Goal: Navigation & Orientation: Find specific page/section

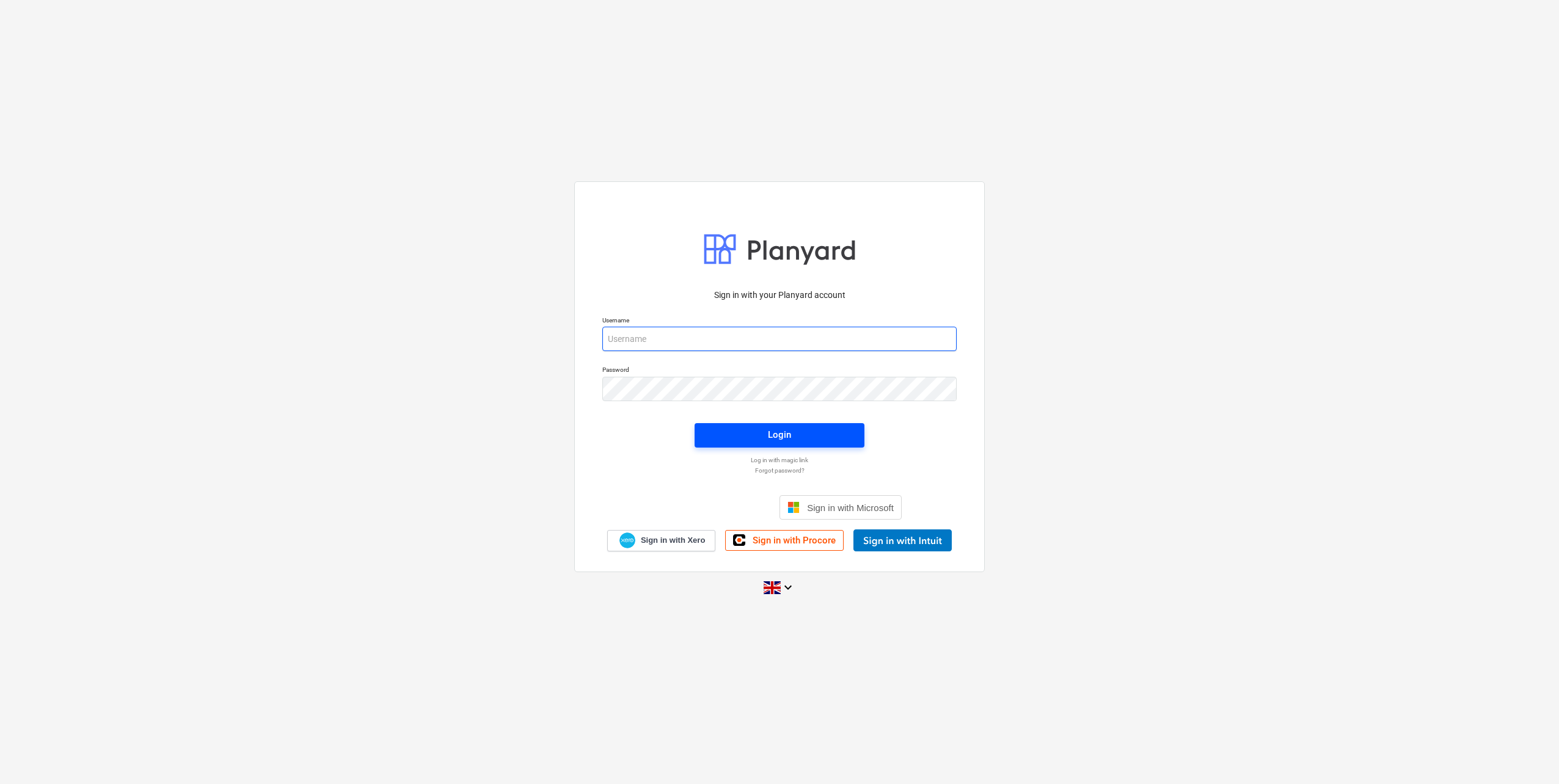
type input "[PERSON_NAME][EMAIL_ADDRESS][DOMAIN_NAME]"
click at [826, 437] on span "Login" at bounding box center [779, 435] width 141 height 16
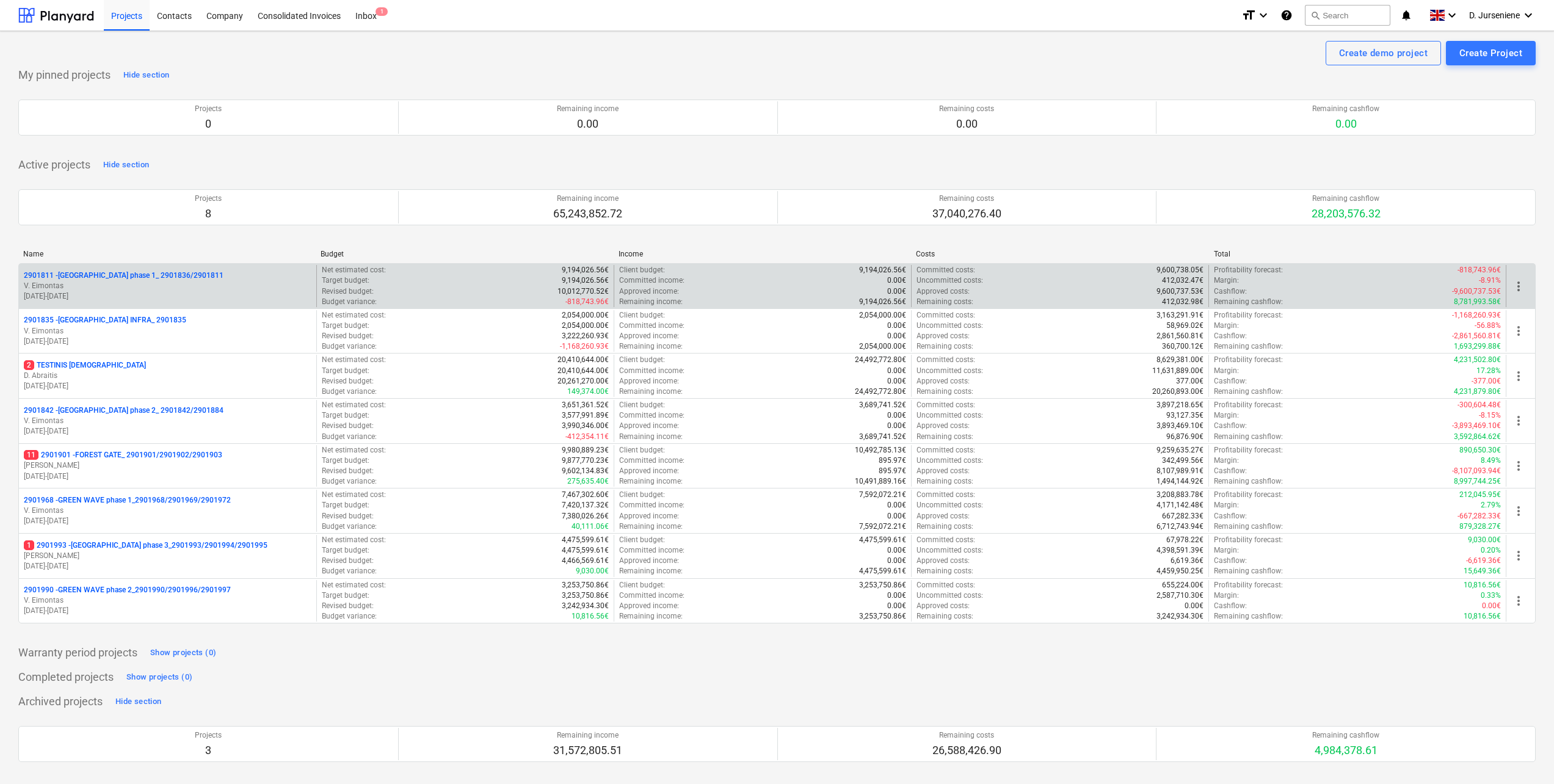
click at [148, 270] on p "2901811 - [GEOGRAPHIC_DATA] phase 1_ 2901836/2901811" at bounding box center [124, 275] width 200 height 10
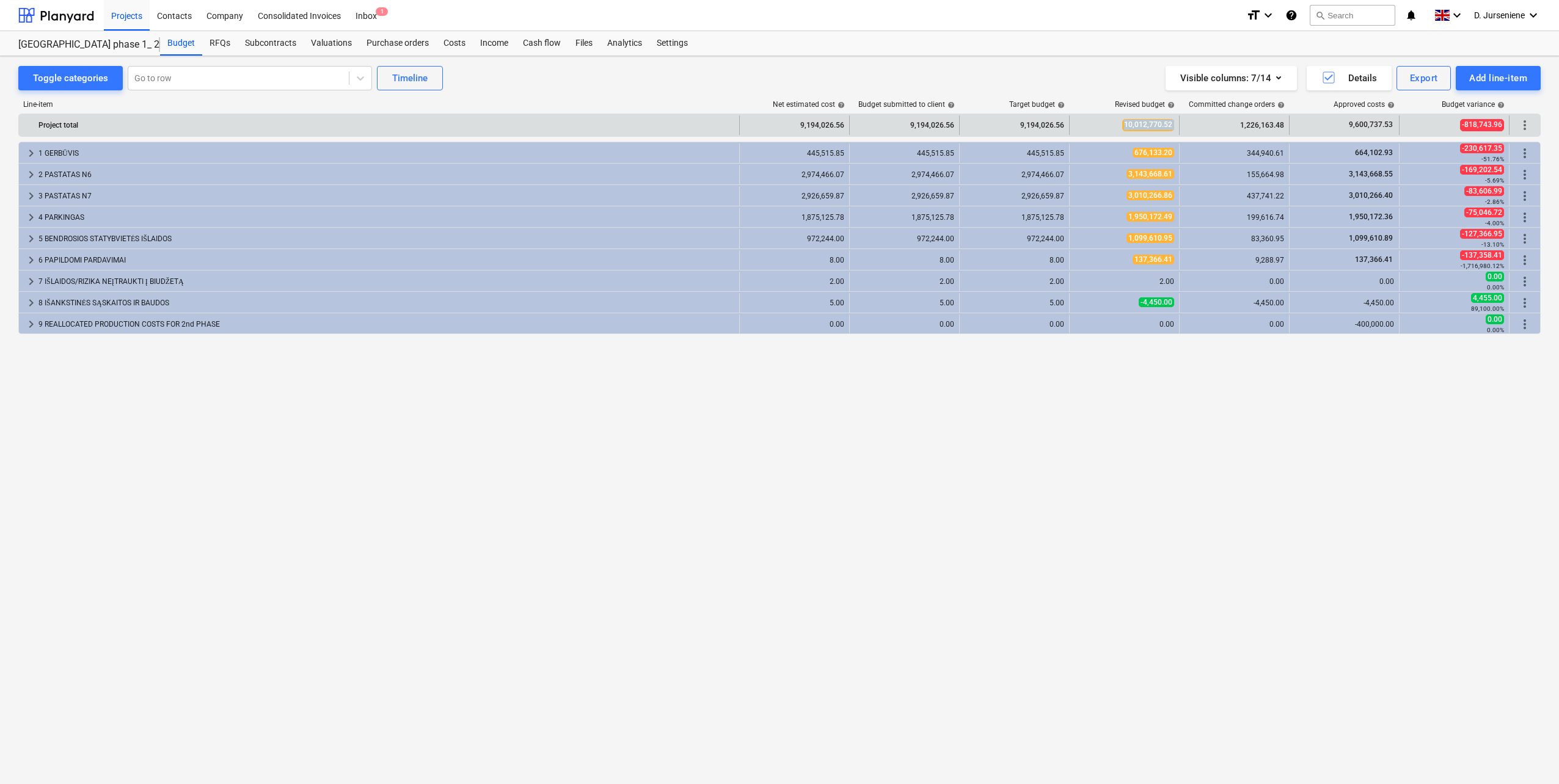
drag, startPoint x: 1123, startPoint y: 125, endPoint x: 1202, endPoint y: 127, distance: 79.0
click at [1202, 127] on div "Project total 9,194,026.56 9,194,026.56 9,194,026.56 10,012,770.52 1,226,163.48…" at bounding box center [779, 125] width 1521 height 20
drag, startPoint x: 1202, startPoint y: 127, endPoint x: 1194, endPoint y: 129, distance: 8.2
click at [1194, 129] on div "1,226,163.48" at bounding box center [1234, 125] width 100 height 20
drag, startPoint x: 1341, startPoint y: 126, endPoint x: 1410, endPoint y: 125, distance: 69.0
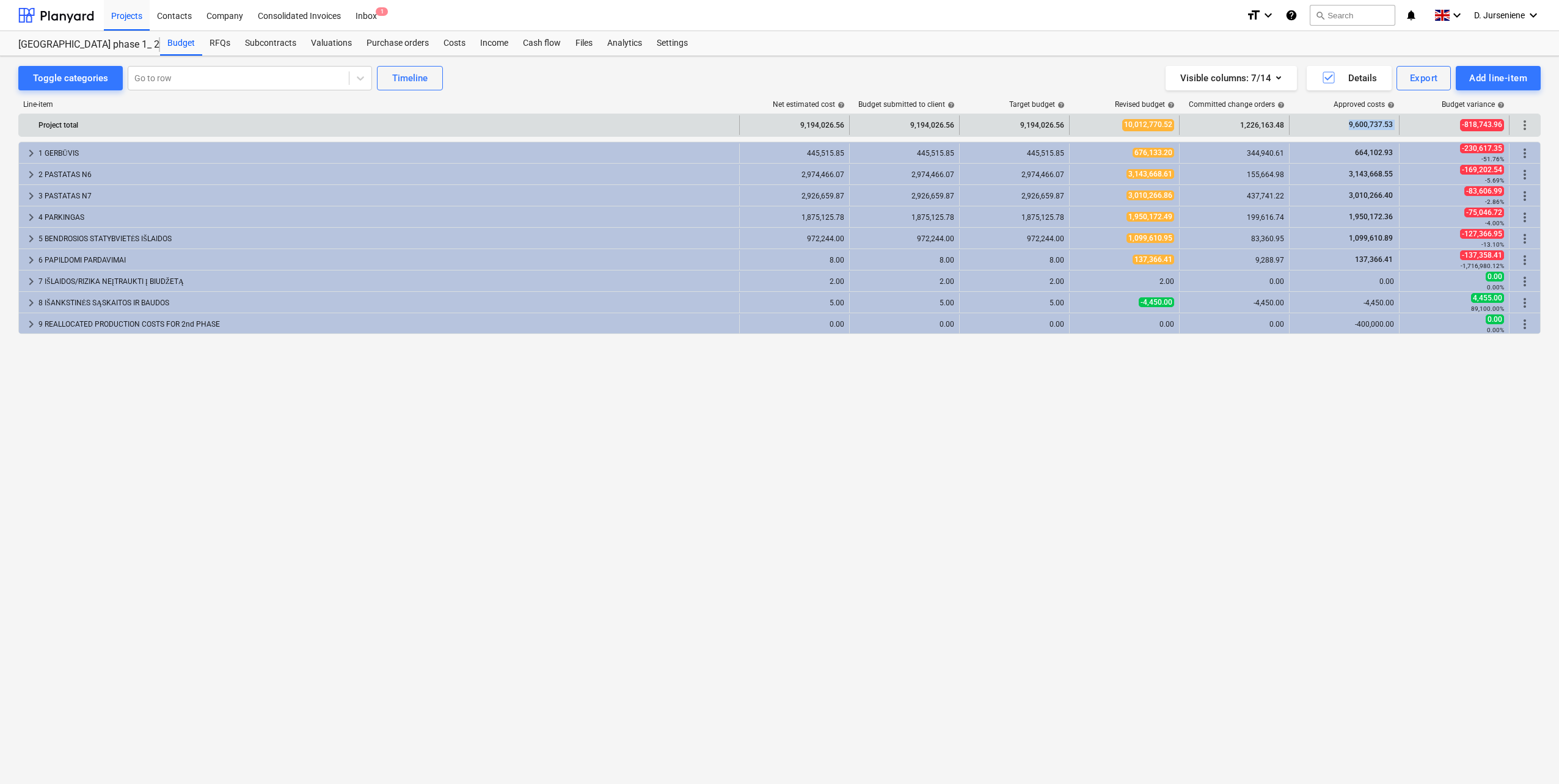
click at [1410, 125] on div "Project total 9,194,026.56 9,194,026.56 9,194,026.56 10,012,770.52 1,226,163.48…" at bounding box center [779, 125] width 1521 height 20
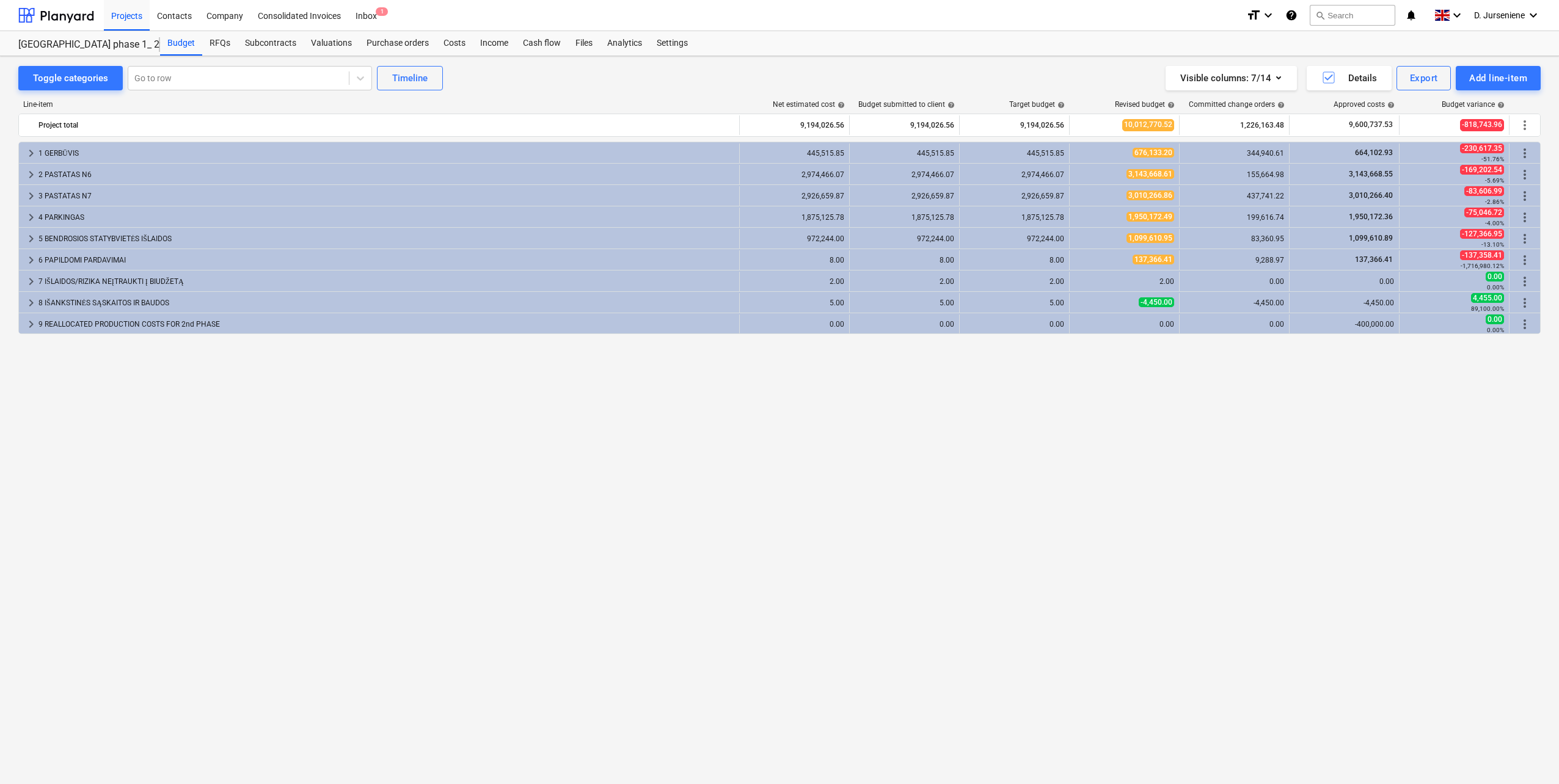
click at [1083, 80] on div "Visible columns : 7/14 Details Export Add line-item" at bounding box center [1174, 78] width 734 height 25
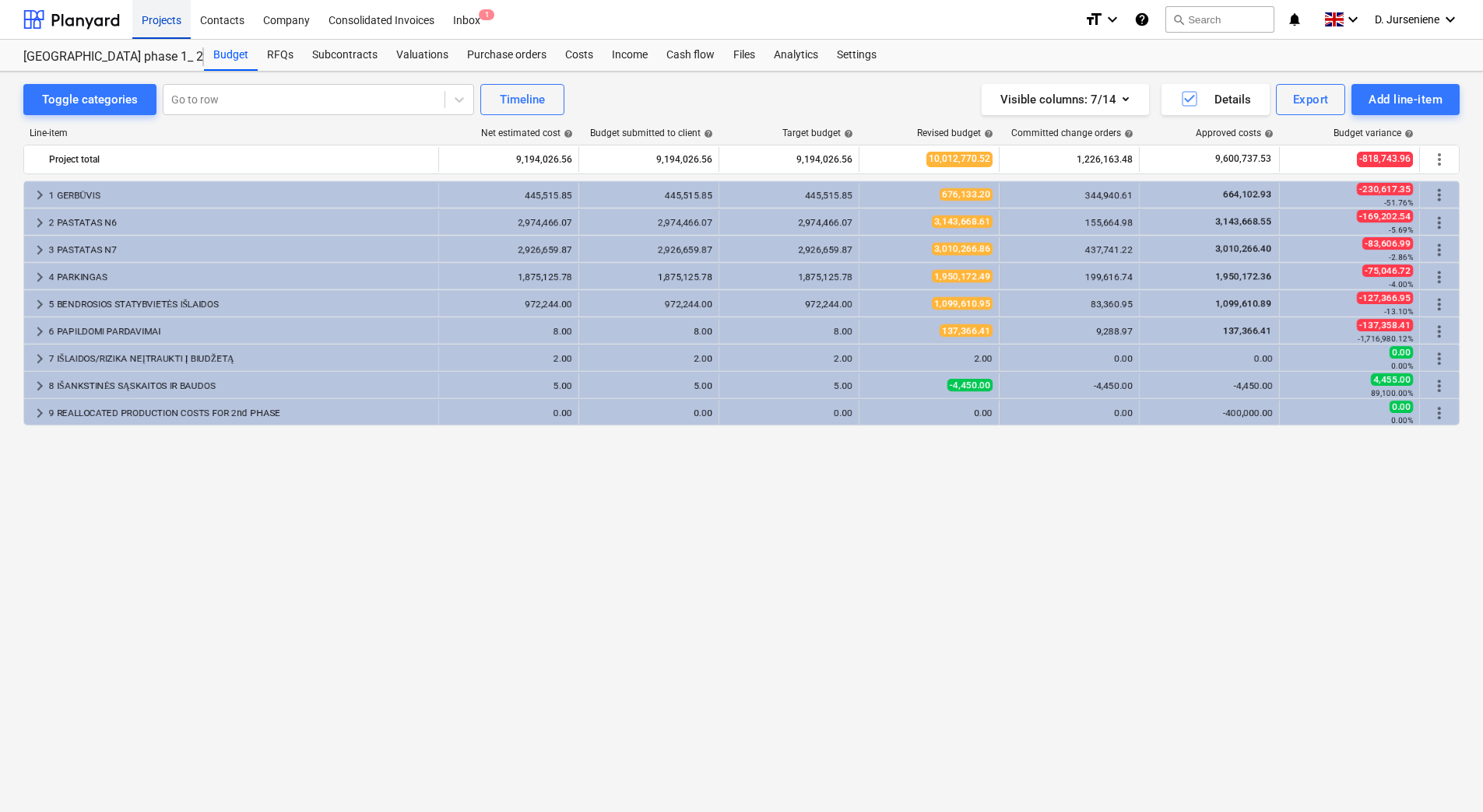
click at [171, 20] on div "Projects" at bounding box center [161, 19] width 59 height 40
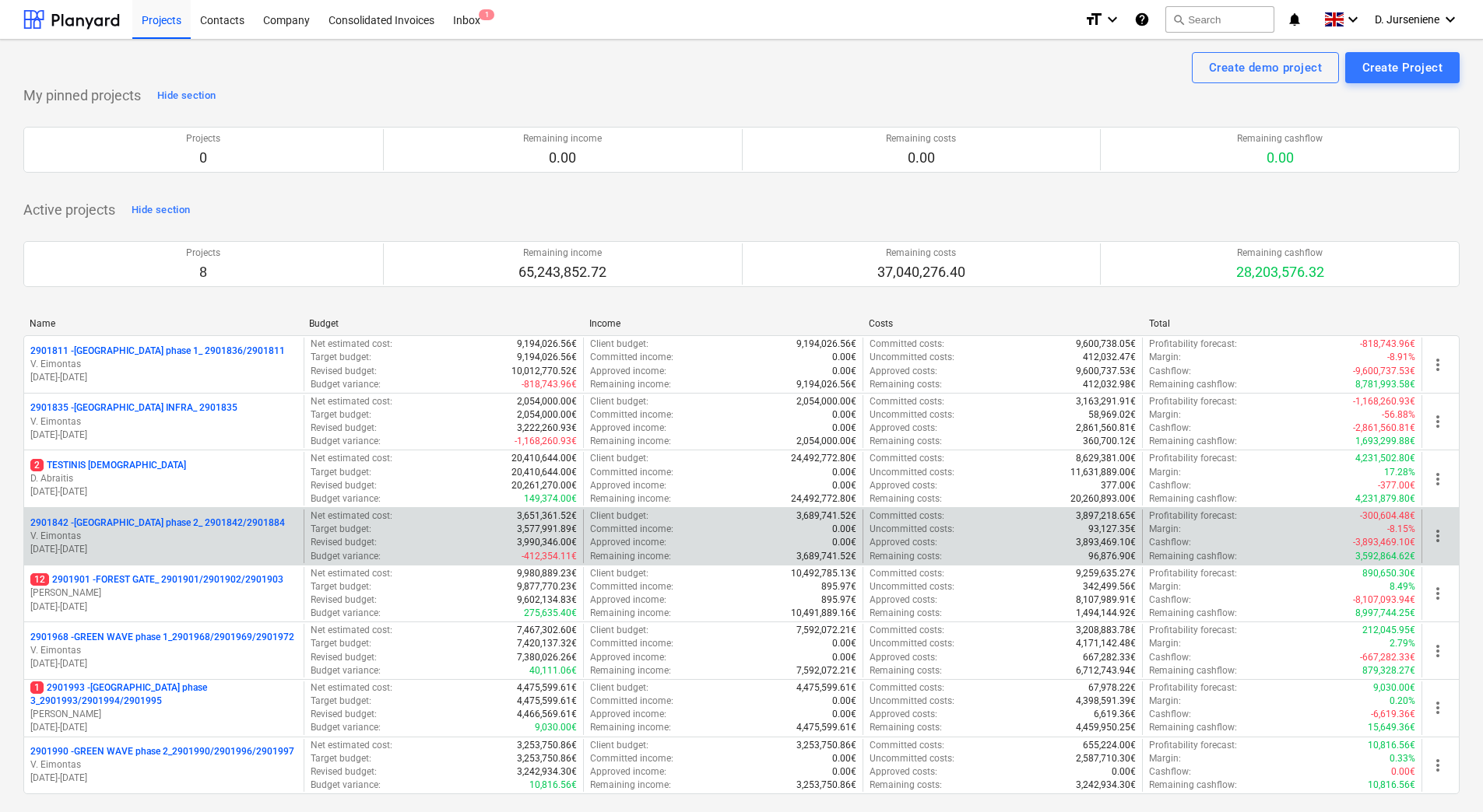
click at [143, 546] on p "01.10.2023 - 31.01.2025" at bounding box center [164, 550] width 267 height 13
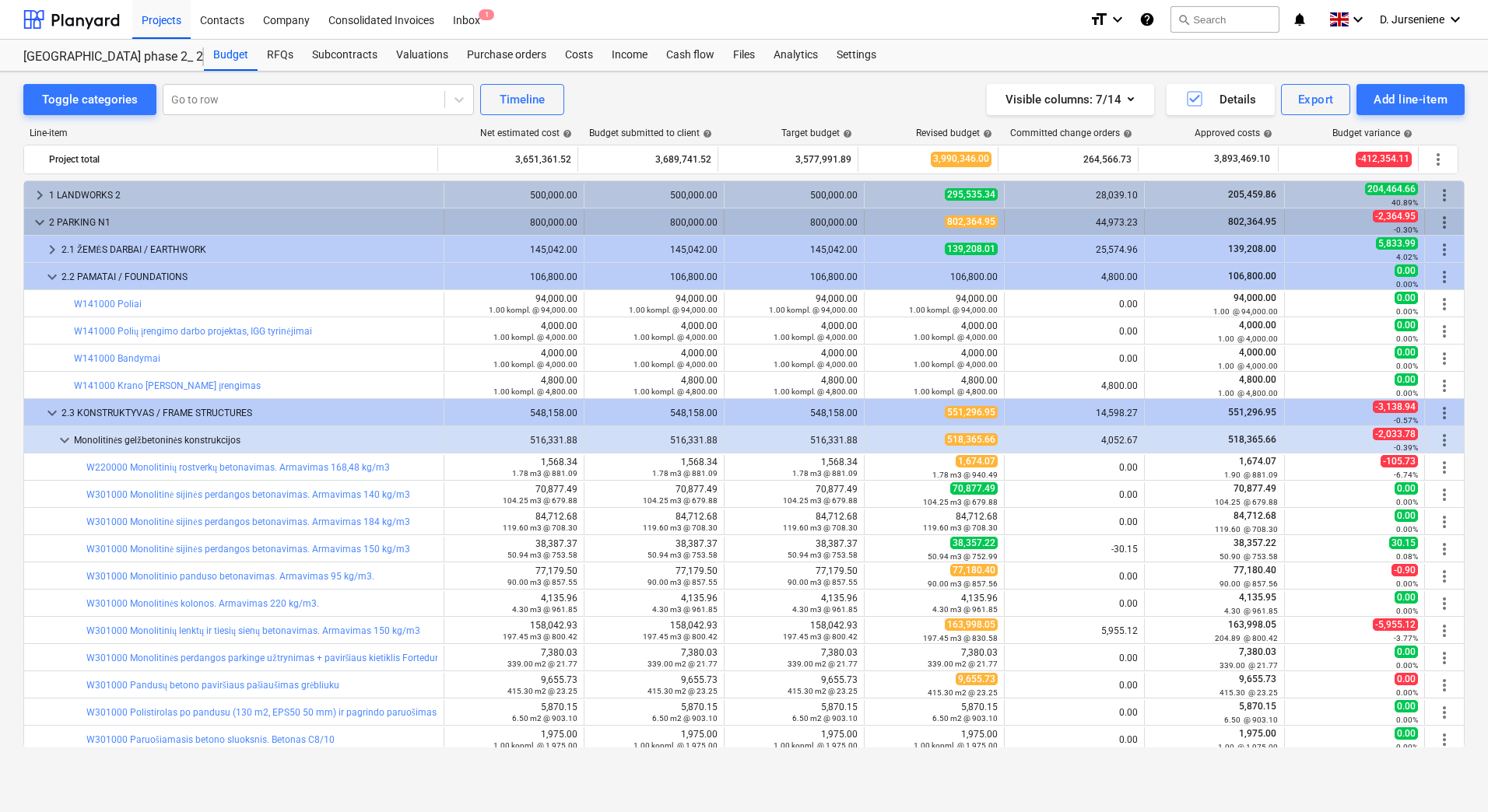
click at [36, 219] on span "keyboard_arrow_down" at bounding box center [40, 222] width 19 height 19
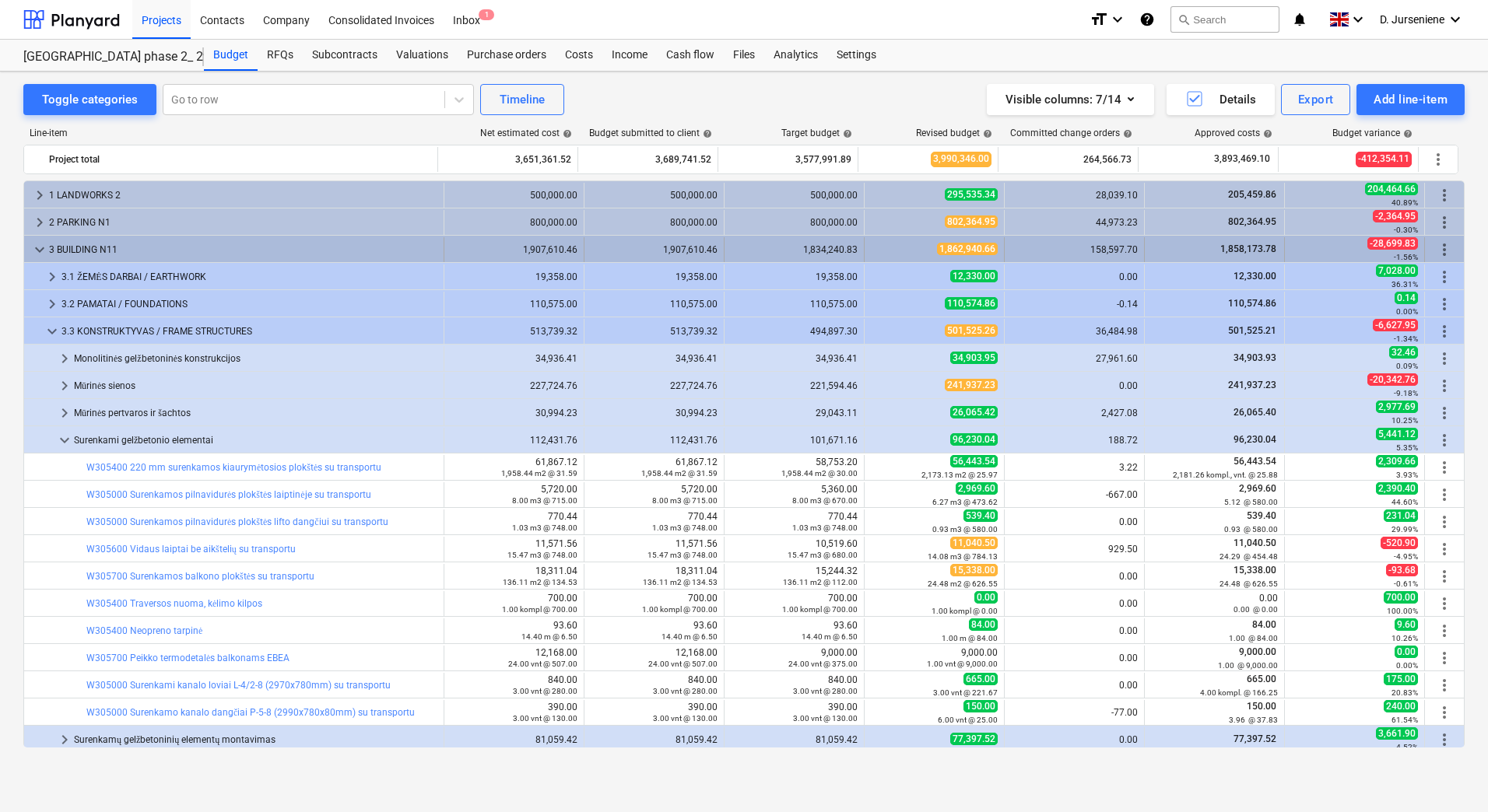
click at [42, 252] on span "keyboard_arrow_down" at bounding box center [40, 250] width 19 height 19
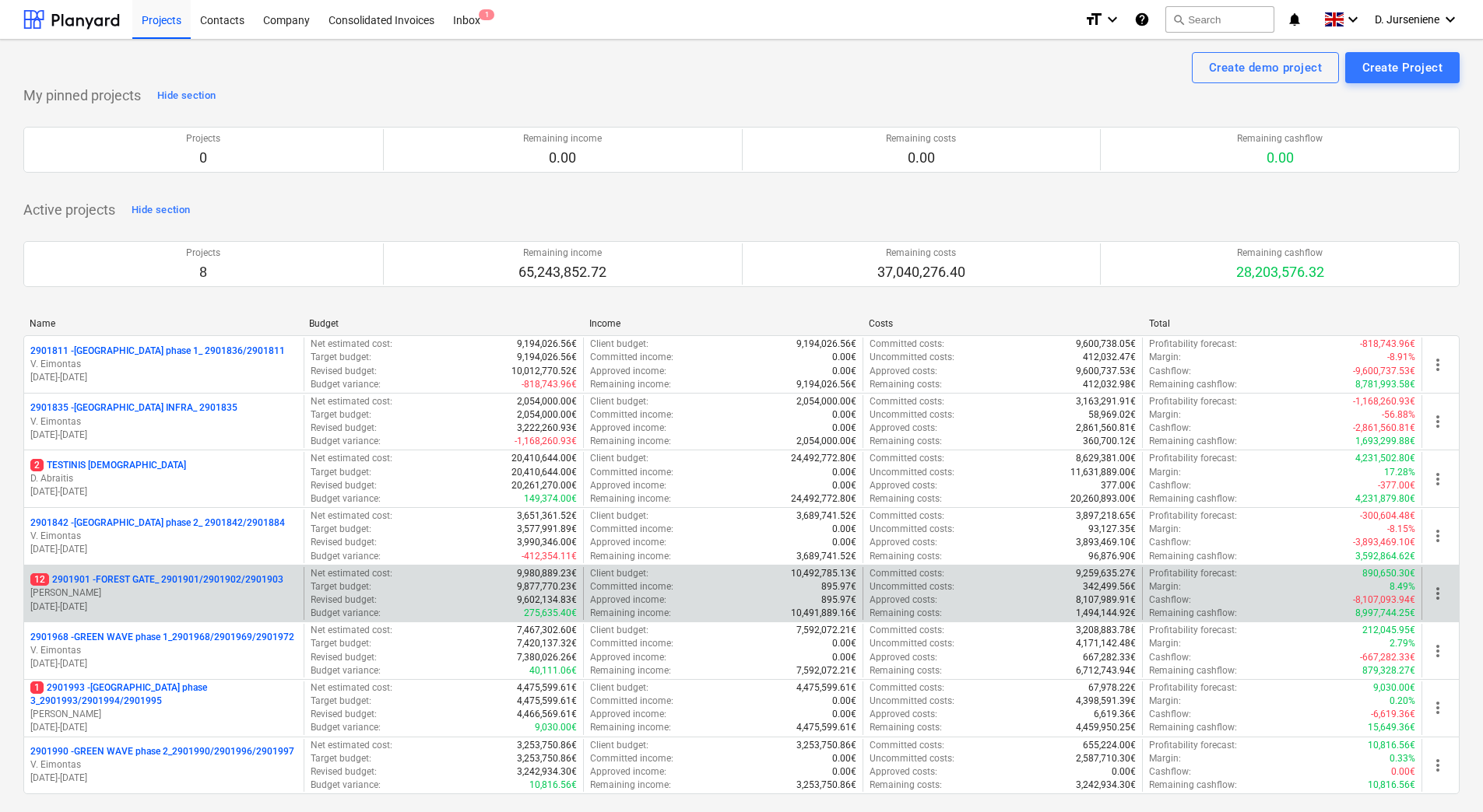
click at [155, 593] on p "[PERSON_NAME]" at bounding box center [164, 593] width 267 height 13
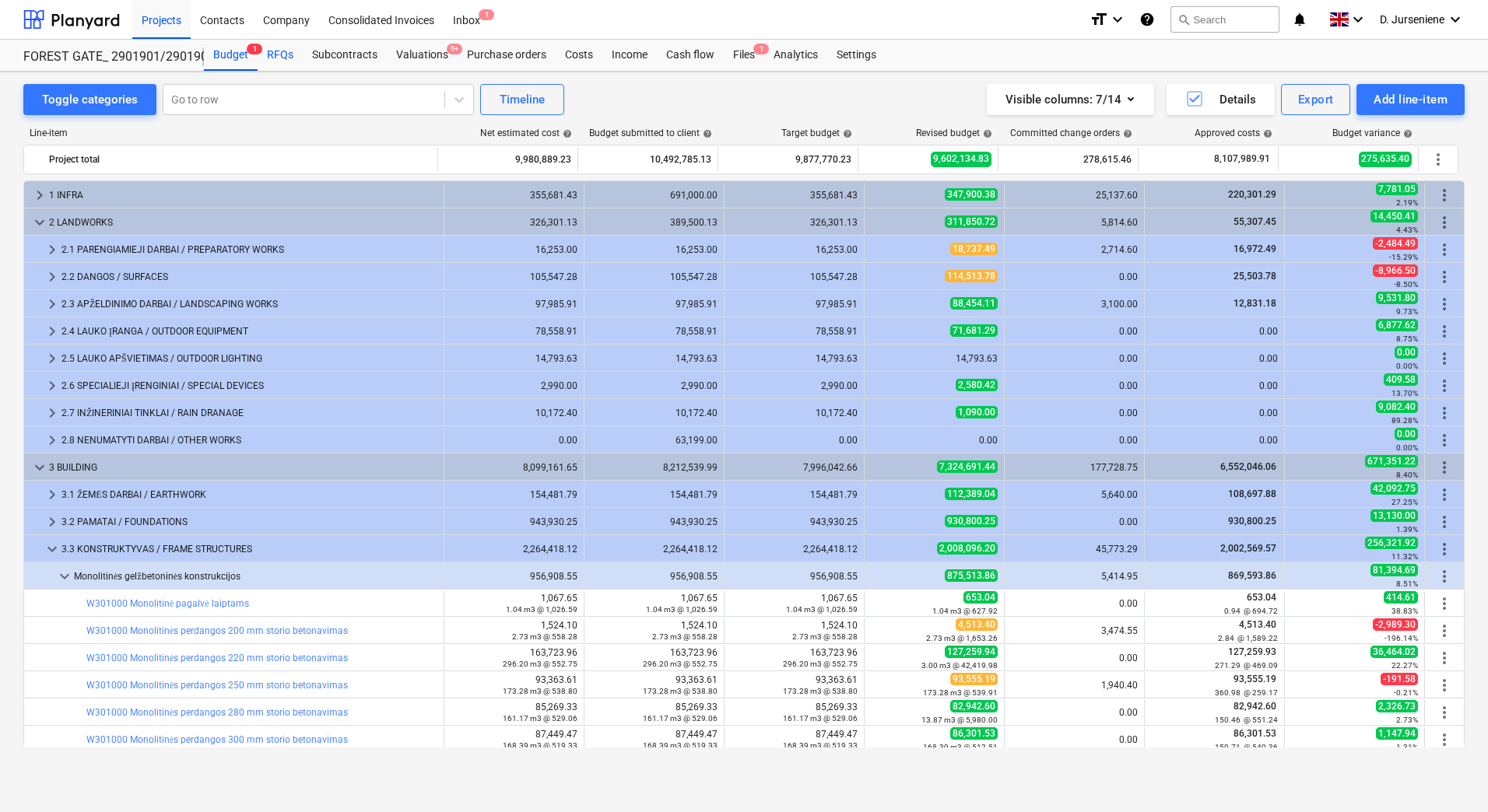
click at [276, 51] on div "RFQs" at bounding box center [280, 56] width 45 height 31
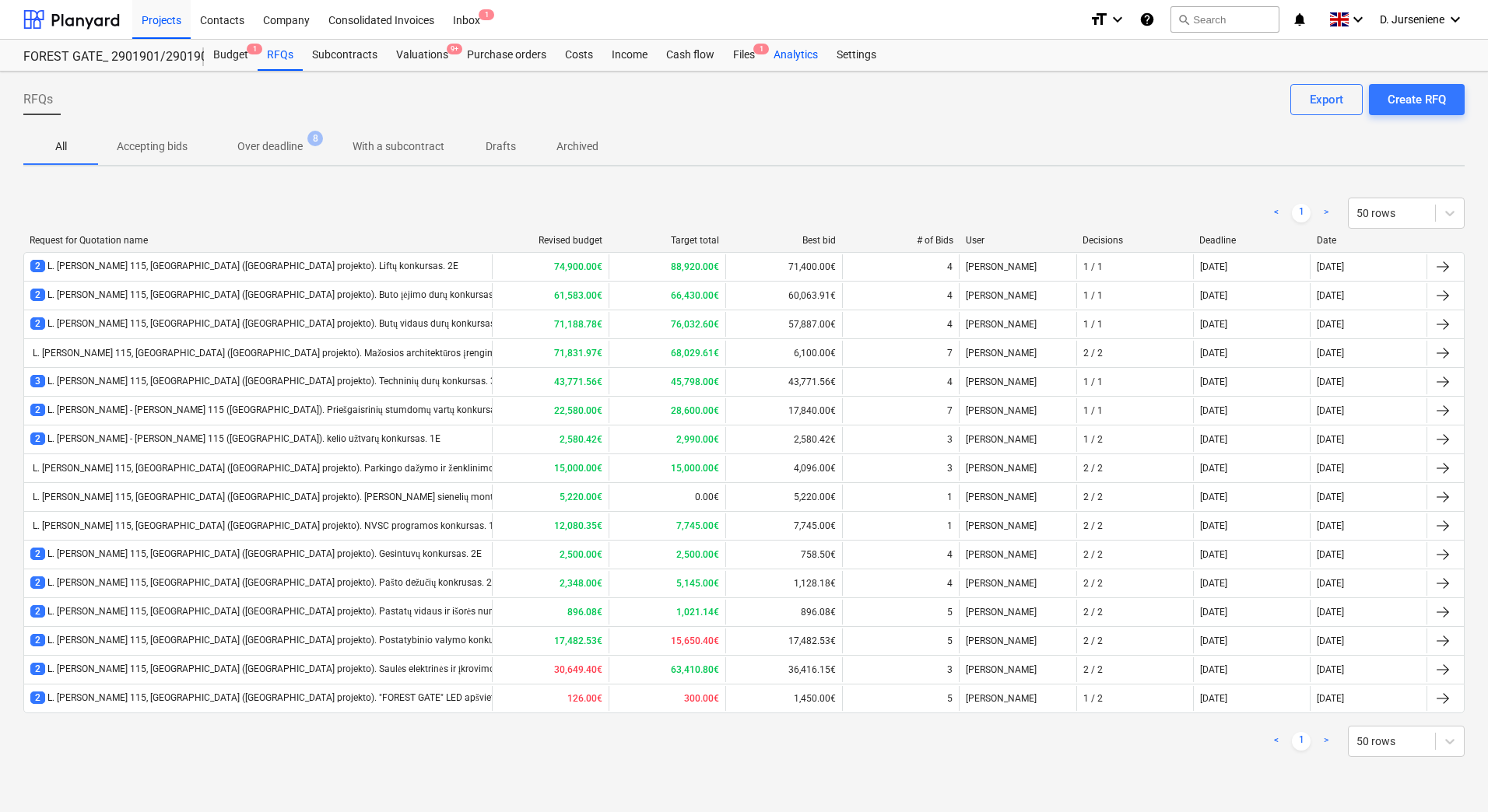
click at [800, 56] on div "Analytics" at bounding box center [796, 56] width 63 height 31
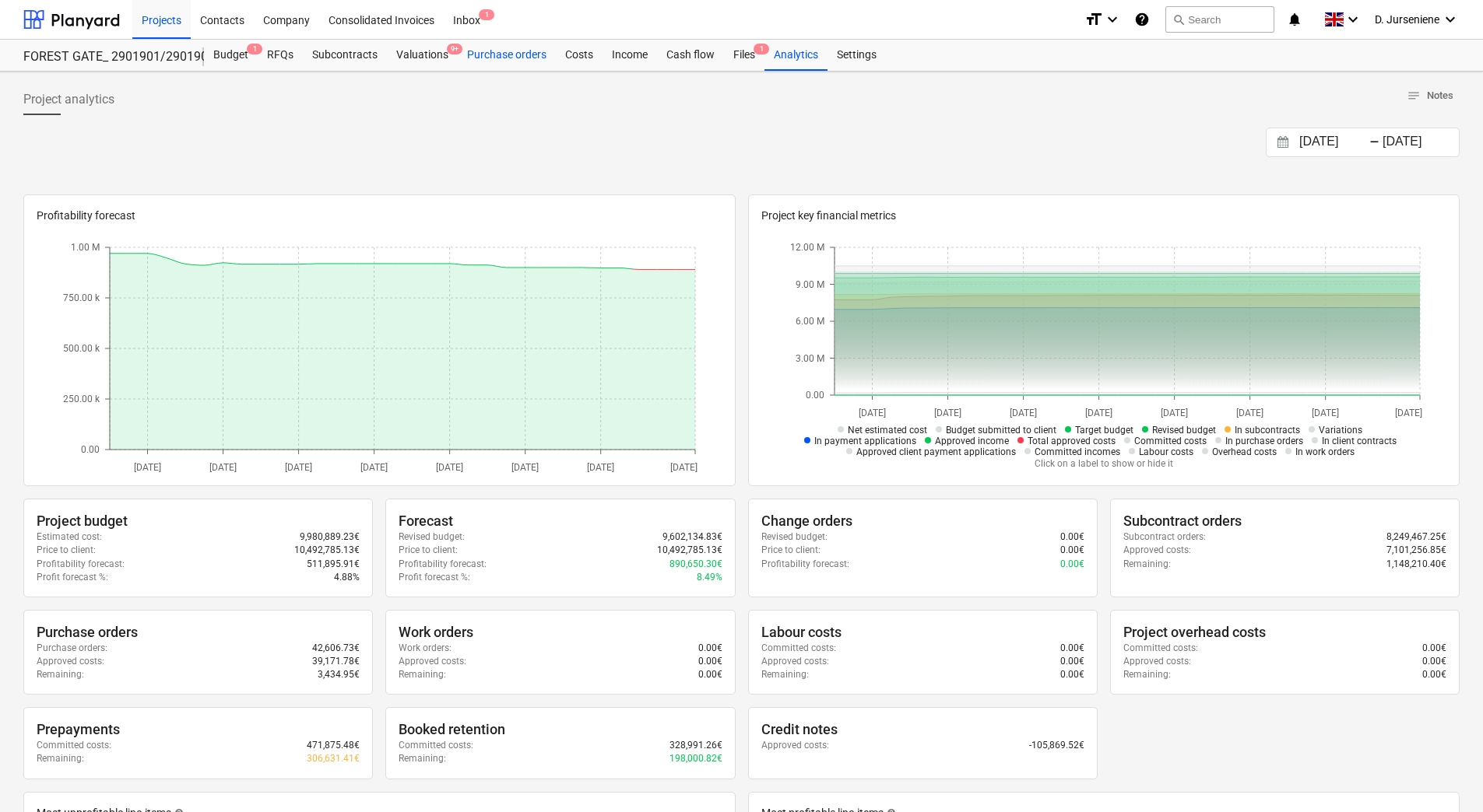
click at [509, 54] on div "Purchase orders" at bounding box center [506, 56] width 98 height 31
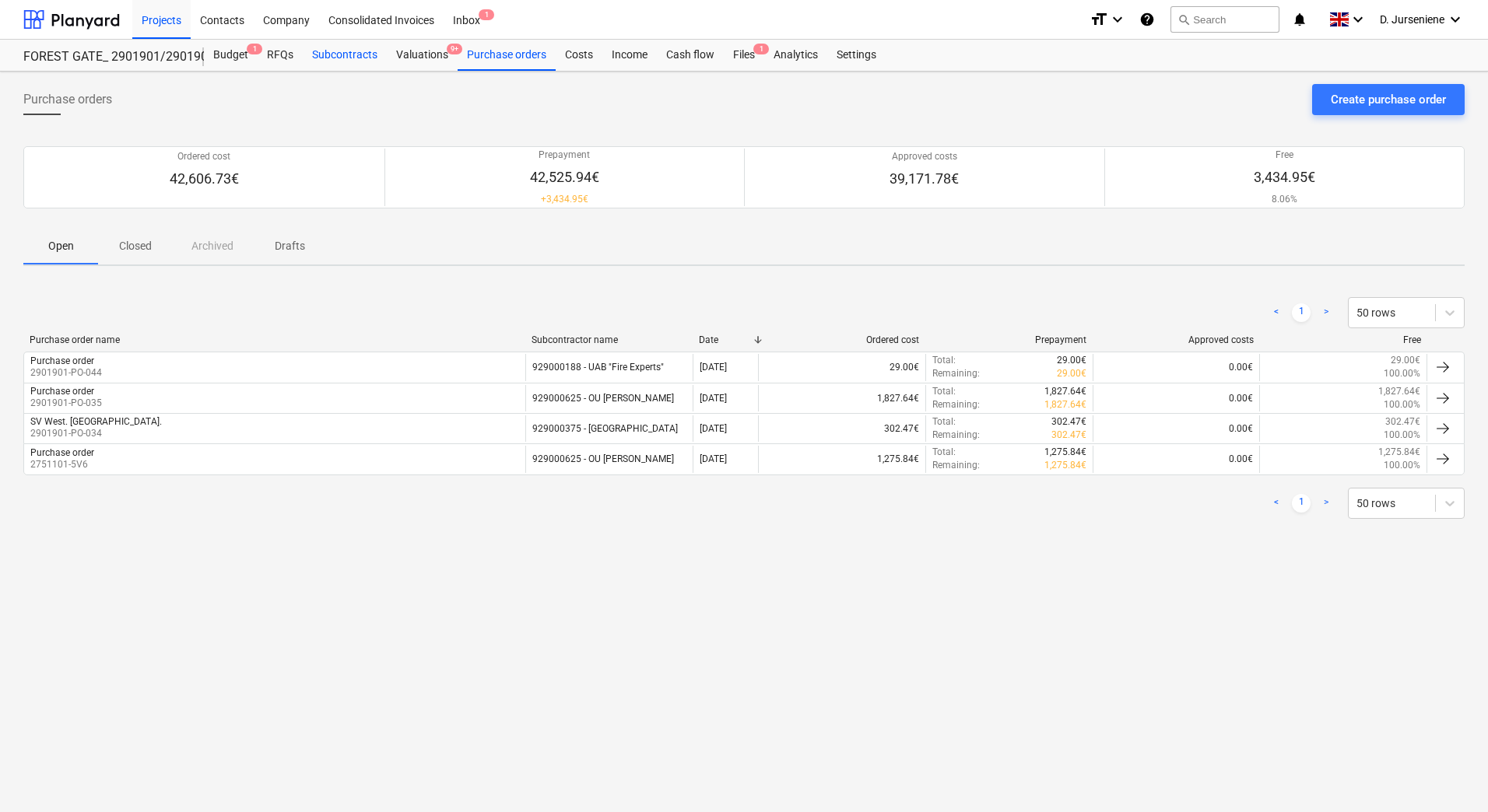
click at [349, 57] on div "Subcontracts" at bounding box center [345, 56] width 84 height 31
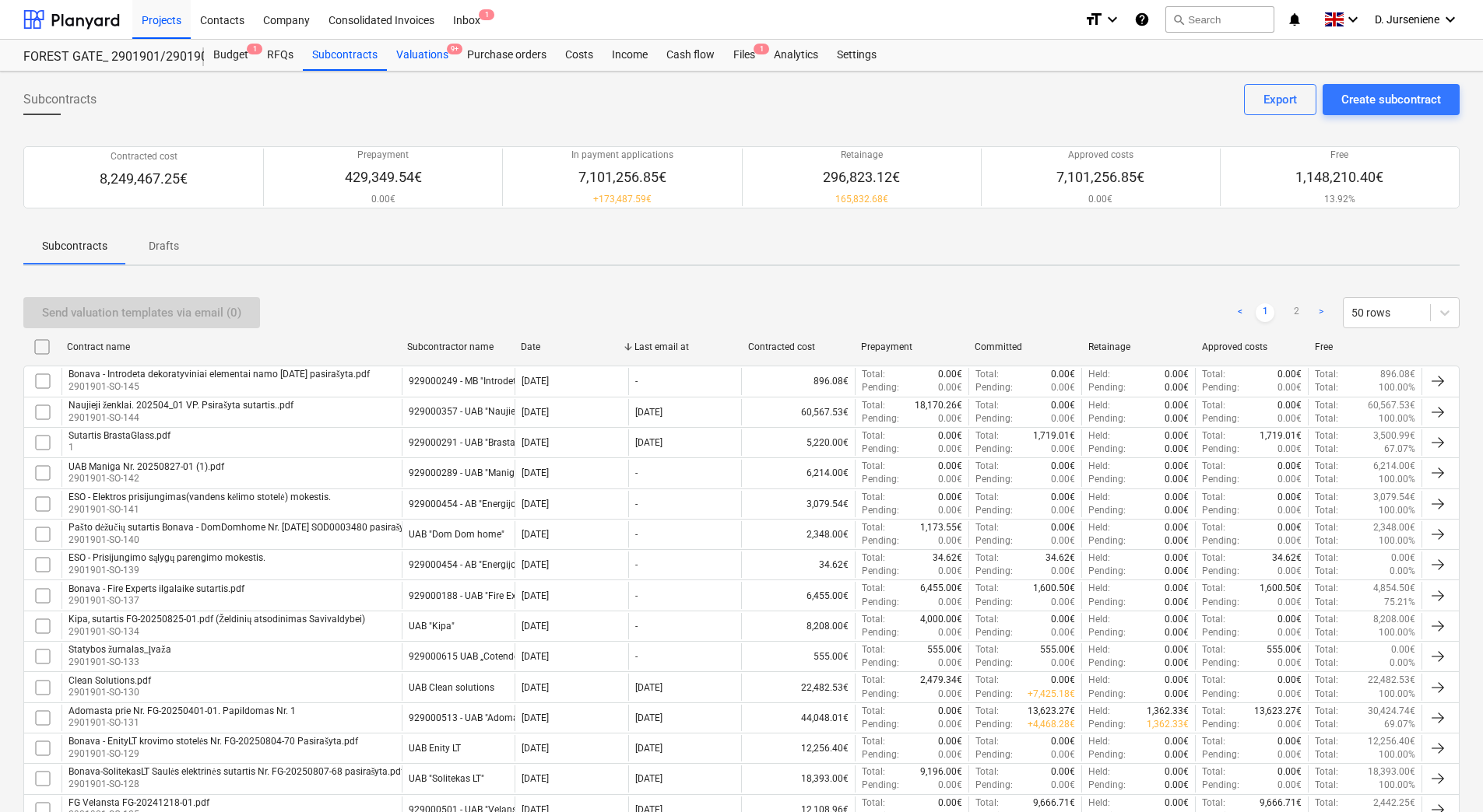
click at [409, 57] on div "Valuations 9+" at bounding box center [422, 56] width 71 height 31
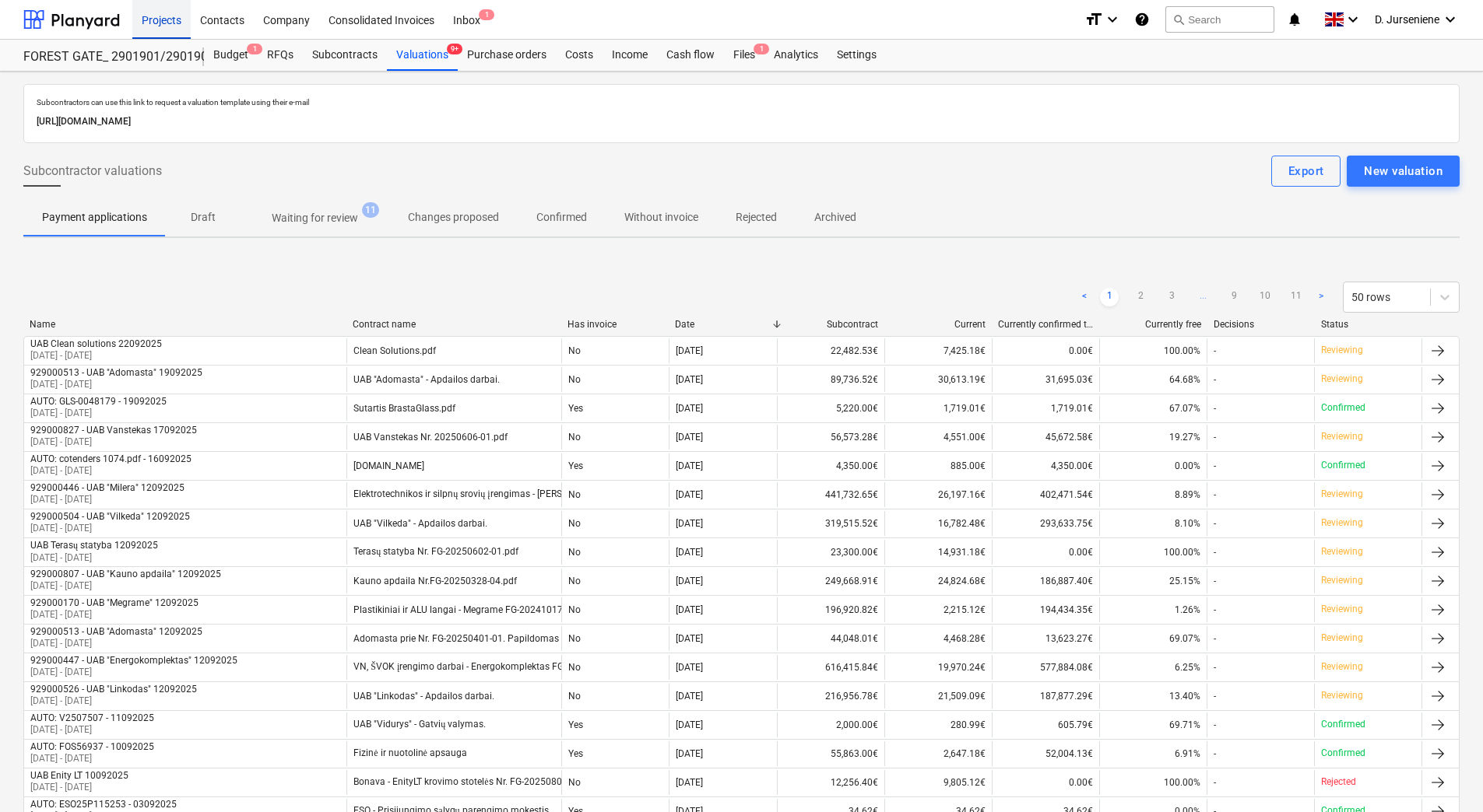
click at [160, 16] on div "Projects" at bounding box center [161, 19] width 59 height 40
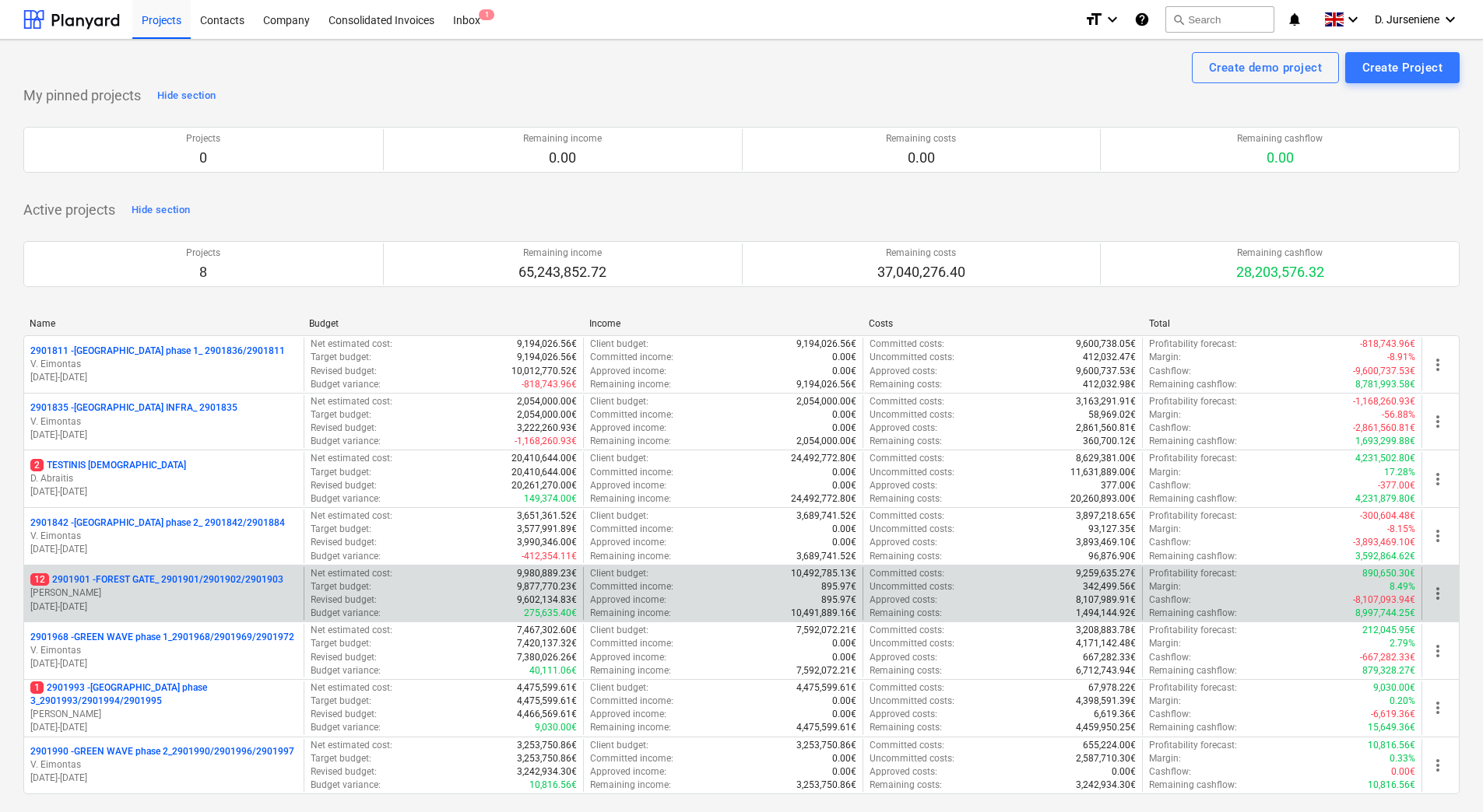
click at [151, 590] on p "[PERSON_NAME]" at bounding box center [164, 593] width 267 height 13
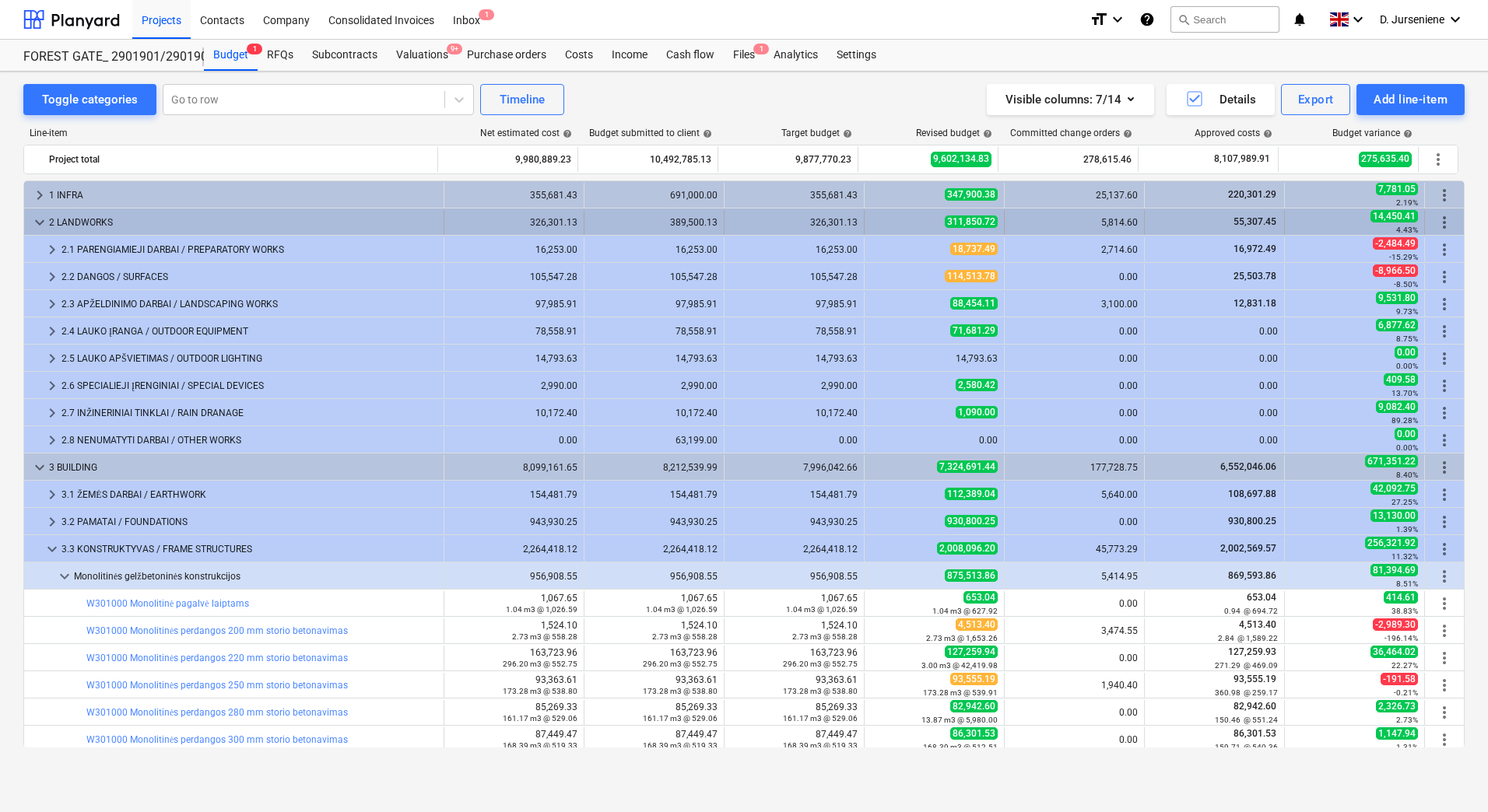
click at [42, 222] on span "keyboard_arrow_down" at bounding box center [40, 222] width 19 height 19
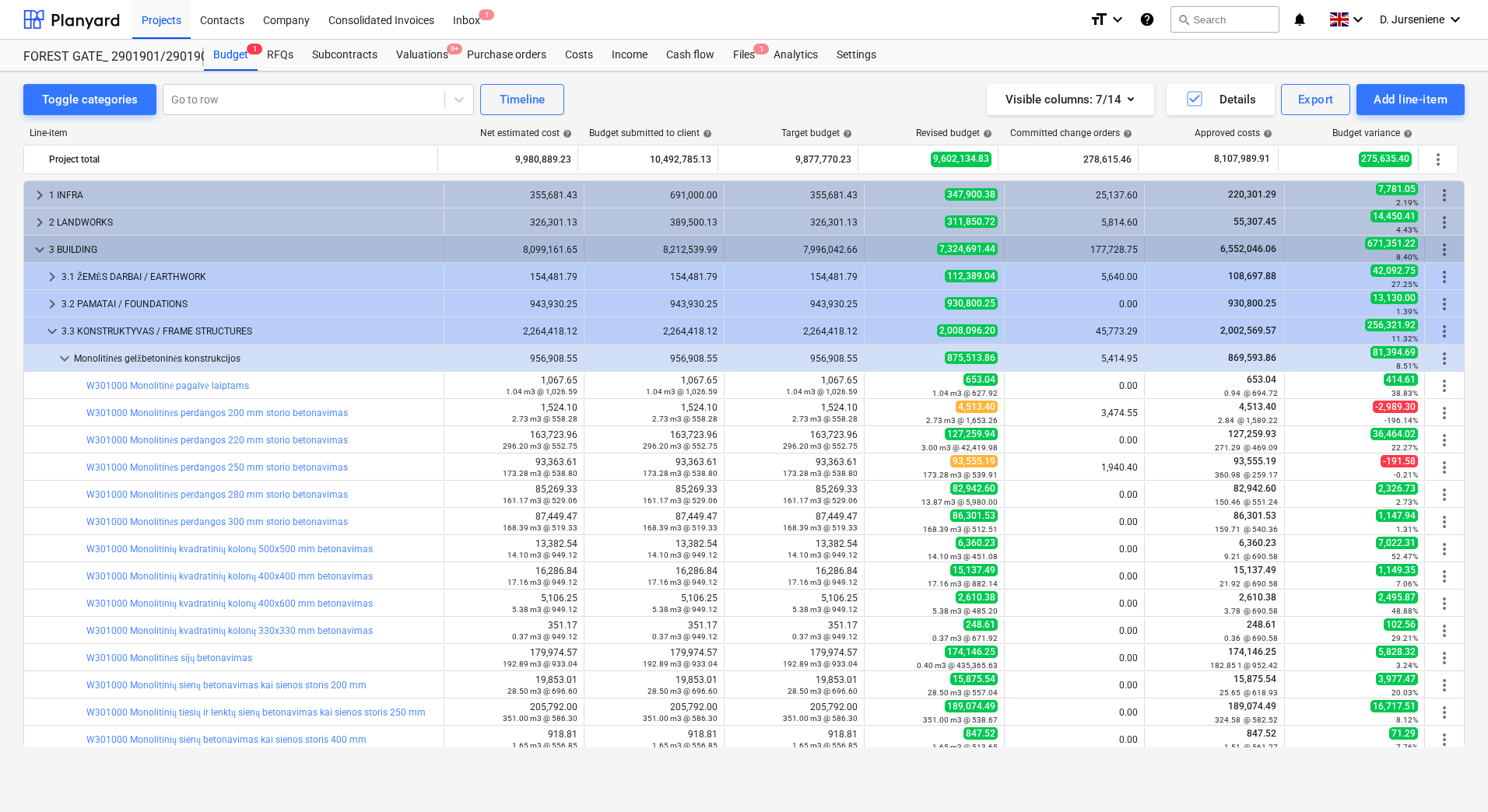
click at [42, 245] on span "keyboard_arrow_down" at bounding box center [40, 250] width 19 height 19
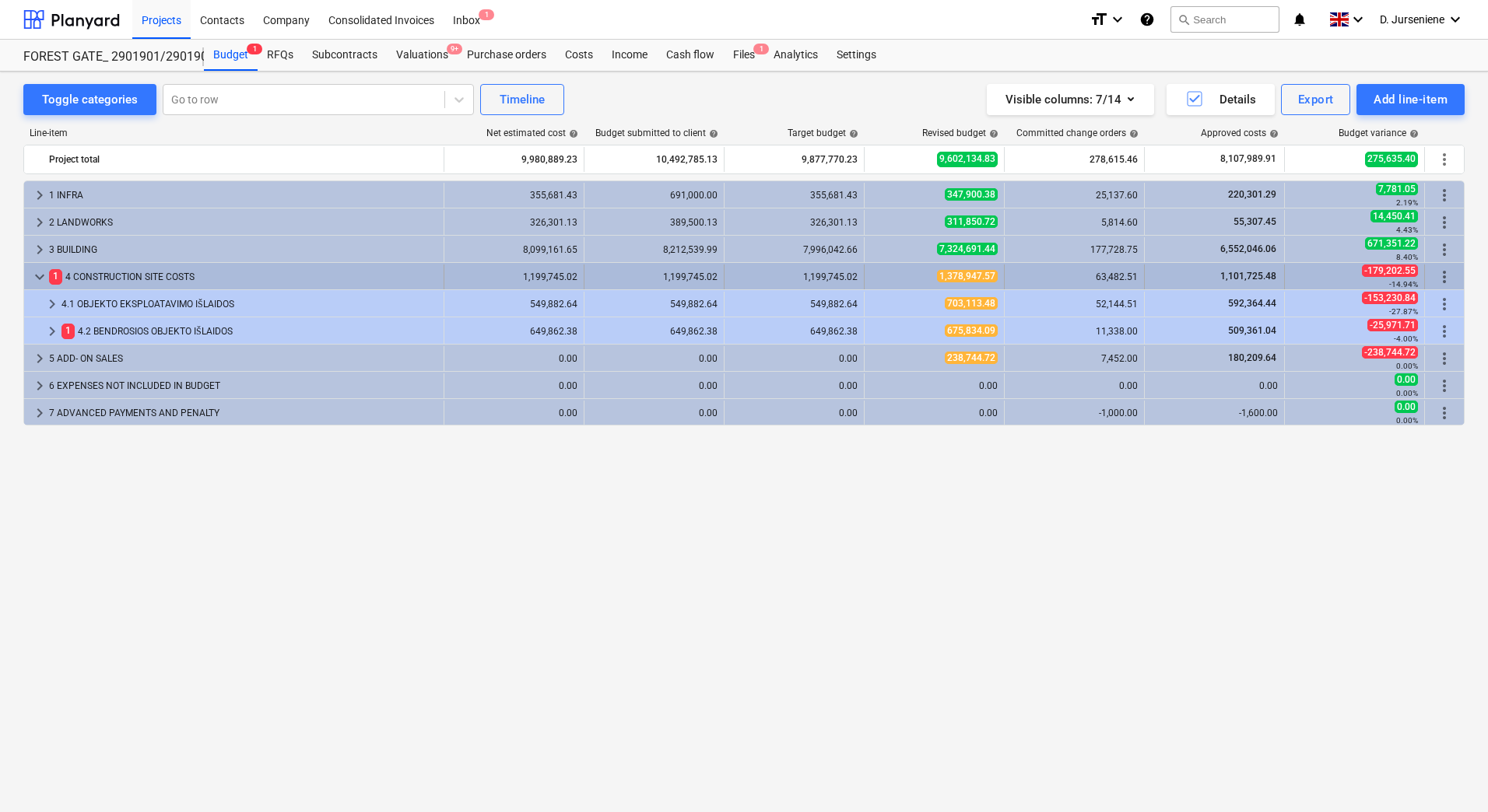
click at [32, 274] on span "keyboard_arrow_down" at bounding box center [40, 277] width 19 height 19
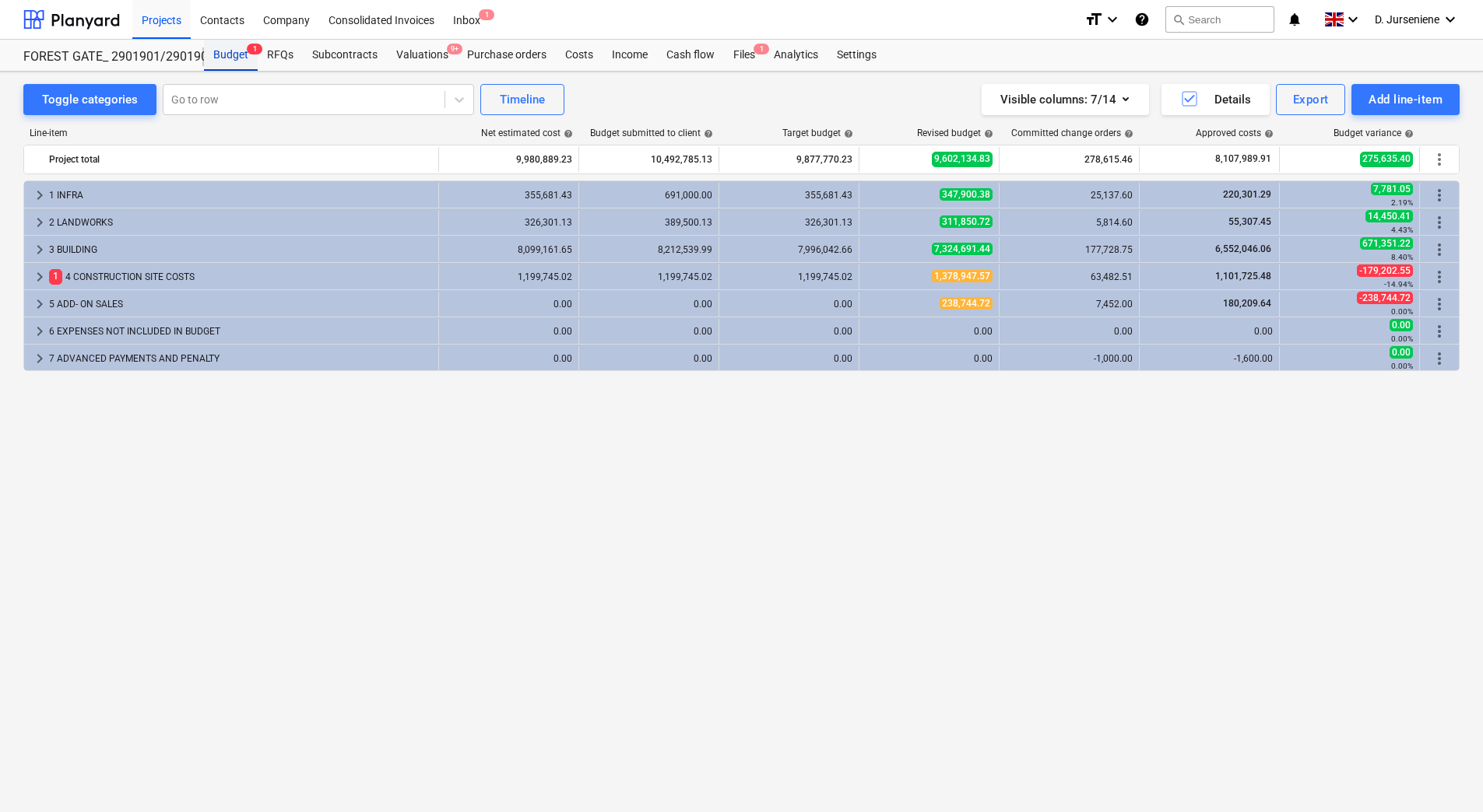
click at [237, 55] on div "Budget 1" at bounding box center [230, 56] width 54 height 31
click at [229, 59] on div "Budget 1" at bounding box center [230, 56] width 54 height 31
click at [174, 11] on div "Projects" at bounding box center [161, 19] width 59 height 40
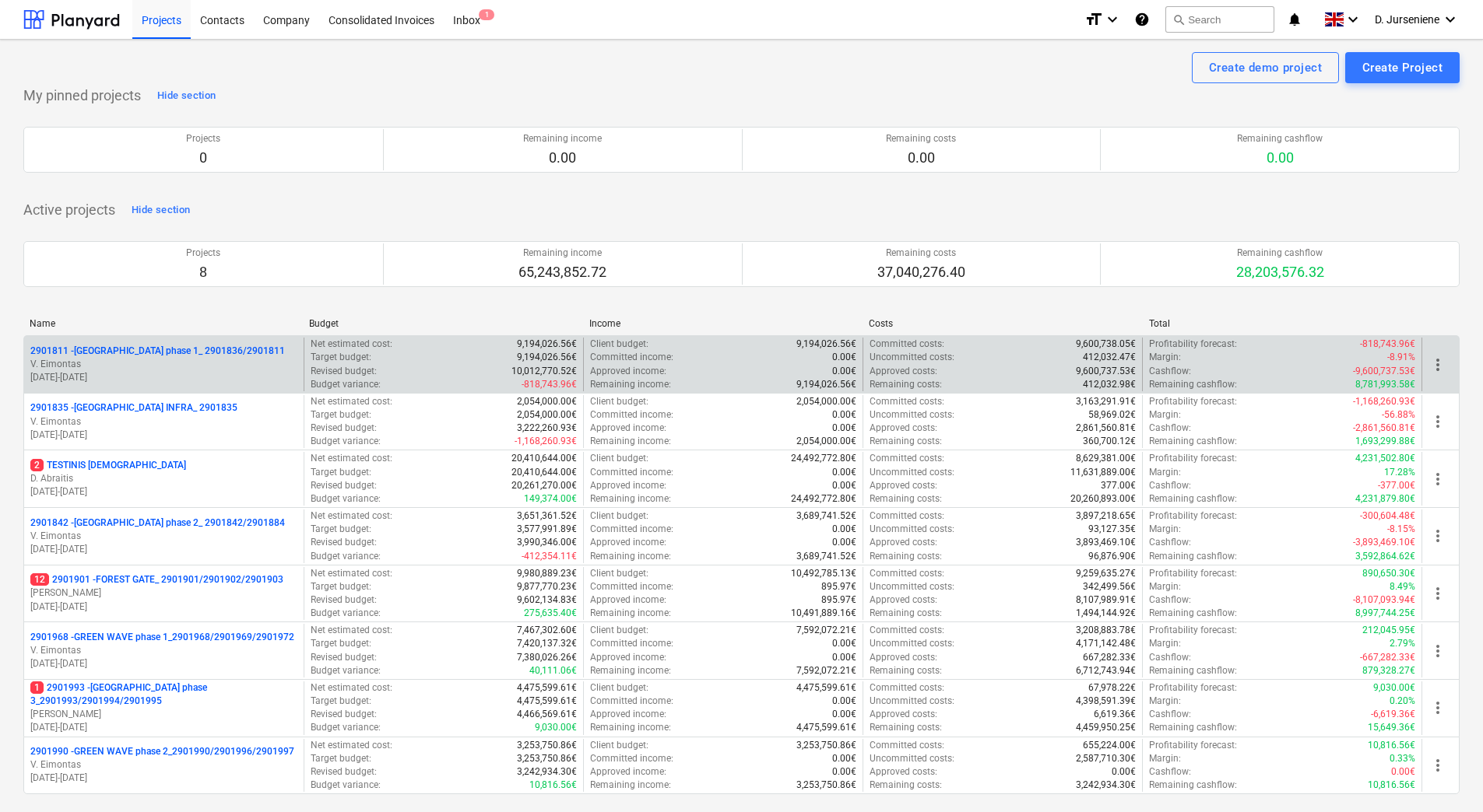
click at [152, 360] on p "V. Eimontas" at bounding box center [164, 364] width 267 height 13
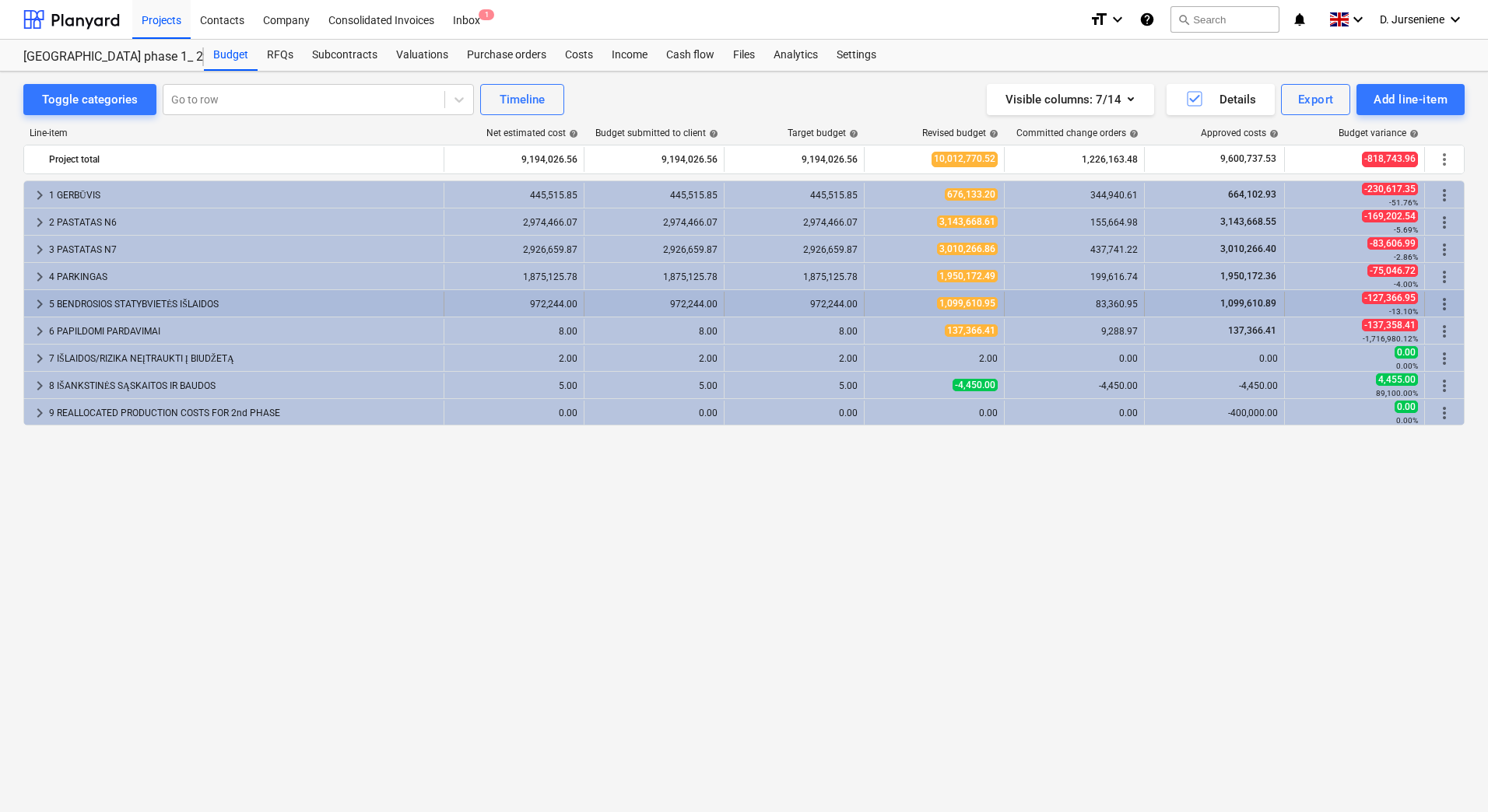
click at [33, 301] on span "keyboard_arrow_right" at bounding box center [40, 305] width 19 height 19
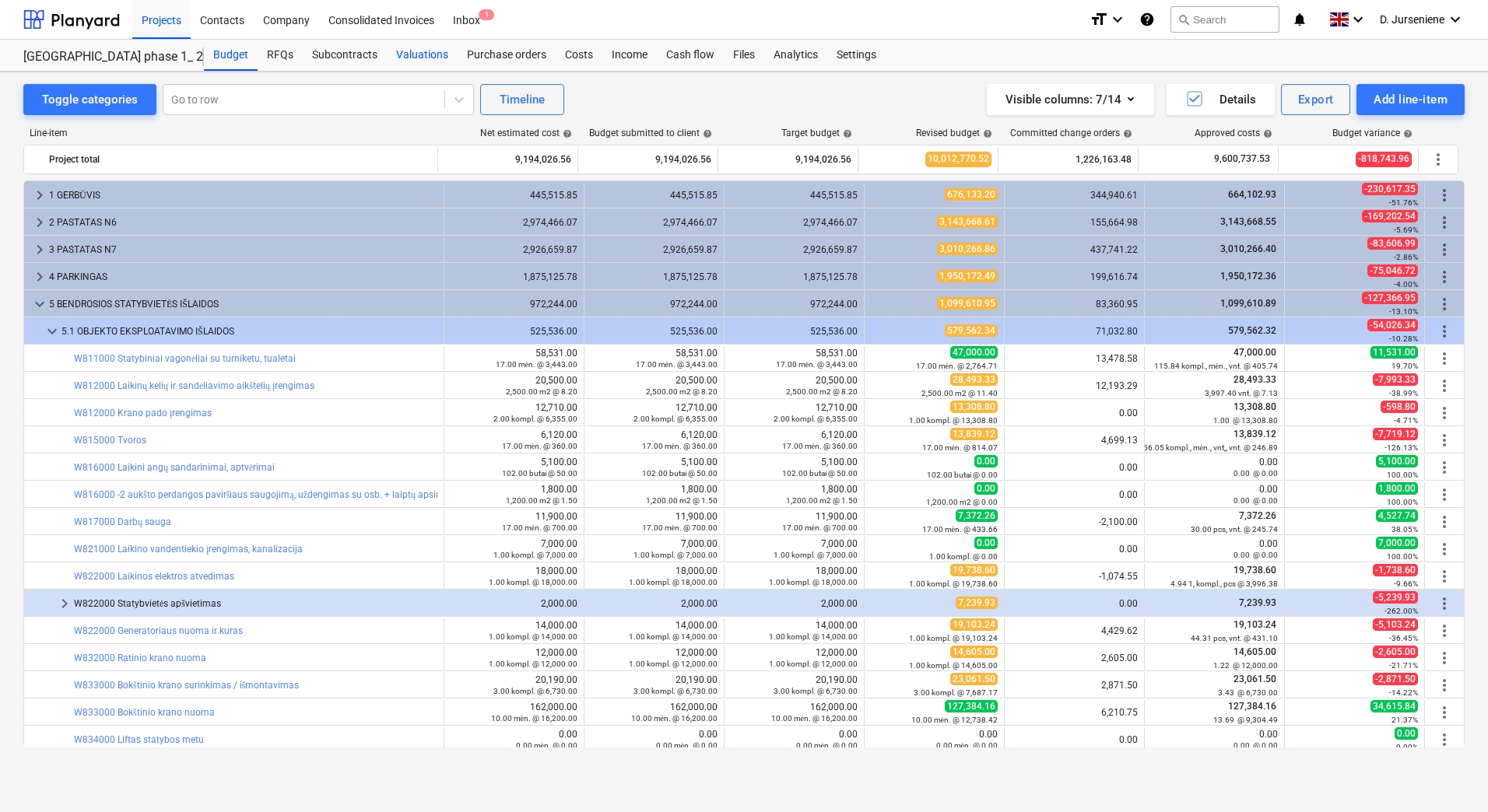
click at [428, 52] on div "Valuations" at bounding box center [422, 56] width 70 height 31
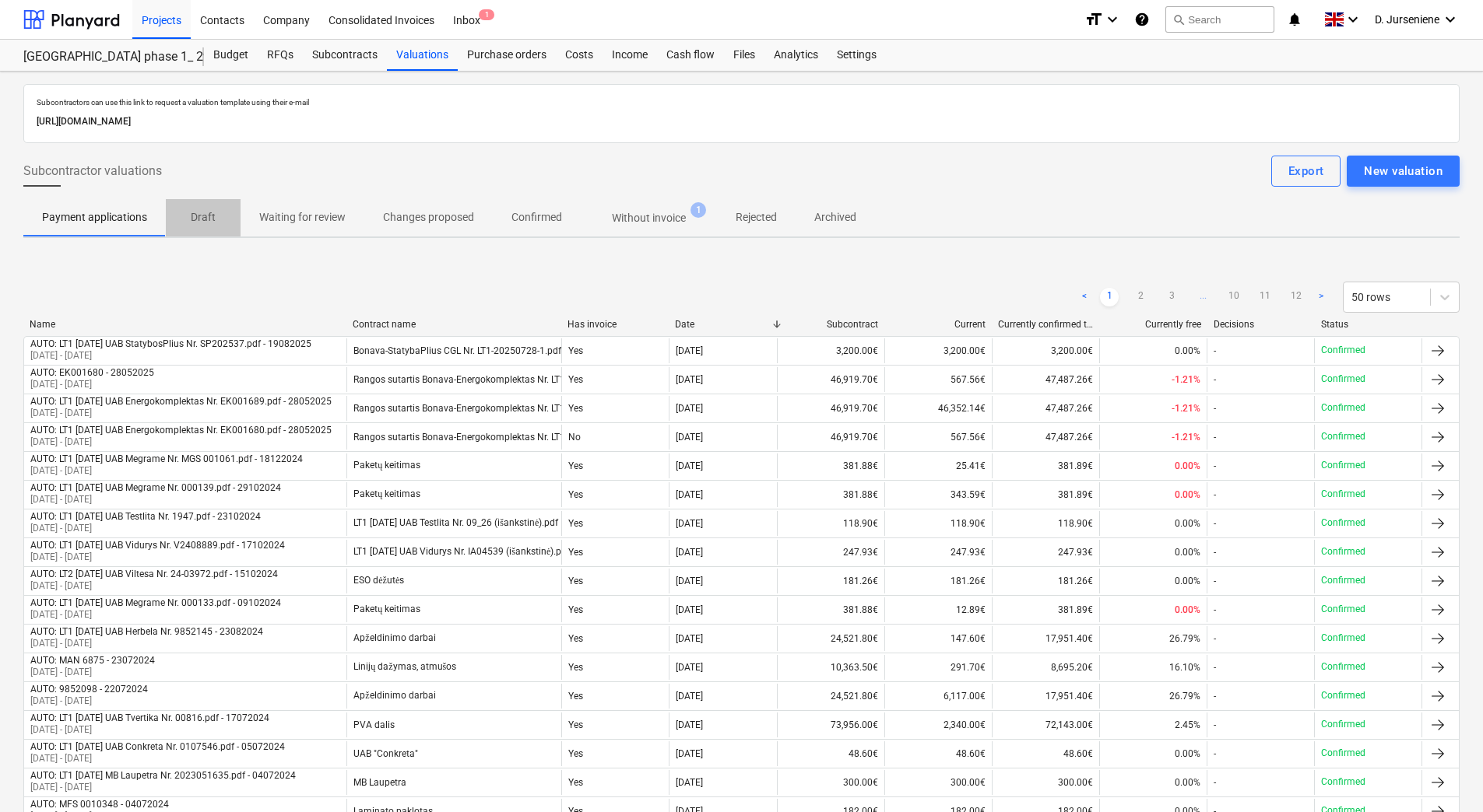
click at [194, 216] on p "Draft" at bounding box center [204, 217] width 38 height 16
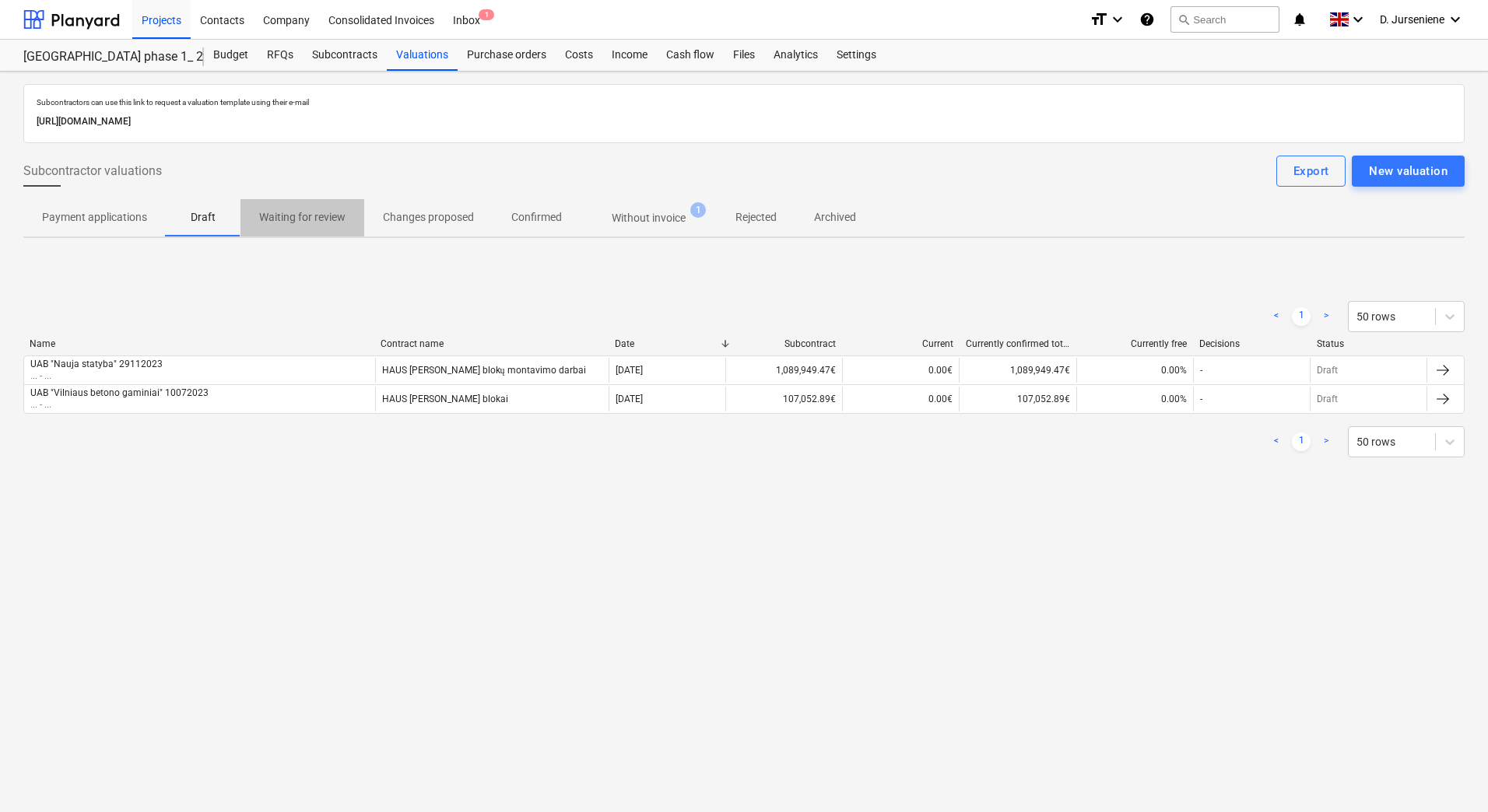
click at [308, 216] on p "Waiting for review" at bounding box center [302, 217] width 86 height 16
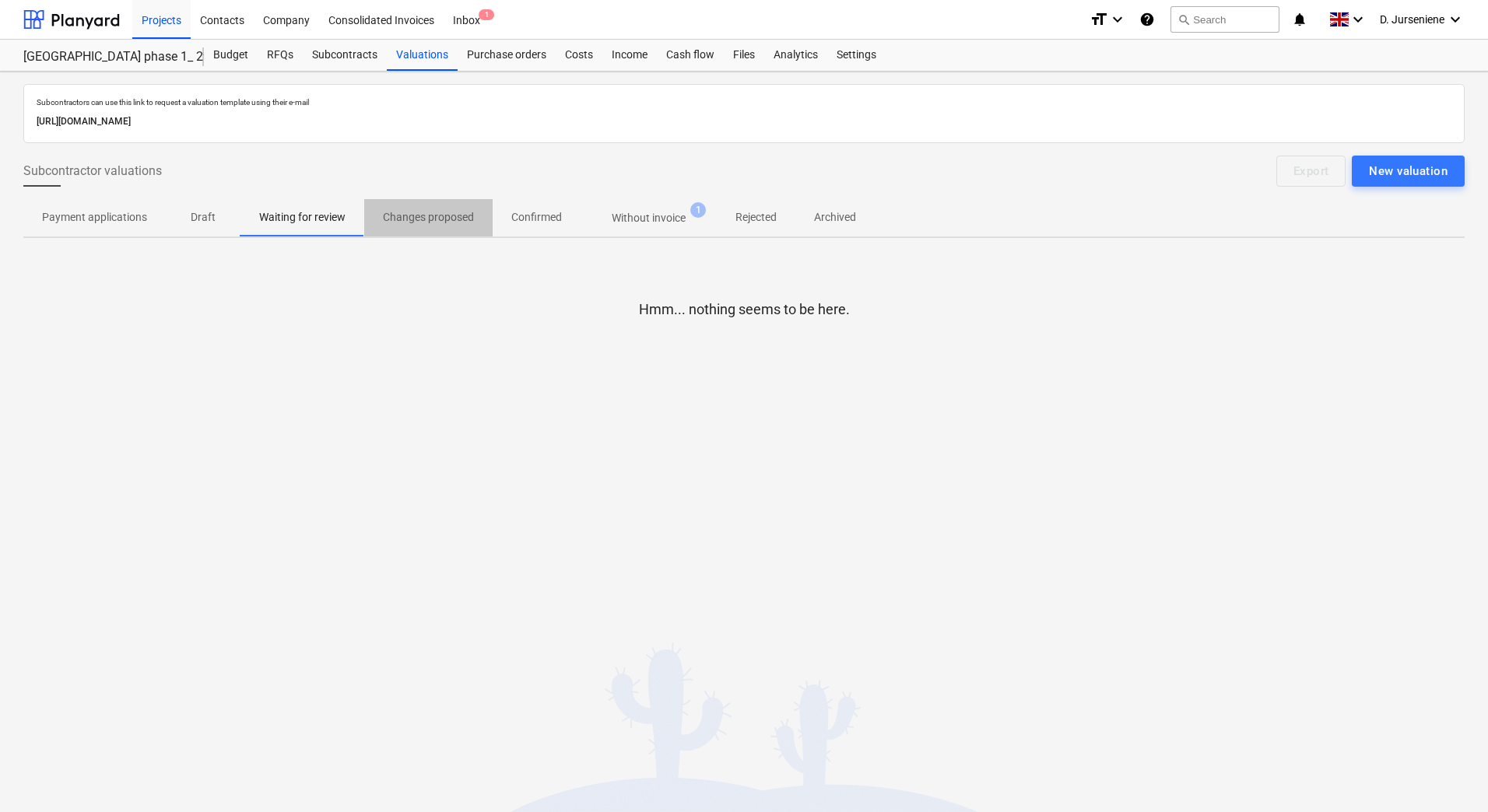
drag, startPoint x: 457, startPoint y: 217, endPoint x: 516, endPoint y: 218, distance: 59.0
click at [457, 218] on p "Changes proposed" at bounding box center [428, 217] width 91 height 16
click at [547, 219] on p "Confirmed" at bounding box center [536, 217] width 51 height 16
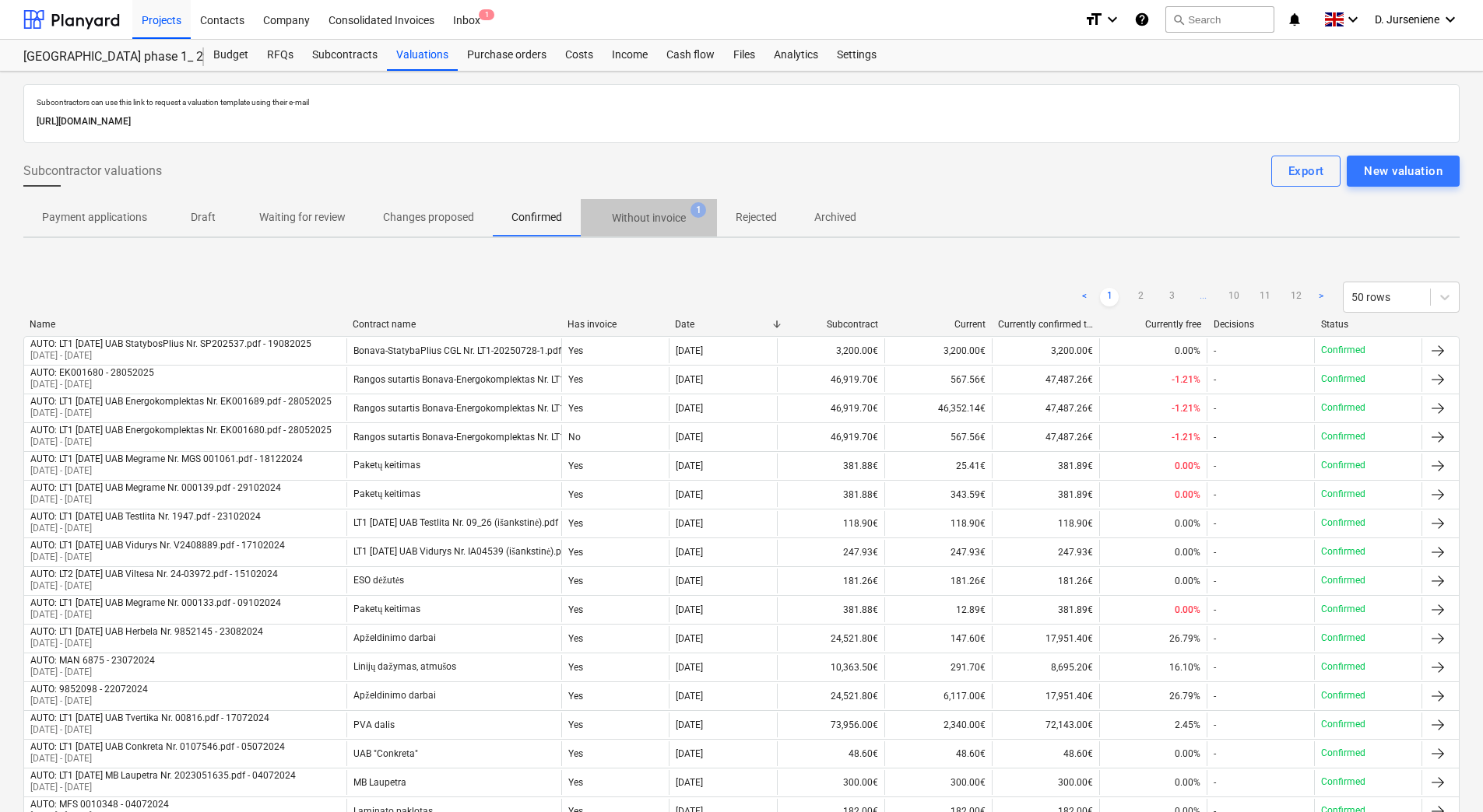
click at [660, 222] on p "Without invoice" at bounding box center [649, 218] width 74 height 16
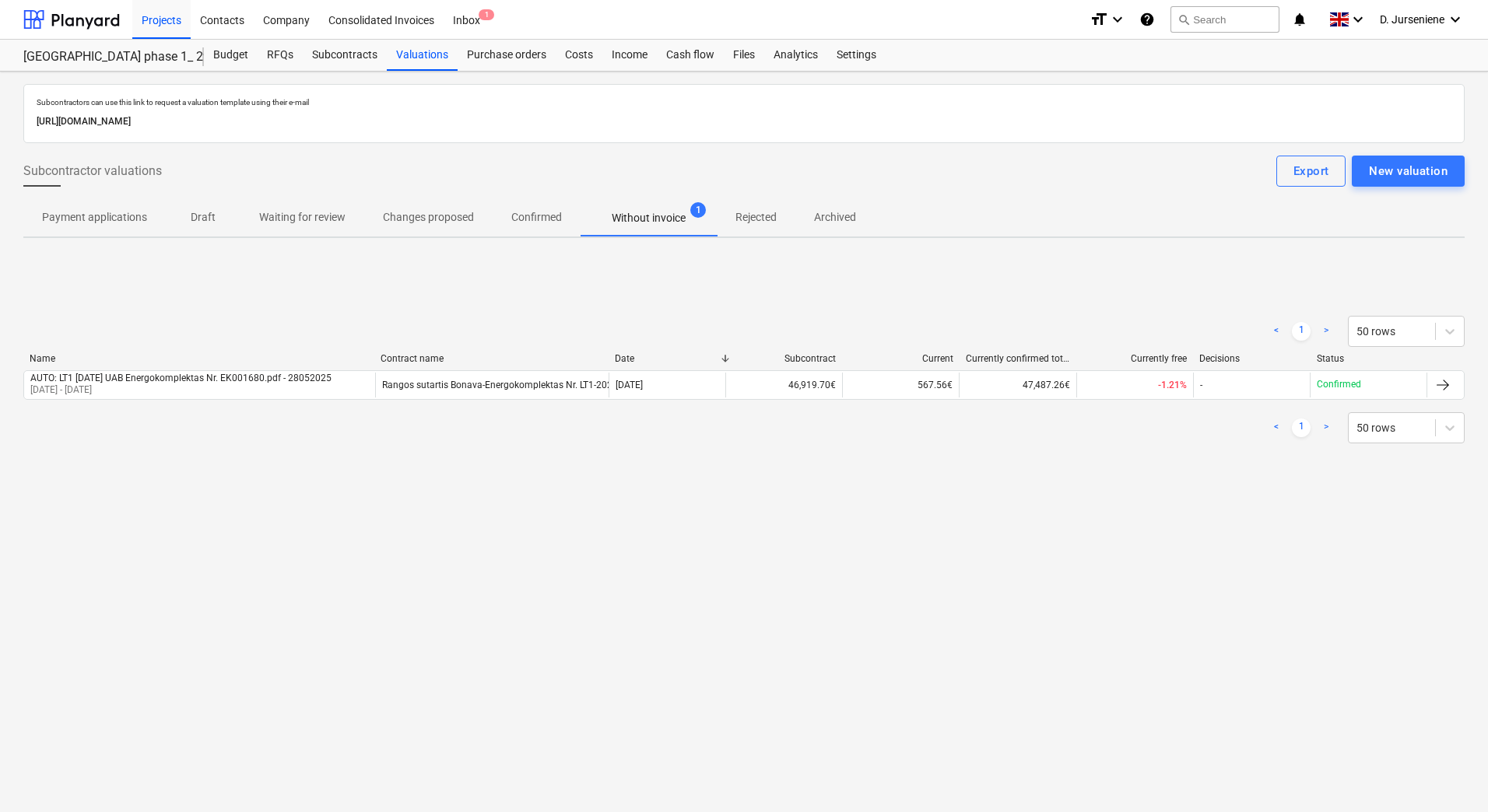
click at [762, 222] on p "Rejected" at bounding box center [756, 217] width 42 height 16
click at [855, 222] on p "Archived" at bounding box center [835, 217] width 42 height 16
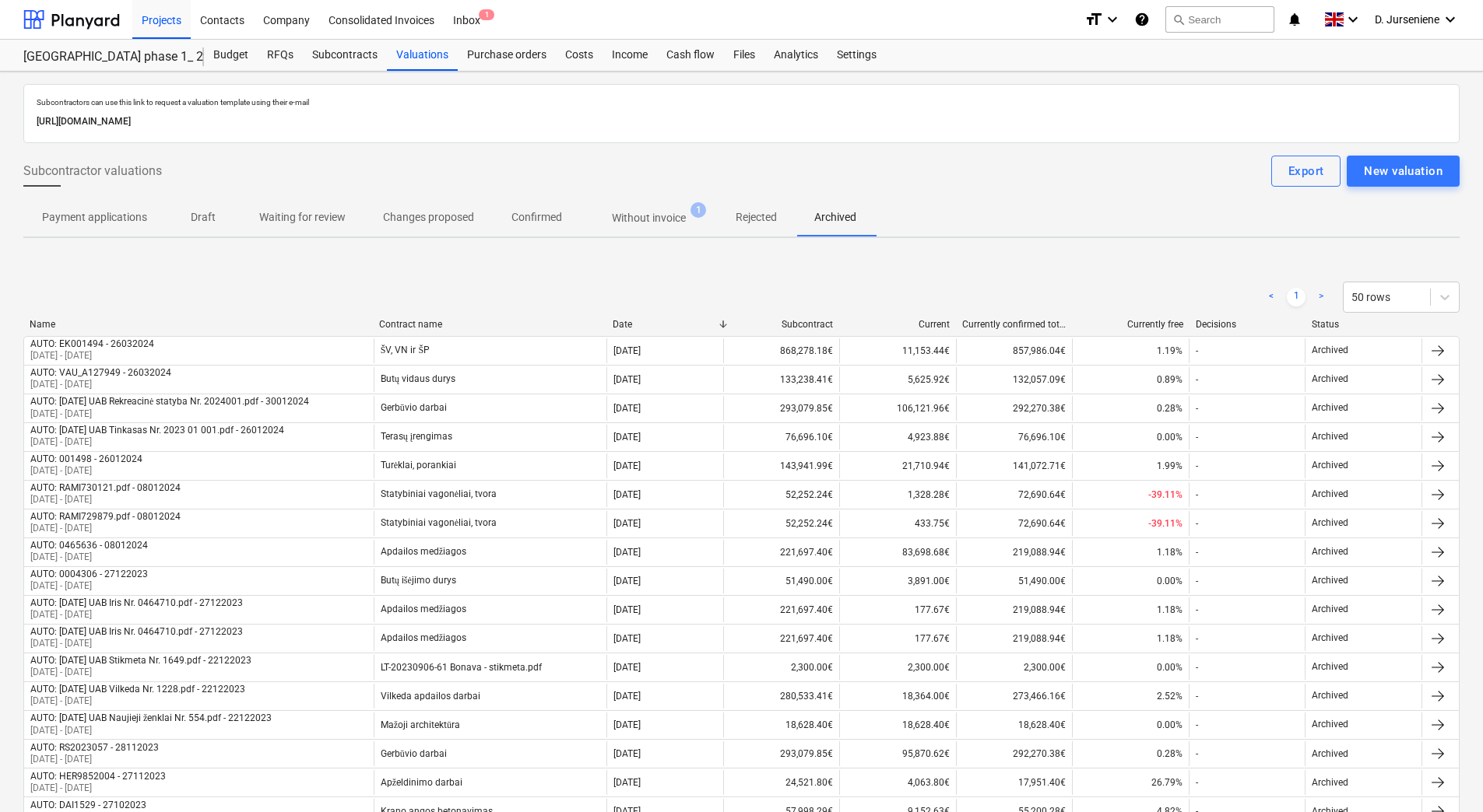
click at [562, 141] on div "Subcontractors can use this link to request a valuation template using their e-…" at bounding box center [741, 114] width 1436 height 60
click at [853, 54] on div "Settings" at bounding box center [856, 56] width 59 height 31
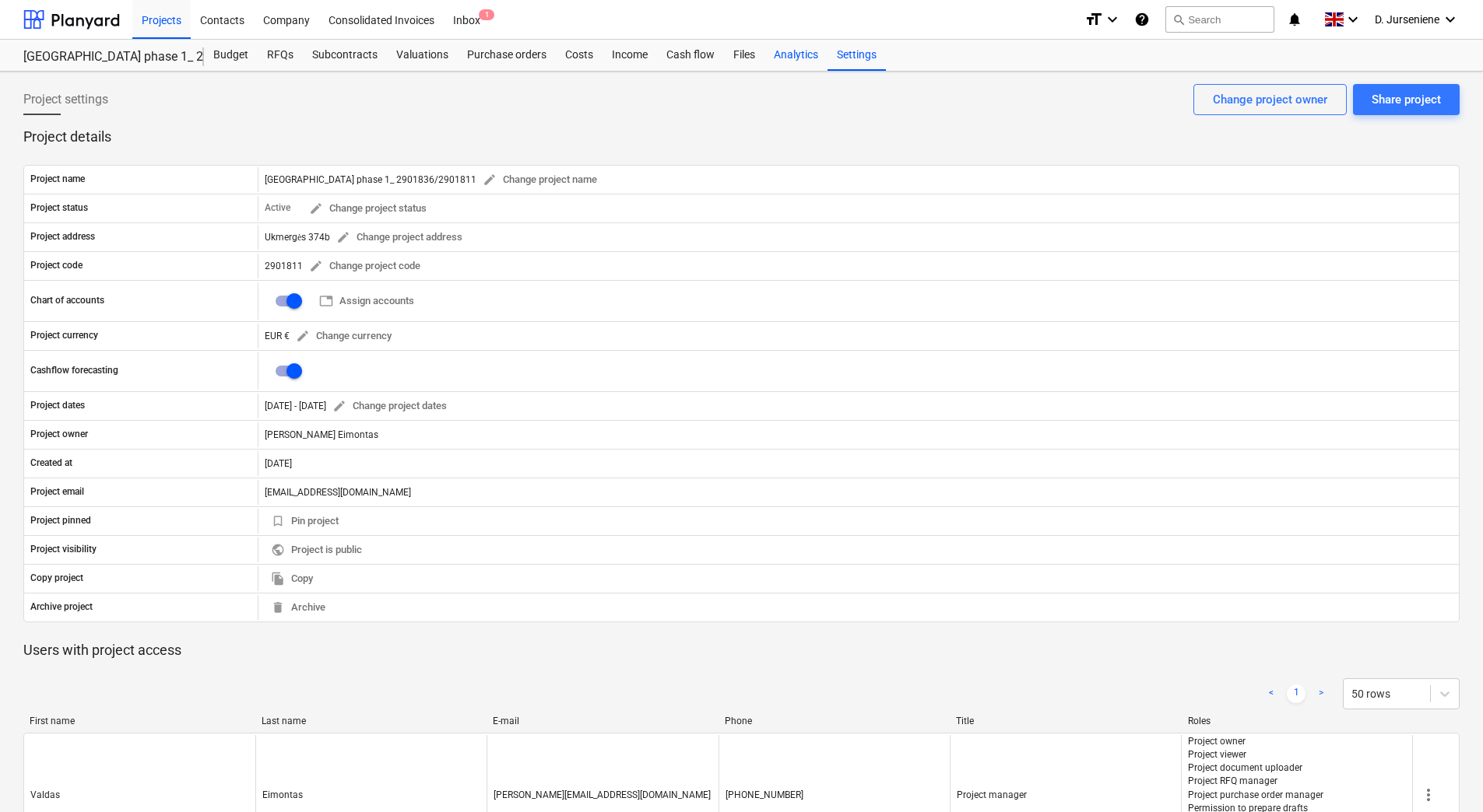
click at [803, 60] on div "Analytics" at bounding box center [796, 56] width 63 height 31
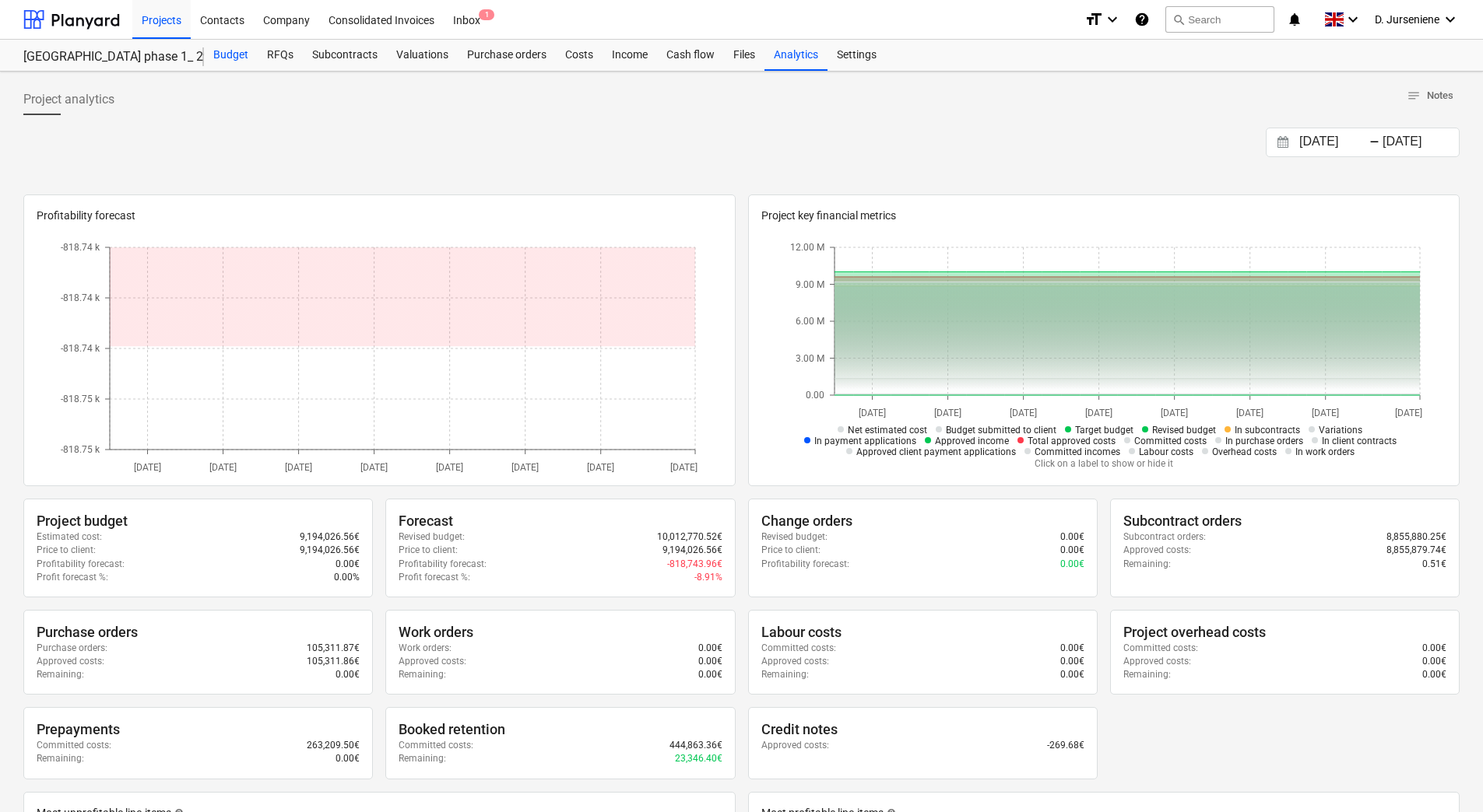
click at [231, 60] on div "Budget" at bounding box center [230, 56] width 54 height 31
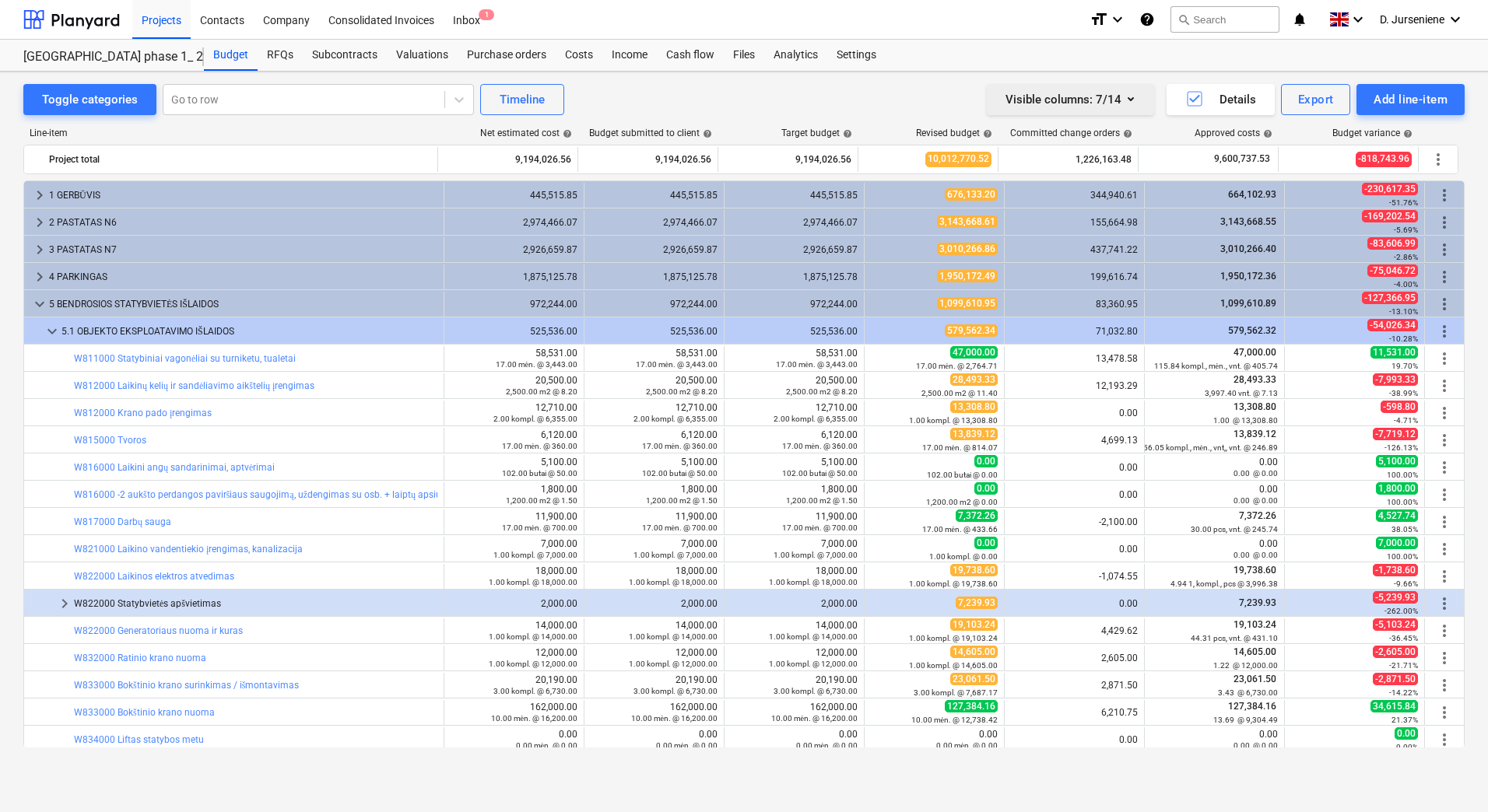
click at [1129, 96] on icon "button" at bounding box center [1131, 99] width 19 height 19
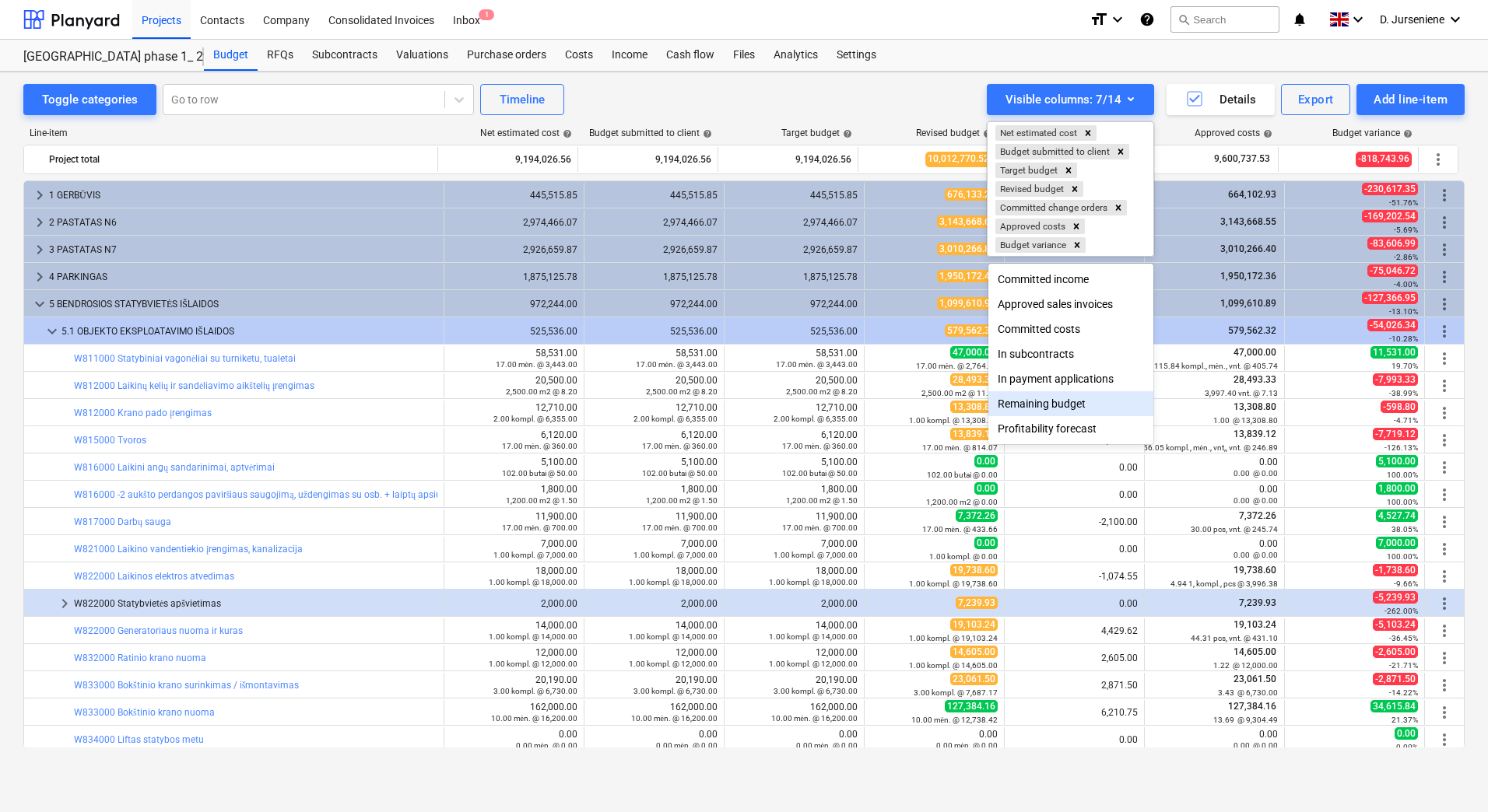
click at [616, 106] on div at bounding box center [744, 406] width 1488 height 812
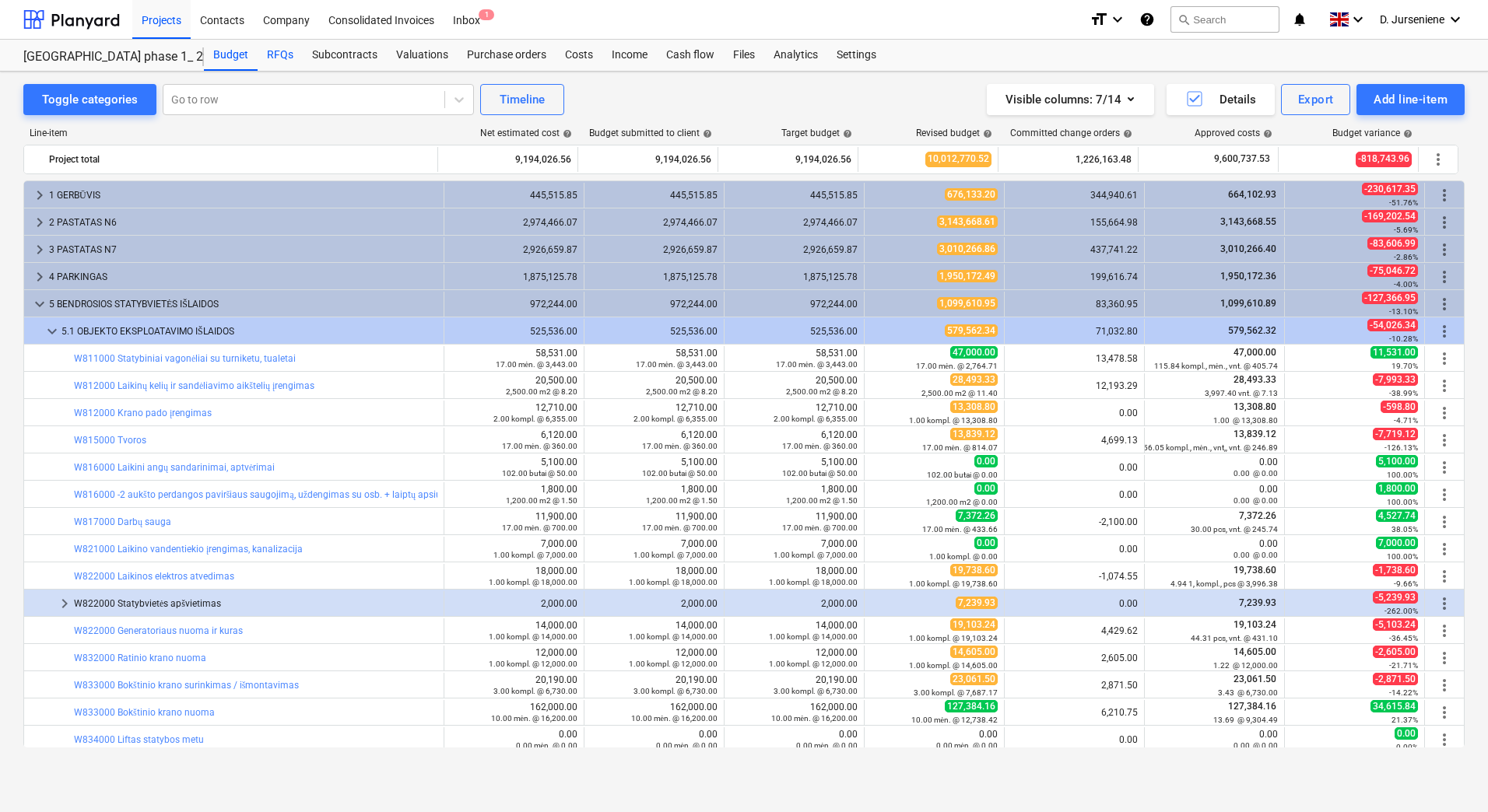
click at [274, 58] on div "RFQs" at bounding box center [280, 56] width 45 height 31
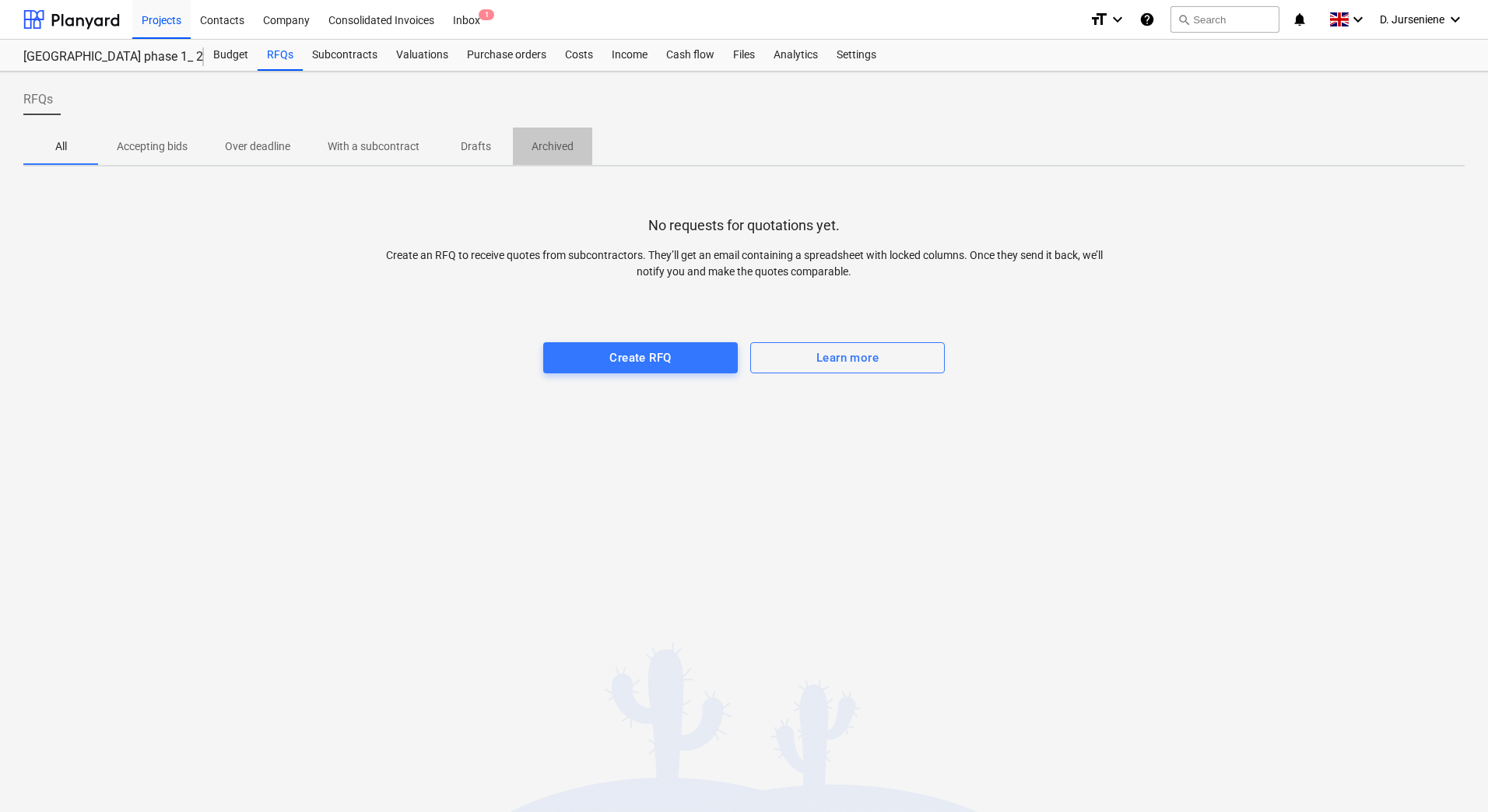
click at [554, 151] on p "Archived" at bounding box center [553, 146] width 42 height 16
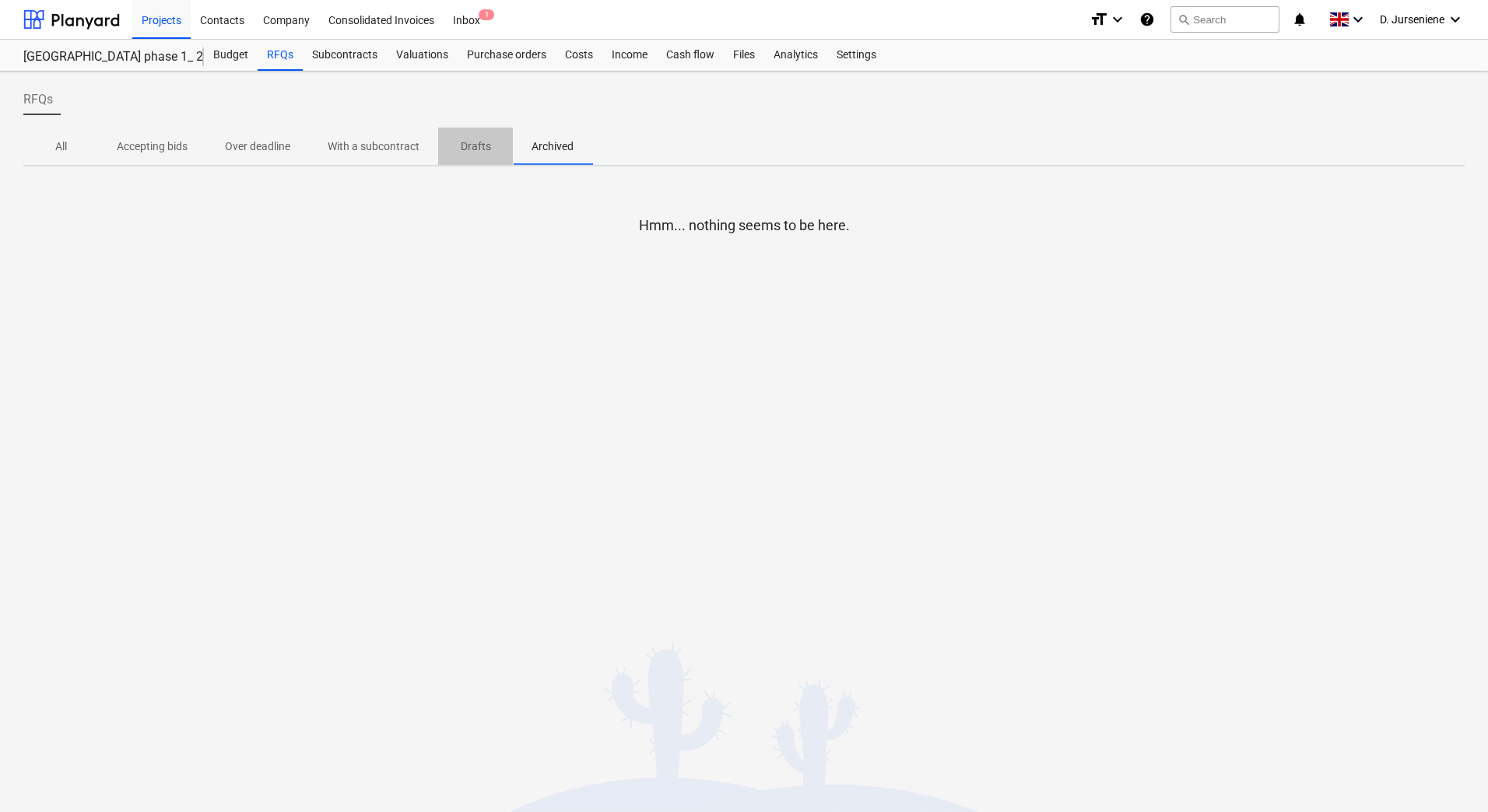
click at [471, 150] on p "Drafts" at bounding box center [475, 146] width 38 height 16
click at [359, 149] on p "With a subcontract" at bounding box center [373, 146] width 92 height 16
click at [258, 150] on p "Over deadline" at bounding box center [257, 146] width 65 height 16
click at [134, 144] on p "Accepting bids" at bounding box center [152, 146] width 70 height 16
drag, startPoint x: 54, startPoint y: 147, endPoint x: 208, endPoint y: 79, distance: 168.3
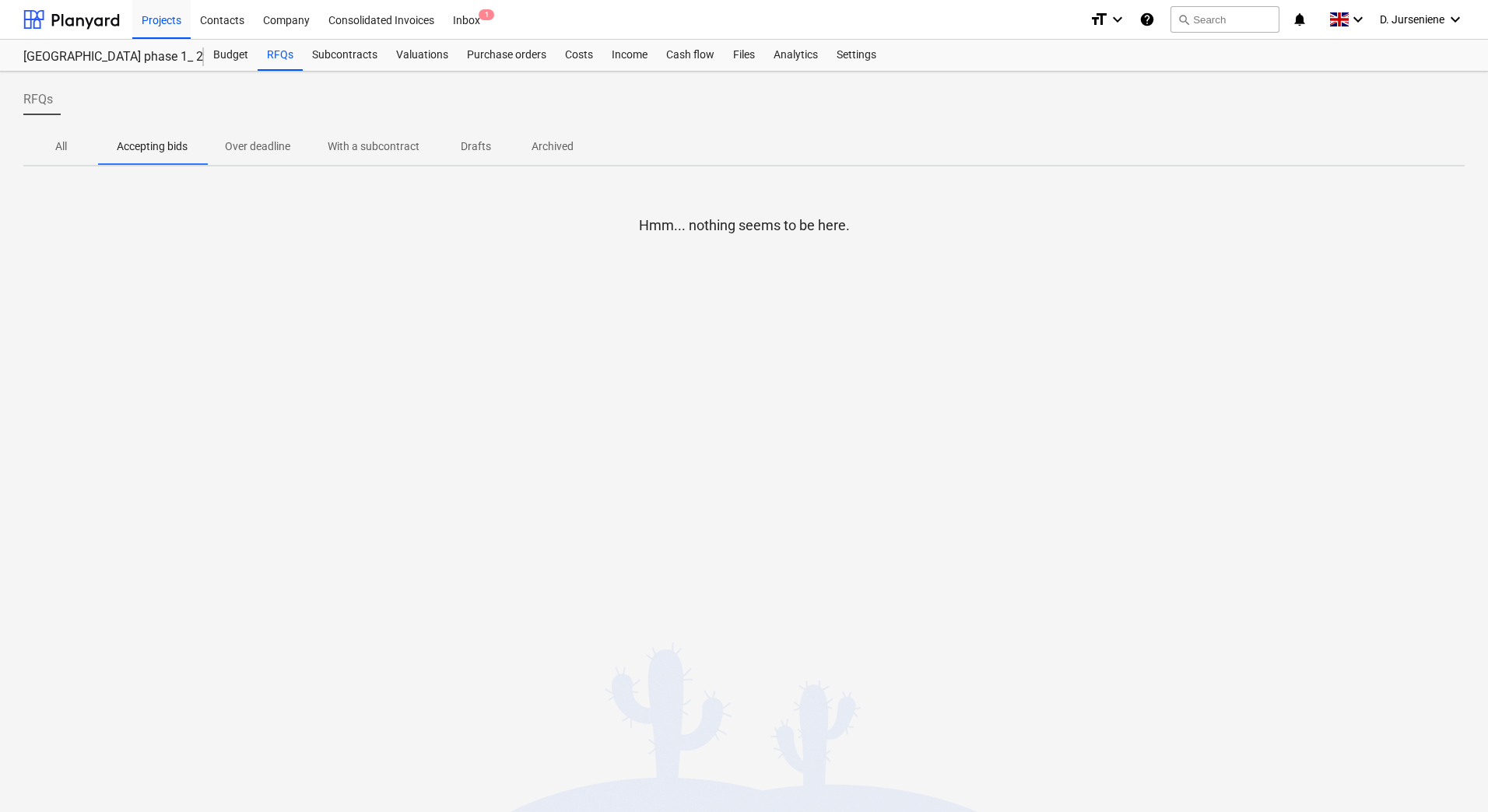
click at [58, 146] on p "All" at bounding box center [61, 146] width 38 height 16
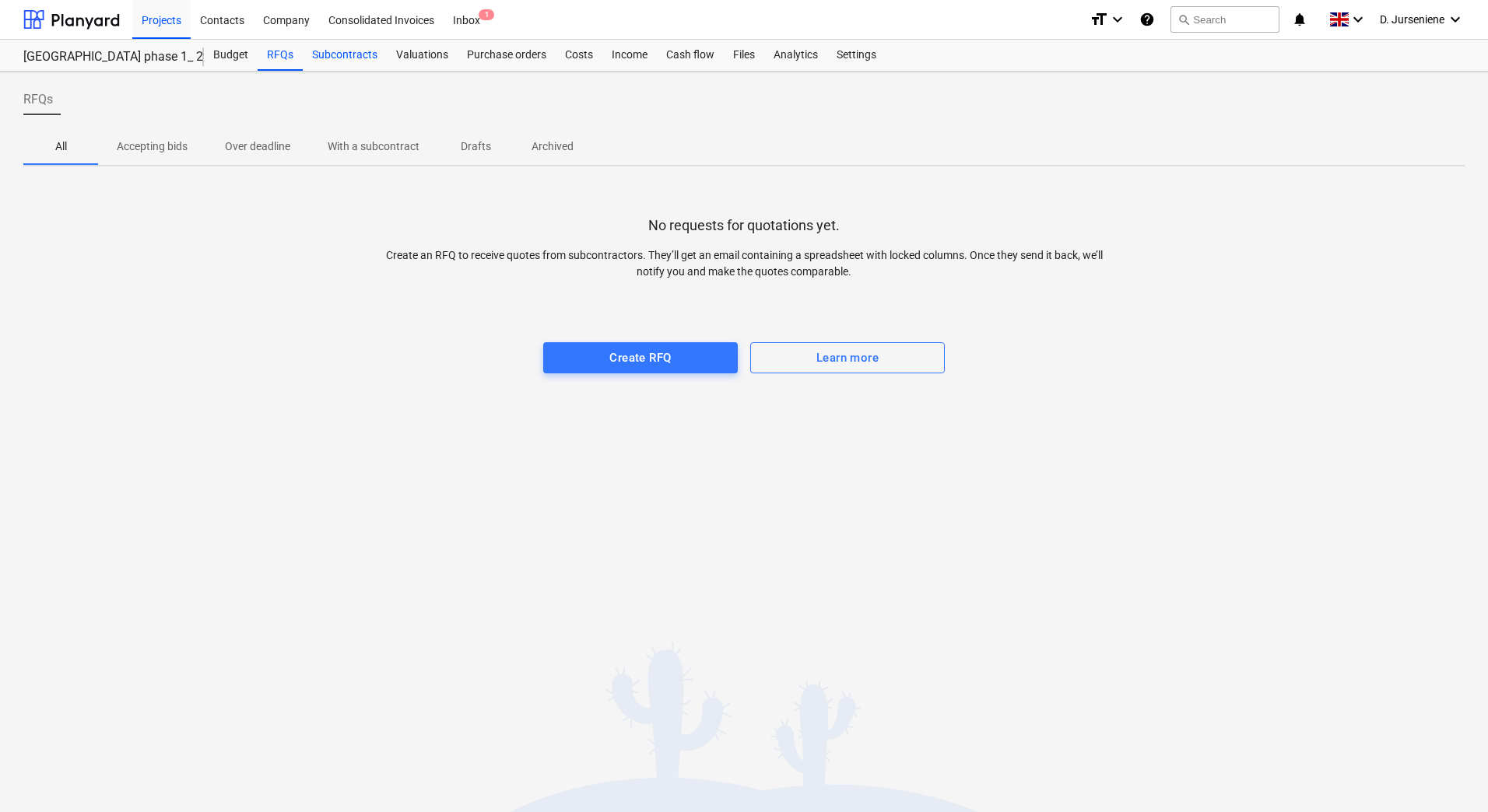
click at [356, 52] on div "Subcontracts" at bounding box center [345, 56] width 84 height 31
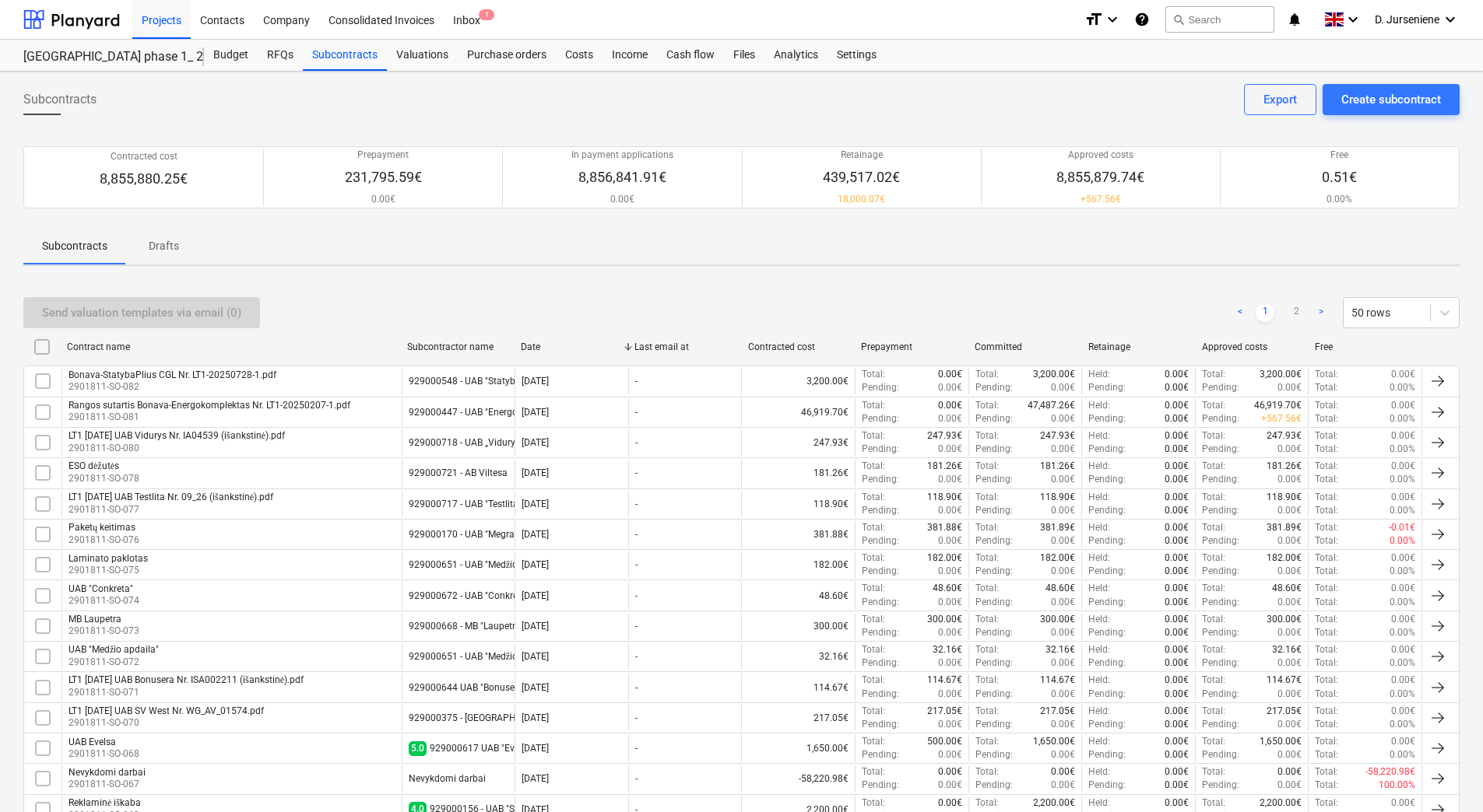
click at [154, 245] on p "Drafts" at bounding box center [164, 246] width 38 height 16
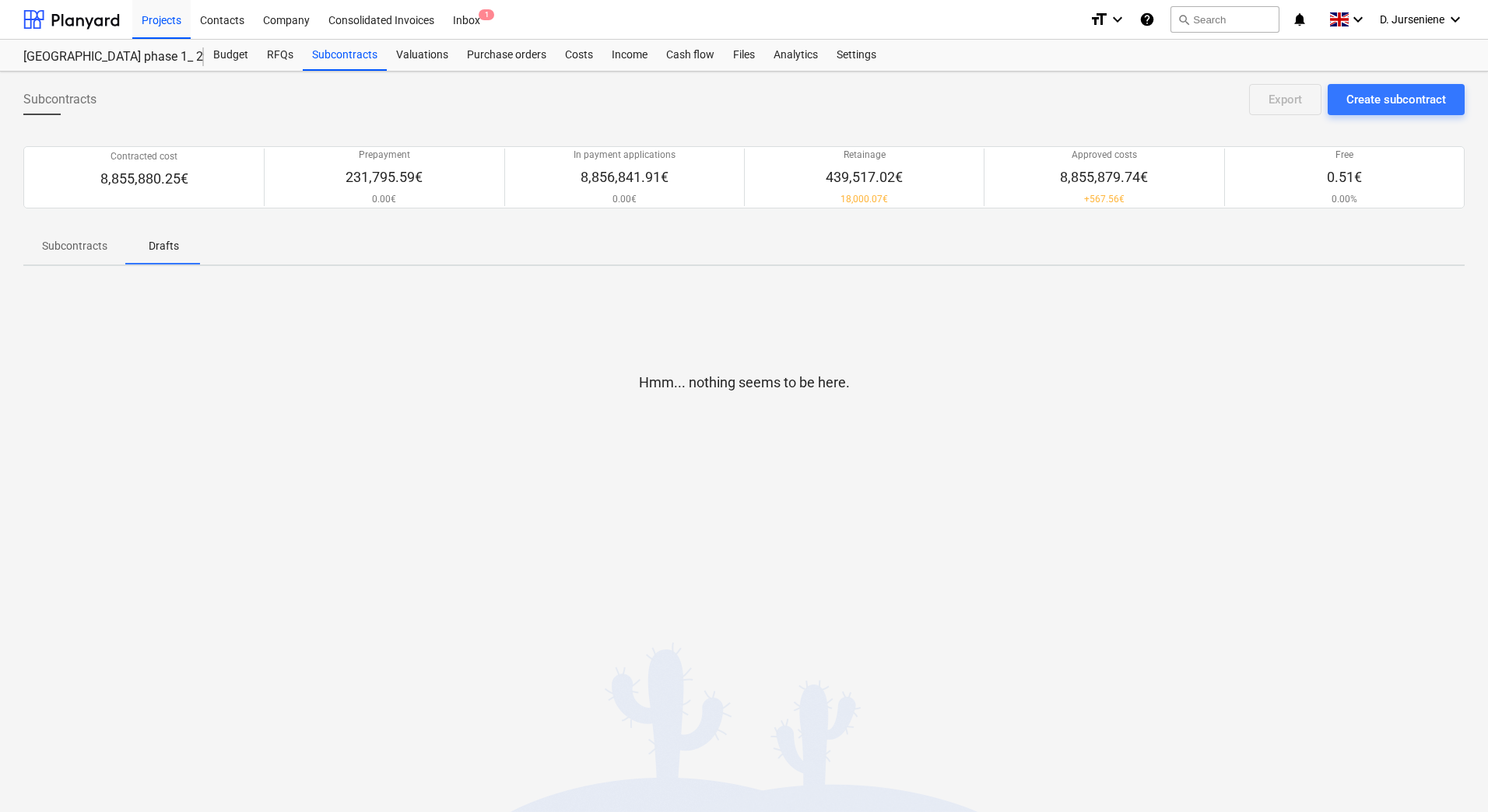
click at [70, 248] on p "Subcontracts" at bounding box center [74, 246] width 65 height 16
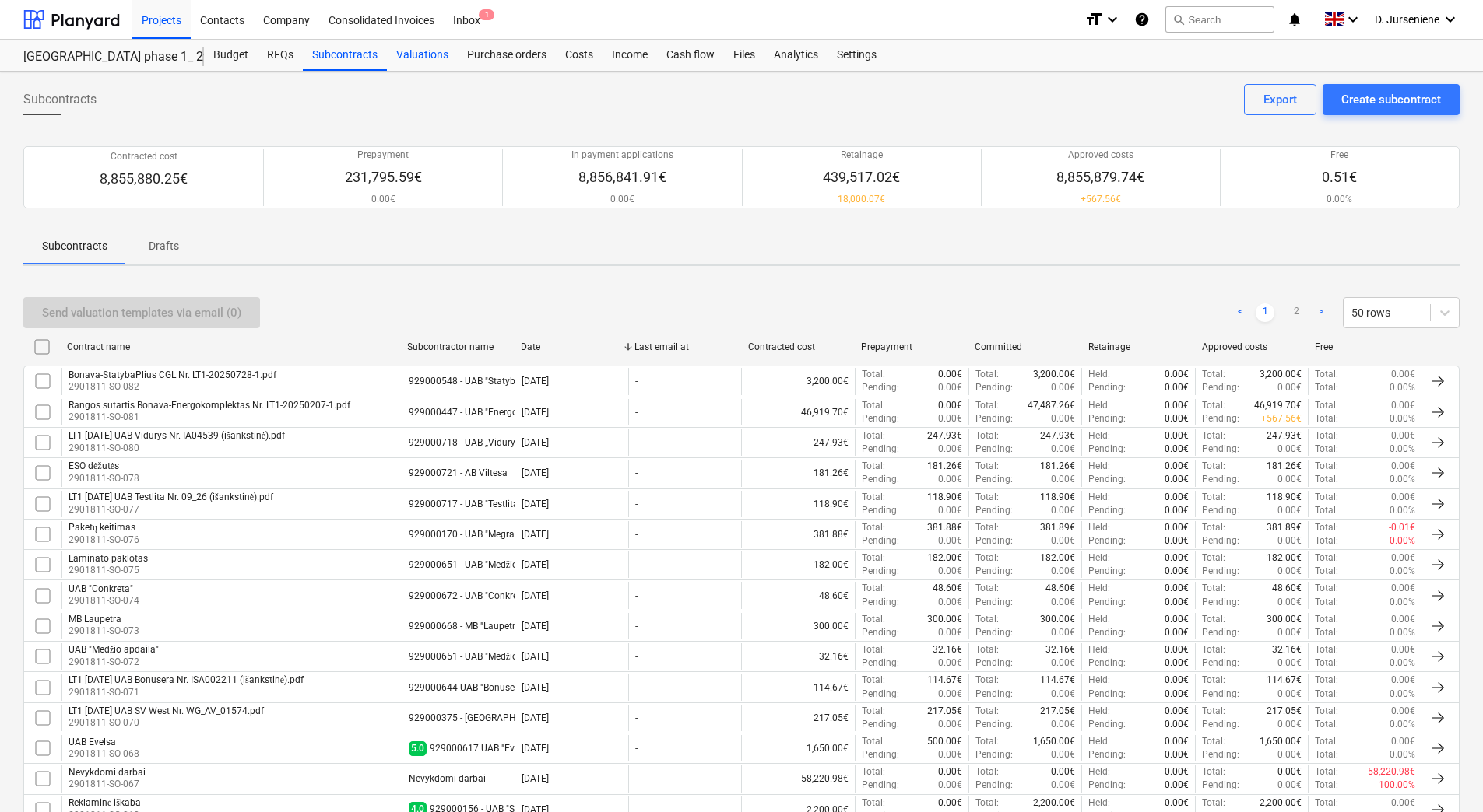
click at [408, 52] on div "Valuations" at bounding box center [422, 56] width 71 height 31
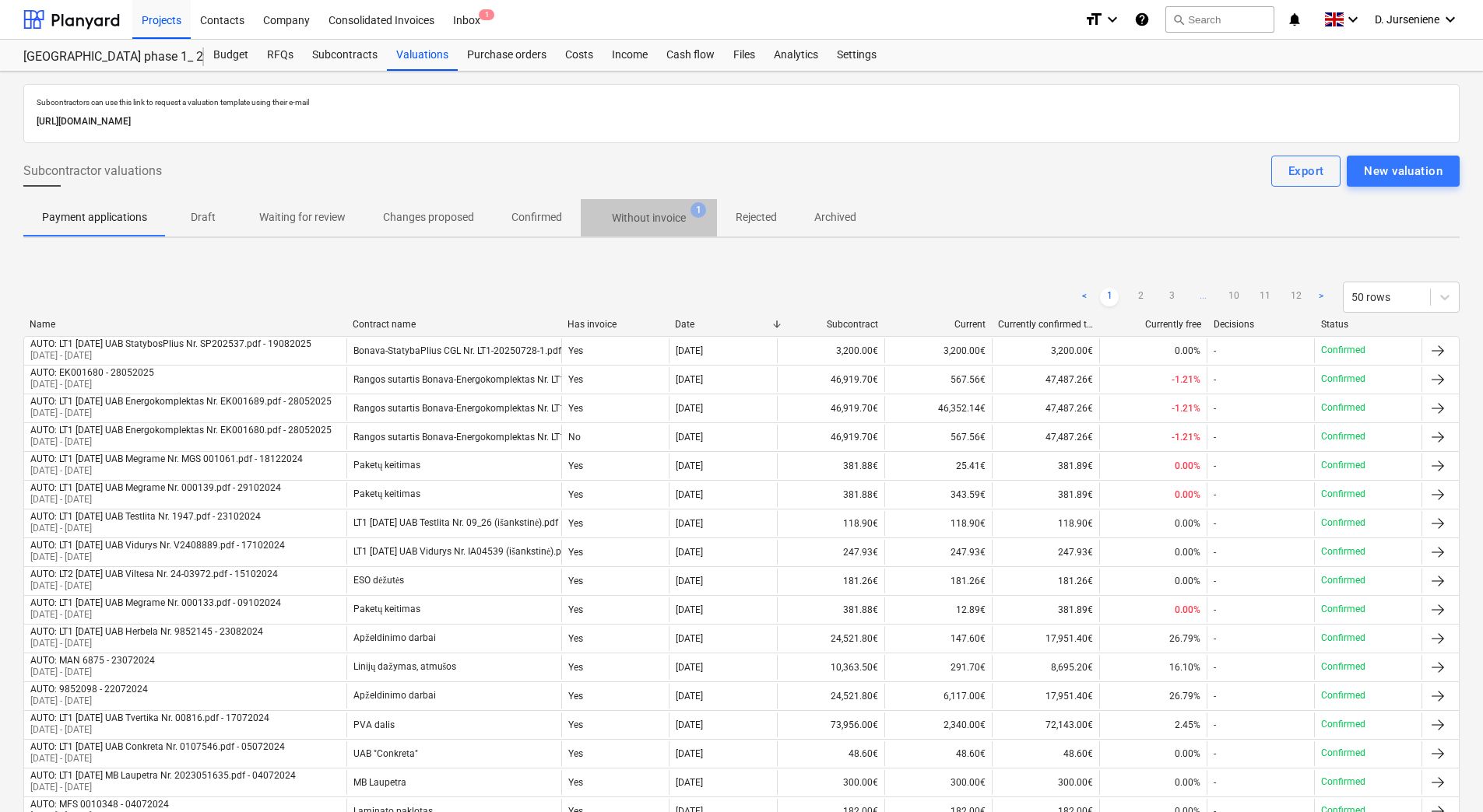
click at [662, 222] on p "Without invoice" at bounding box center [649, 218] width 74 height 16
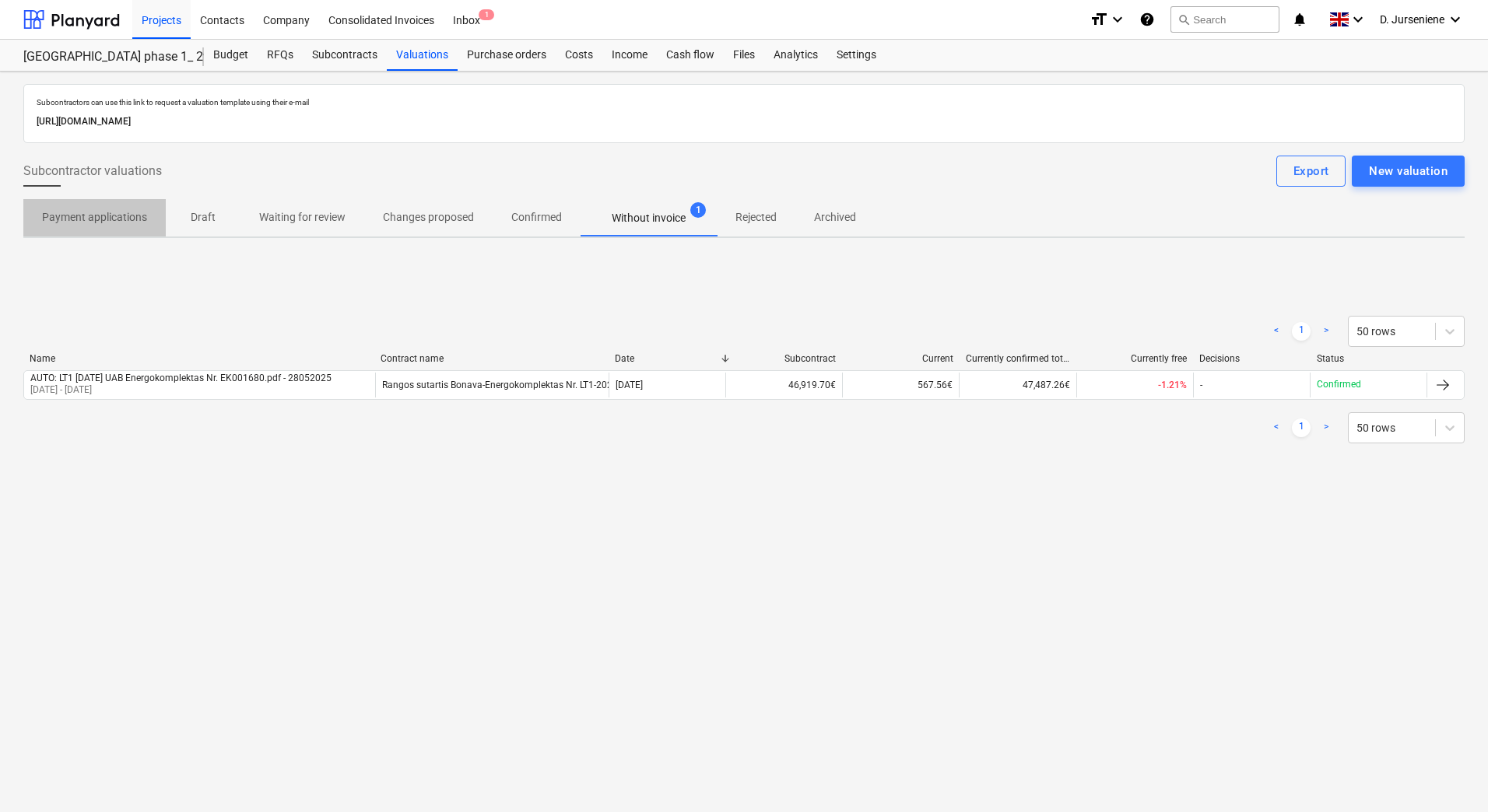
drag, startPoint x: 100, startPoint y: 215, endPoint x: 364, endPoint y: 85, distance: 294.3
click at [100, 214] on p "Payment applications" at bounding box center [95, 217] width 105 height 16
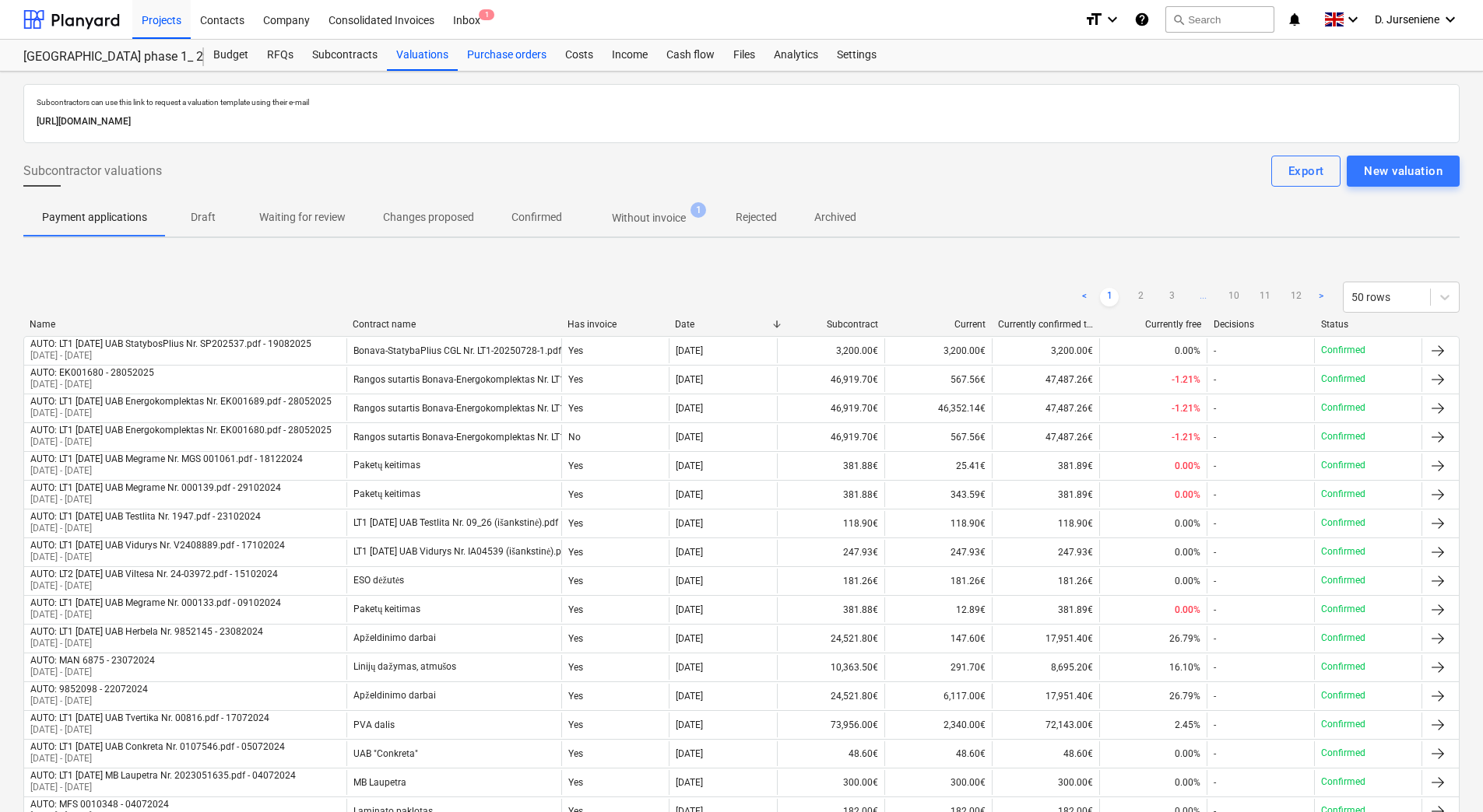
click at [513, 59] on div "Purchase orders" at bounding box center [506, 56] width 98 height 31
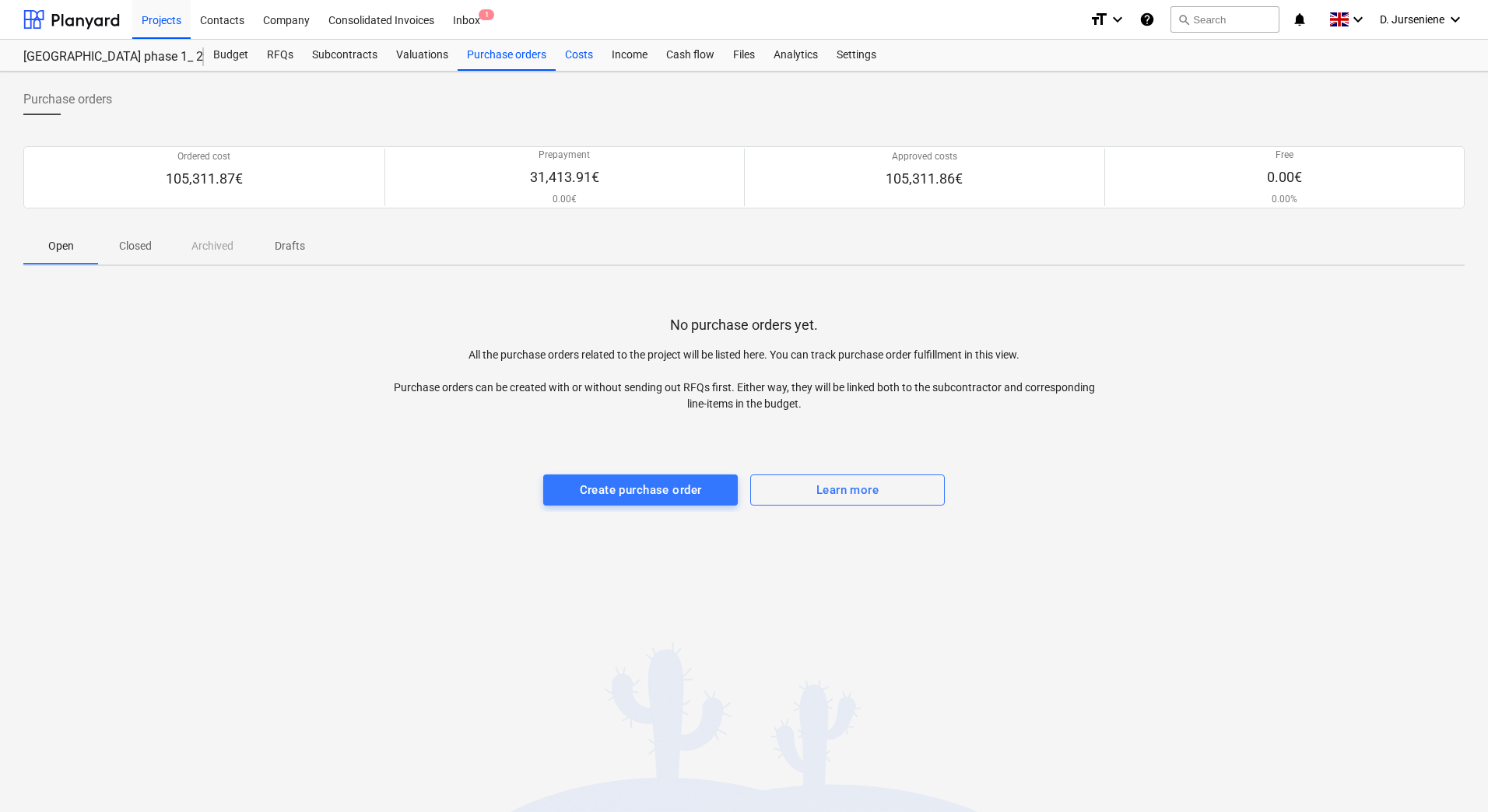
click at [575, 53] on div "Costs" at bounding box center [580, 56] width 47 height 31
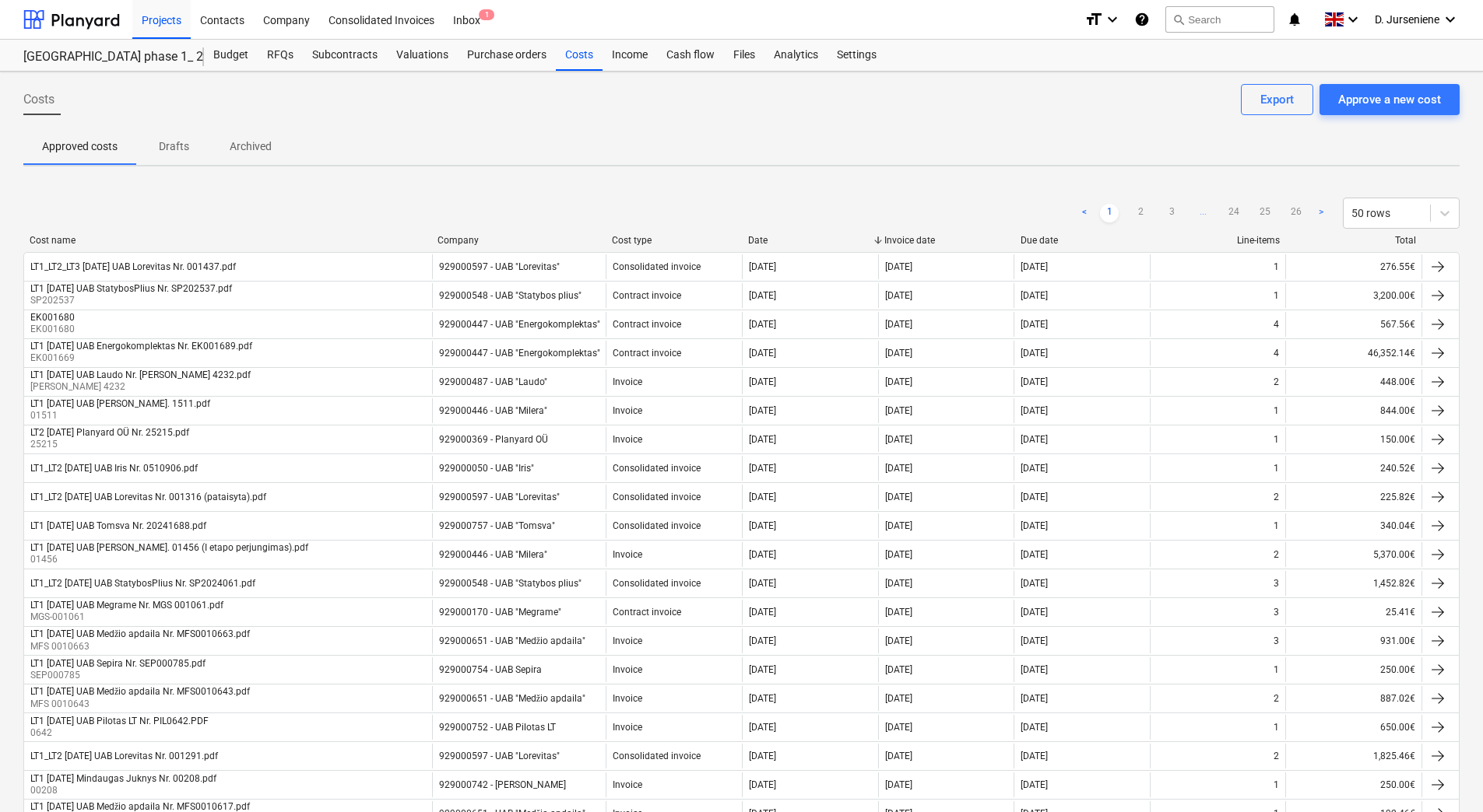
click at [168, 148] on p "Drafts" at bounding box center [174, 146] width 38 height 16
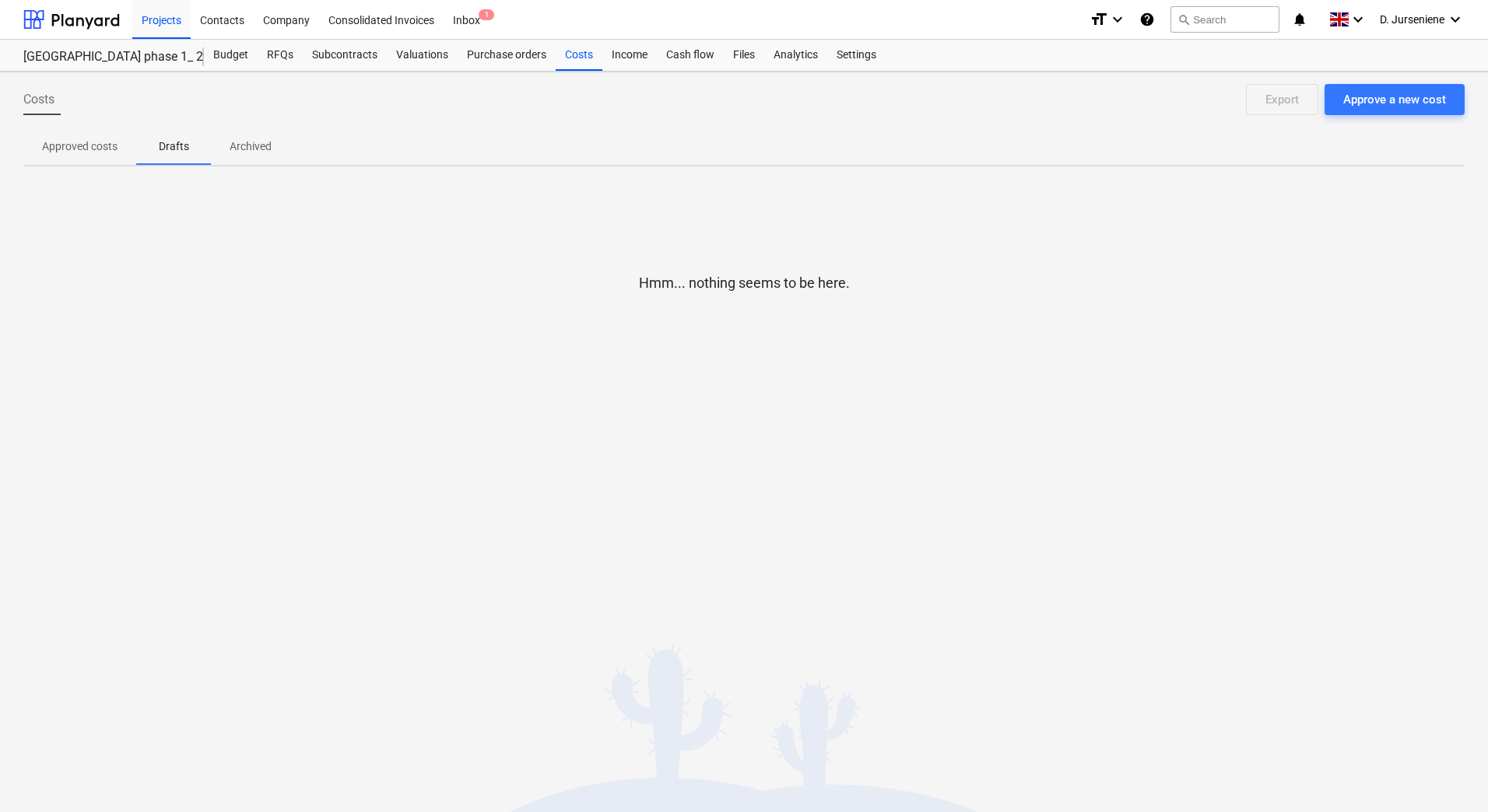
click at [250, 146] on p "Archived" at bounding box center [251, 146] width 42 height 16
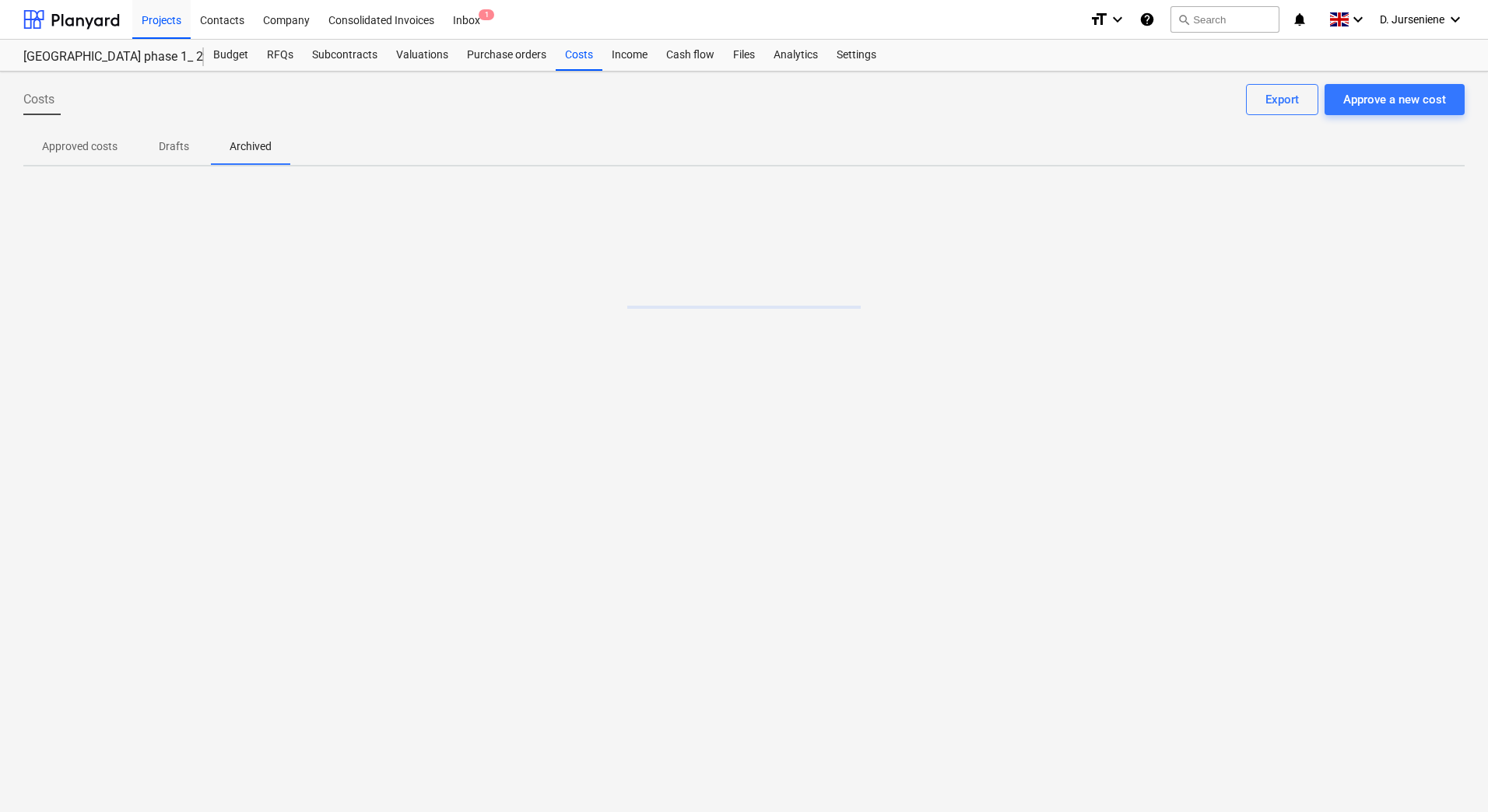
click at [100, 153] on p "Approved costs" at bounding box center [80, 146] width 75 height 16
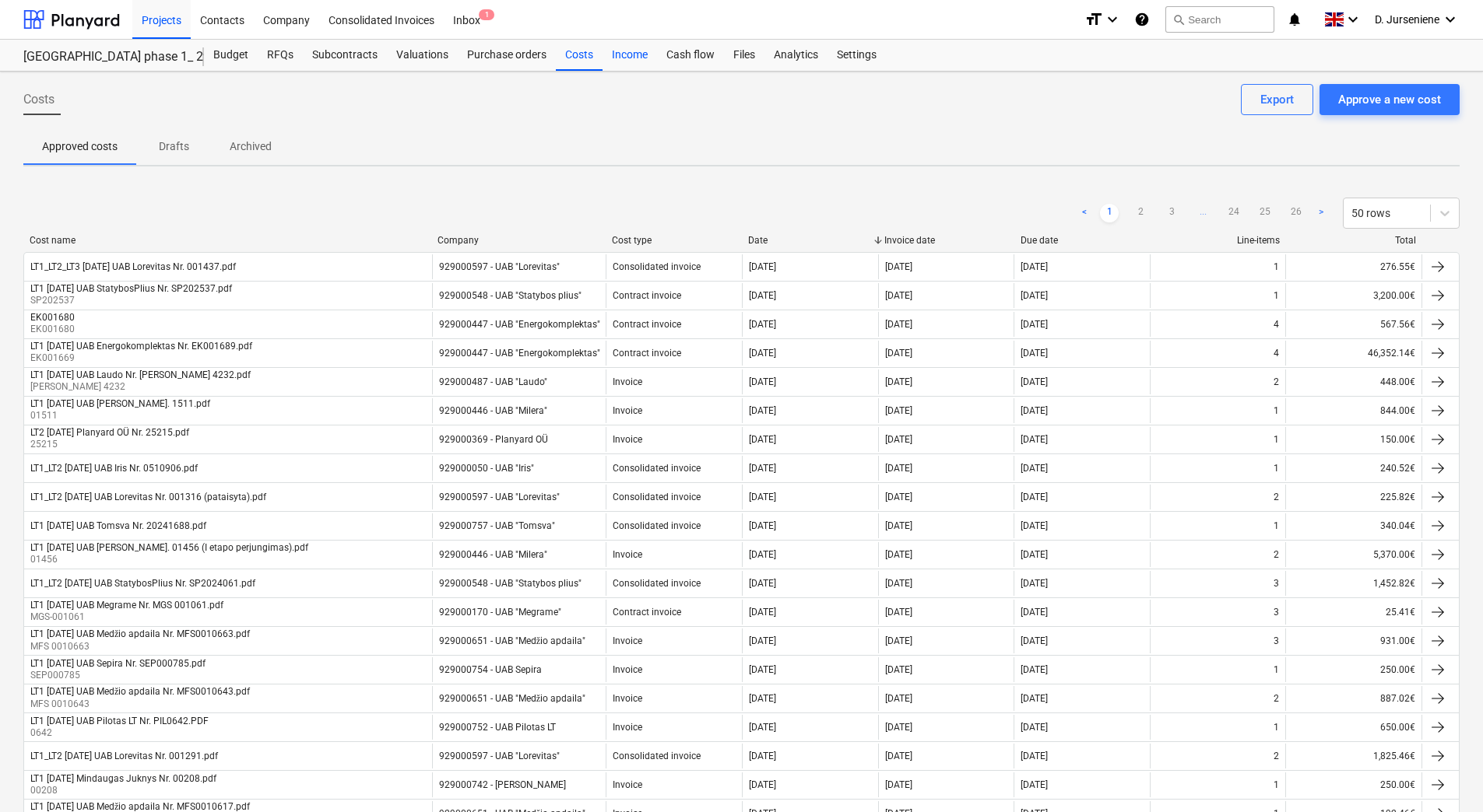
click at [624, 59] on div "Income" at bounding box center [630, 56] width 55 height 31
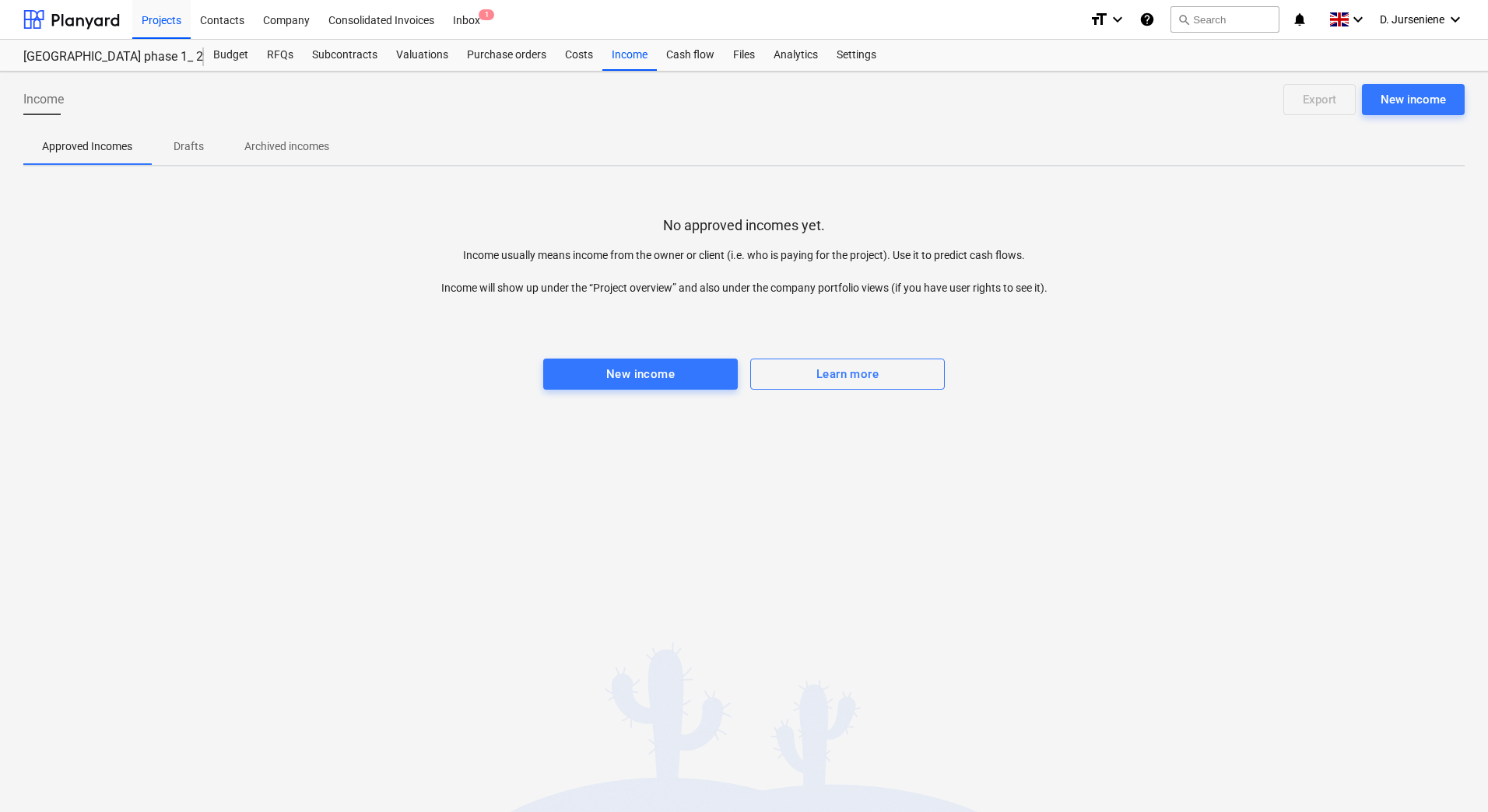
click at [185, 143] on p "Drafts" at bounding box center [189, 146] width 38 height 16
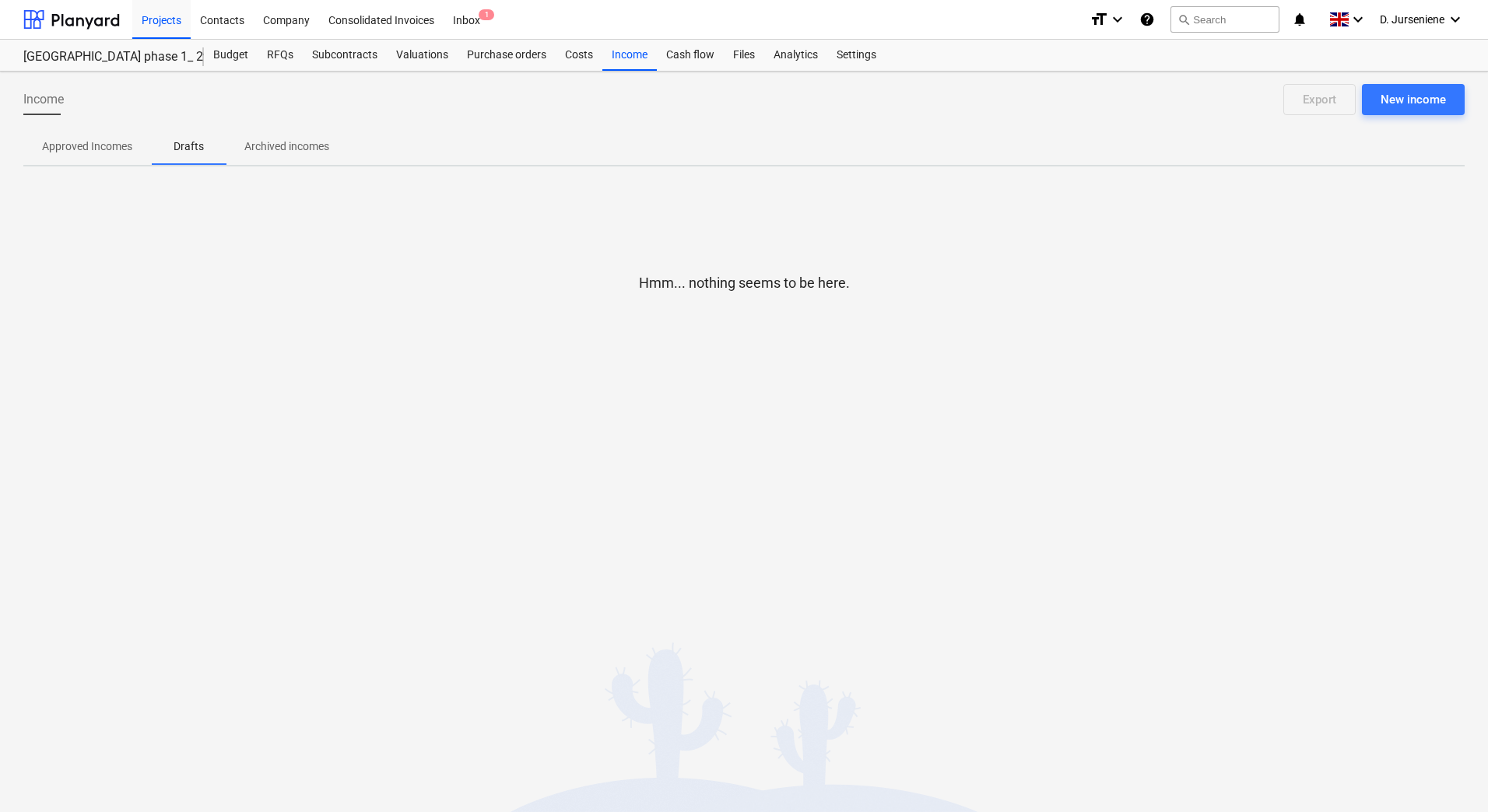
drag, startPoint x: 292, startPoint y: 146, endPoint x: 316, endPoint y: 142, distance: 24.3
click at [293, 146] on p "Archived incomes" at bounding box center [287, 146] width 85 height 16
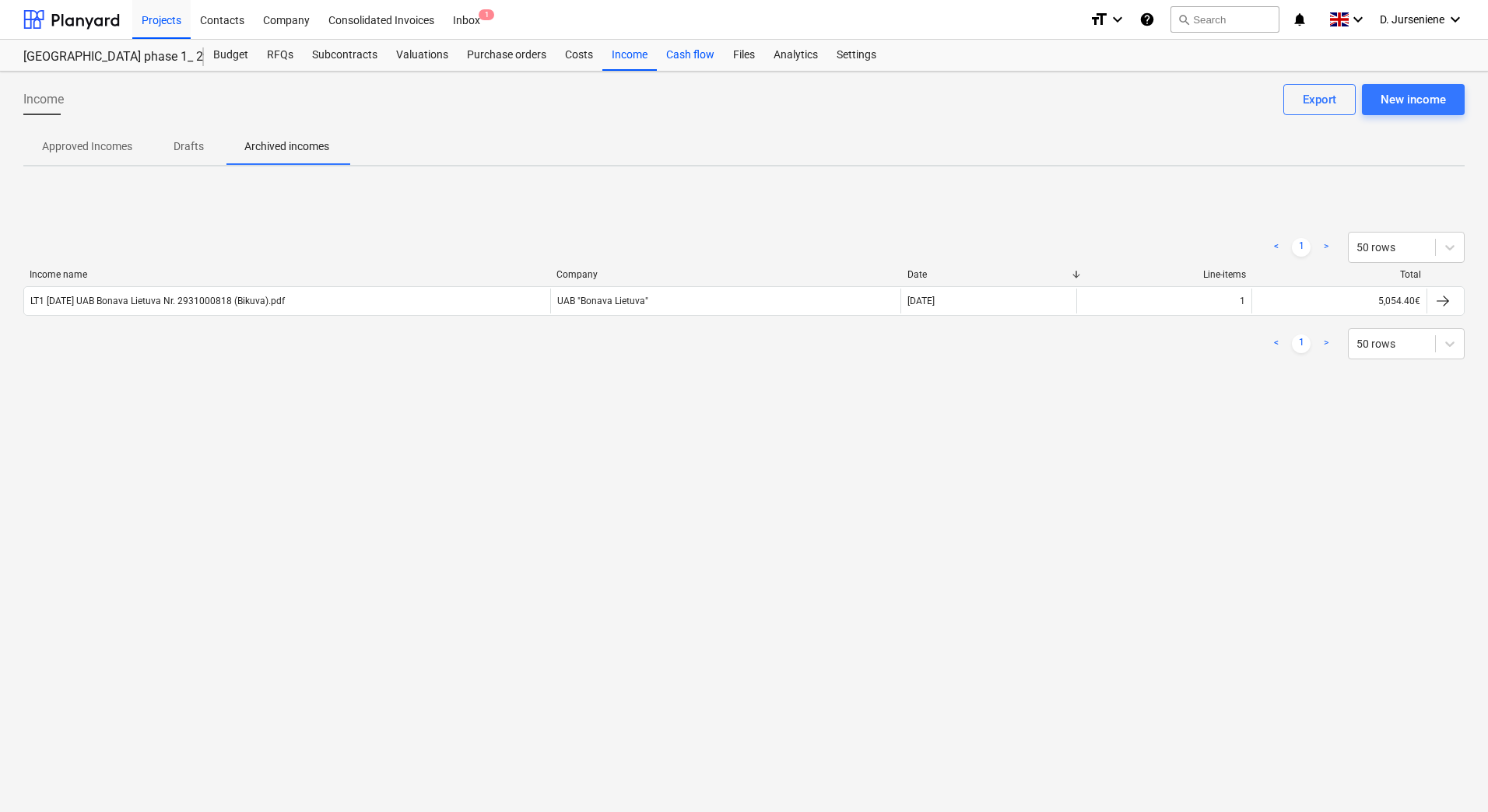
click at [699, 56] on div "Cash flow" at bounding box center [690, 56] width 67 height 31
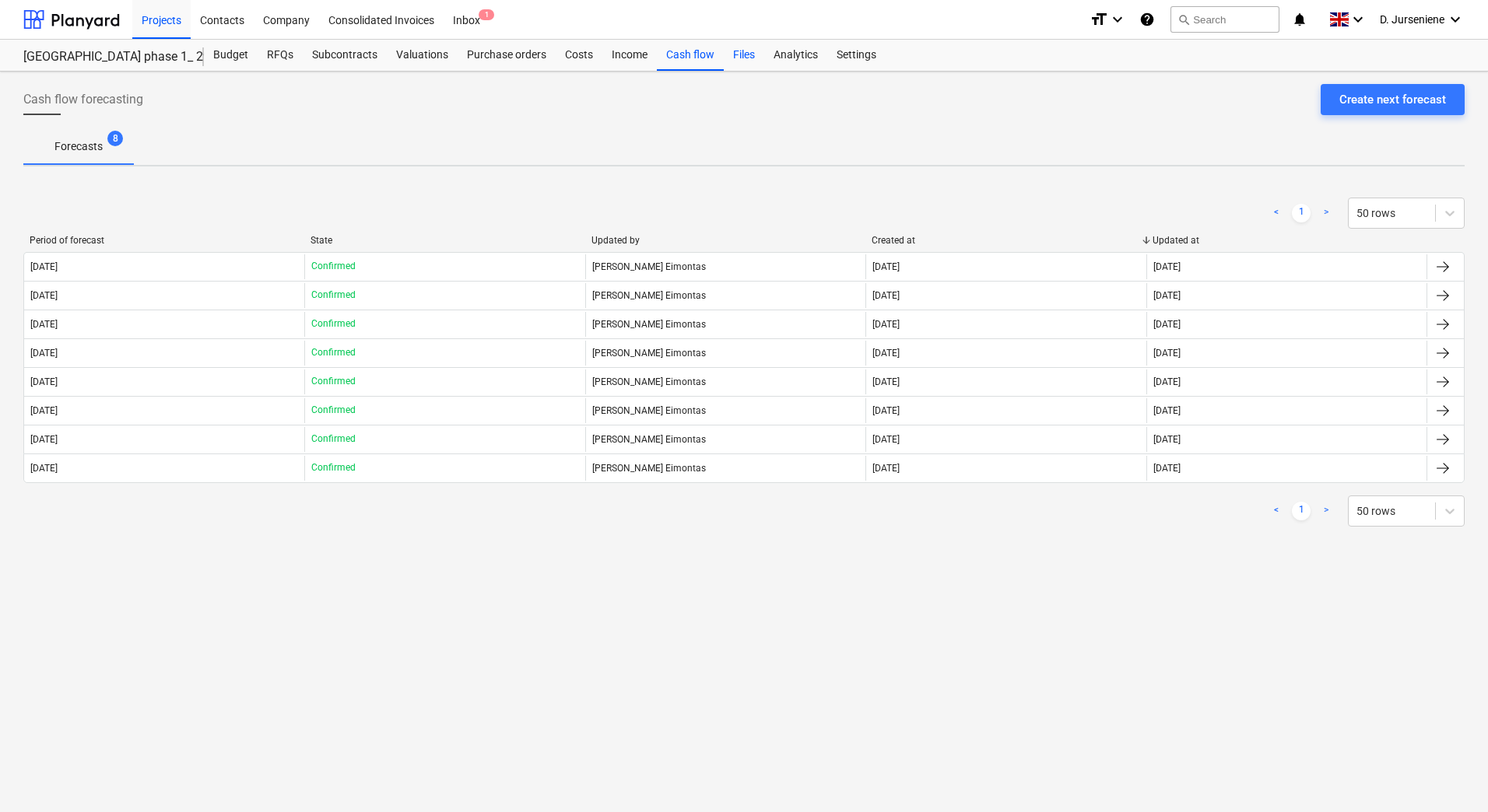
click at [745, 58] on div "Files" at bounding box center [744, 56] width 41 height 31
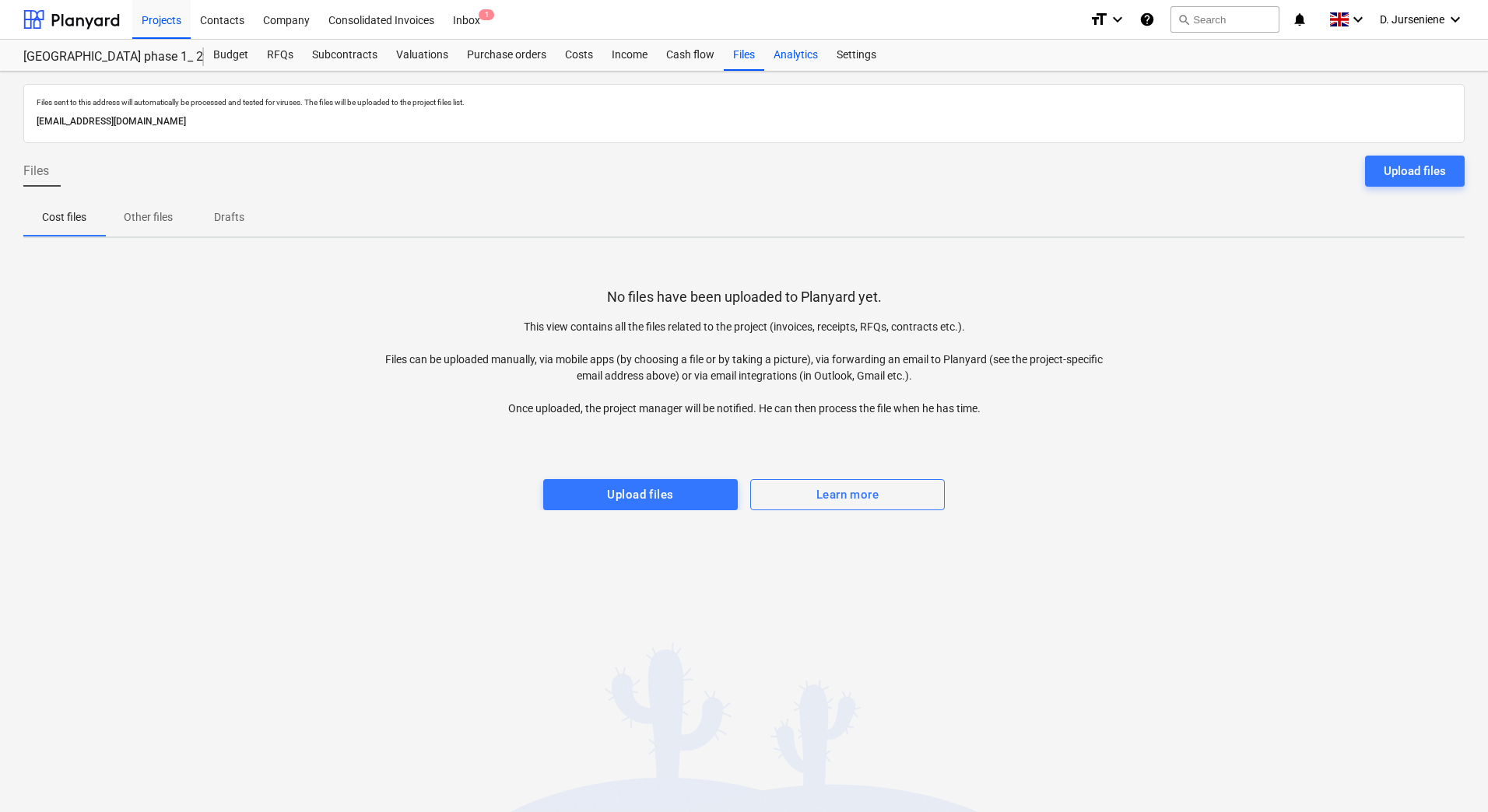
click at [794, 55] on div "Analytics" at bounding box center [796, 56] width 63 height 31
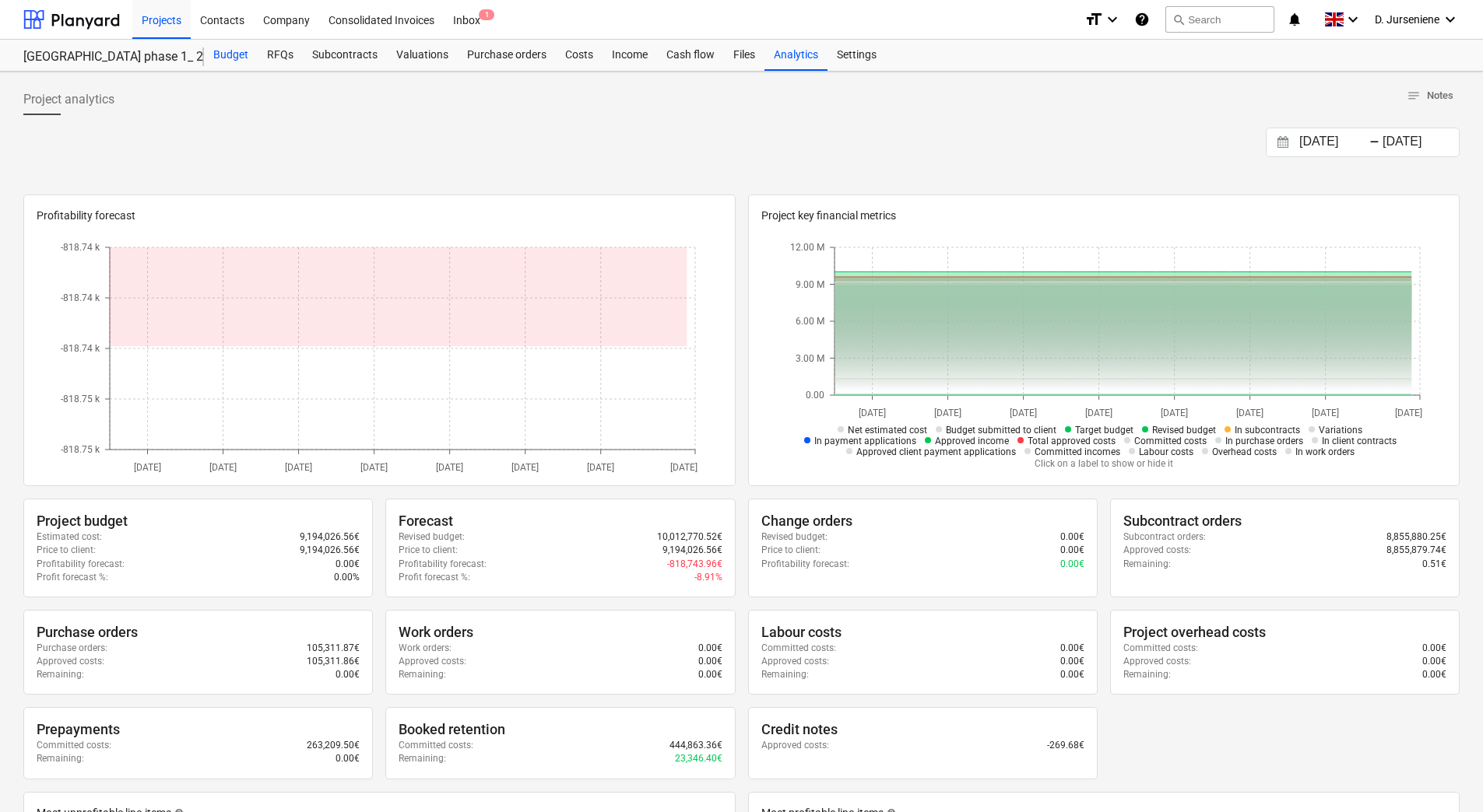
click at [223, 58] on div "Budget" at bounding box center [230, 56] width 54 height 31
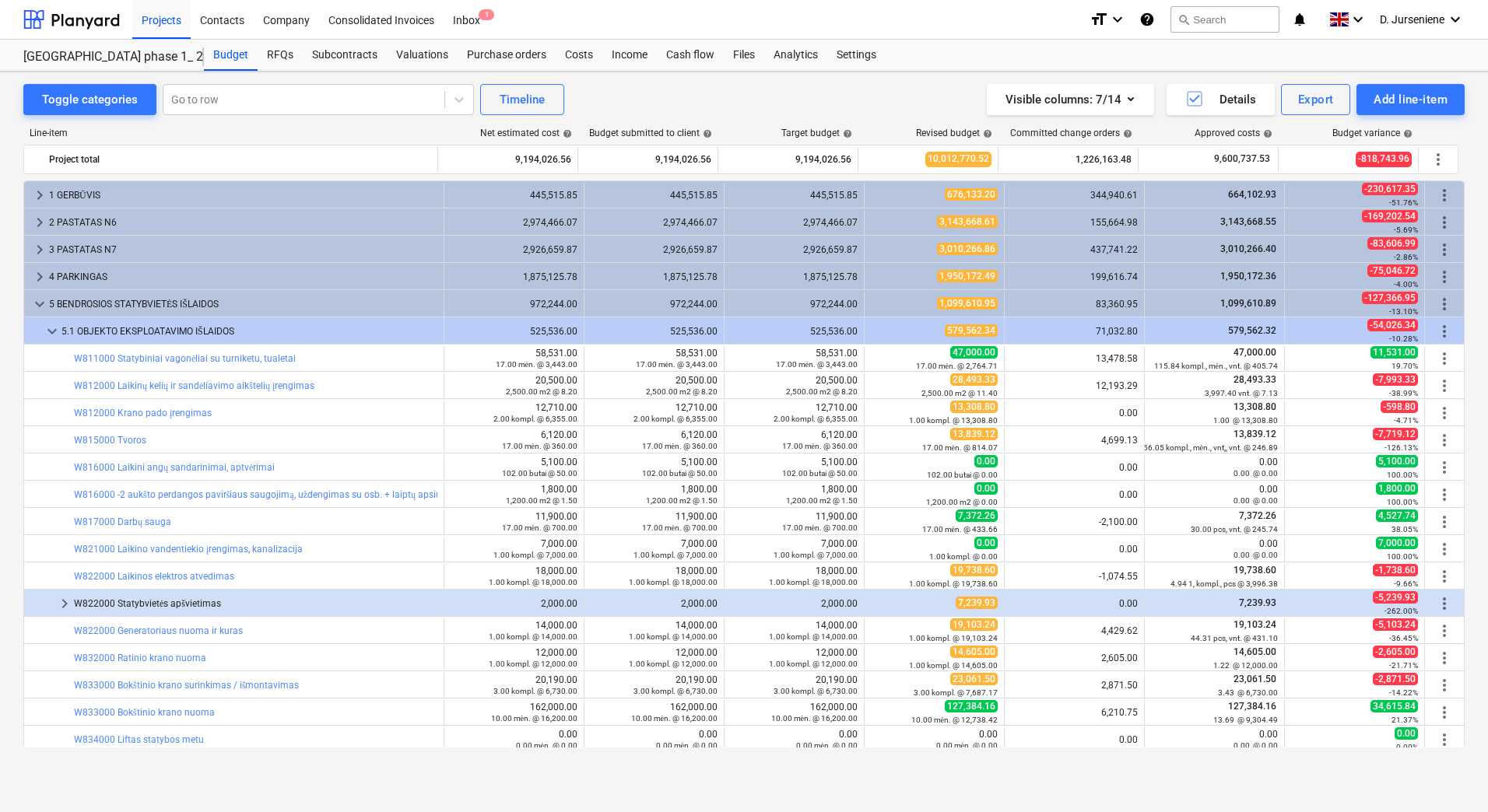
click at [224, 128] on div "Line-item" at bounding box center [231, 133] width 416 height 11
click at [739, 106] on div "Toggle categories Go to row Timeline Visible columns : 7/14 Details Export Add …" at bounding box center [744, 99] width 1441 height 31
click at [81, 99] on div "Toggle categories" at bounding box center [90, 99] width 96 height 20
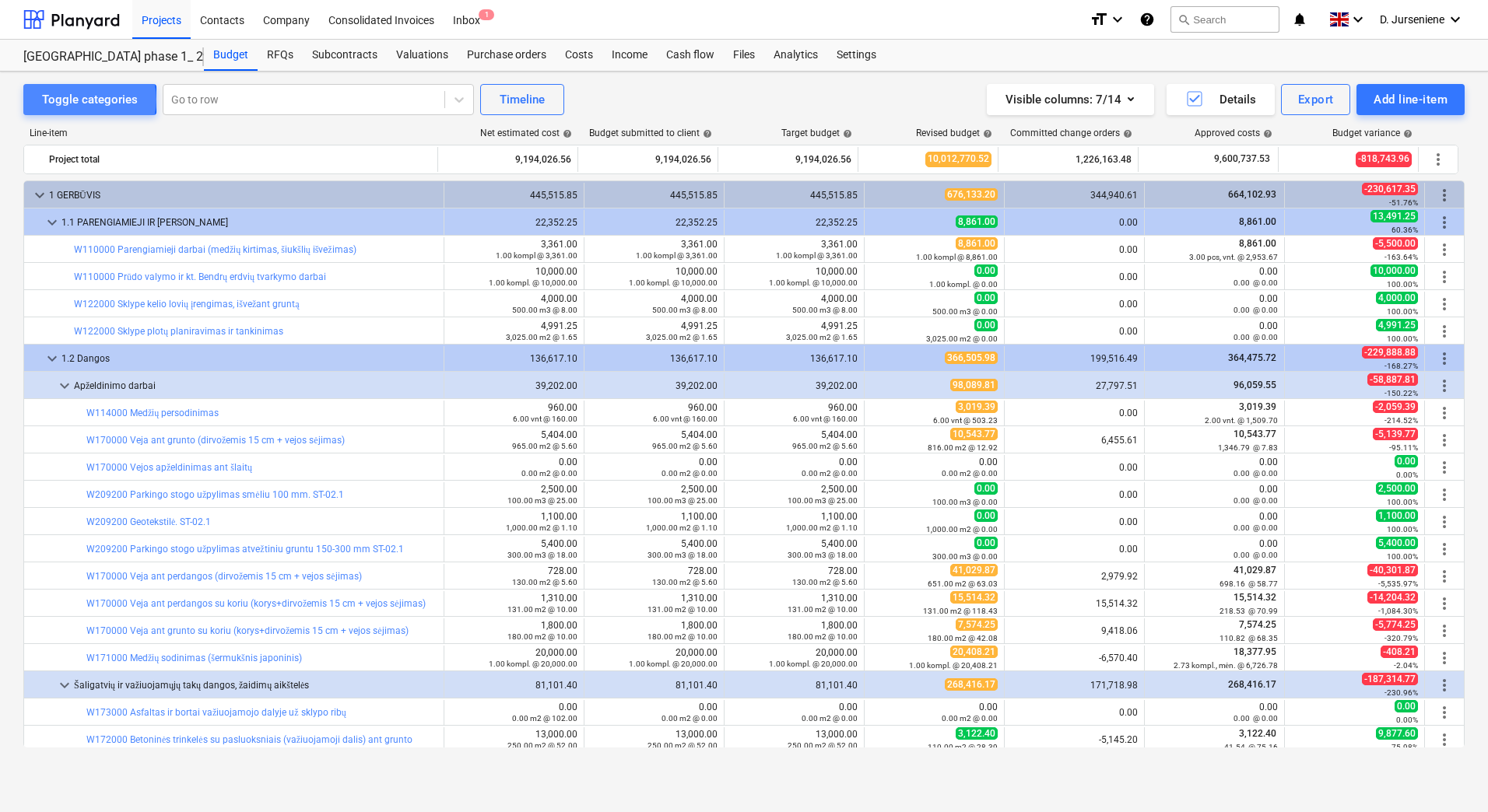
click at [81, 99] on div "Toggle categories" at bounding box center [90, 99] width 96 height 20
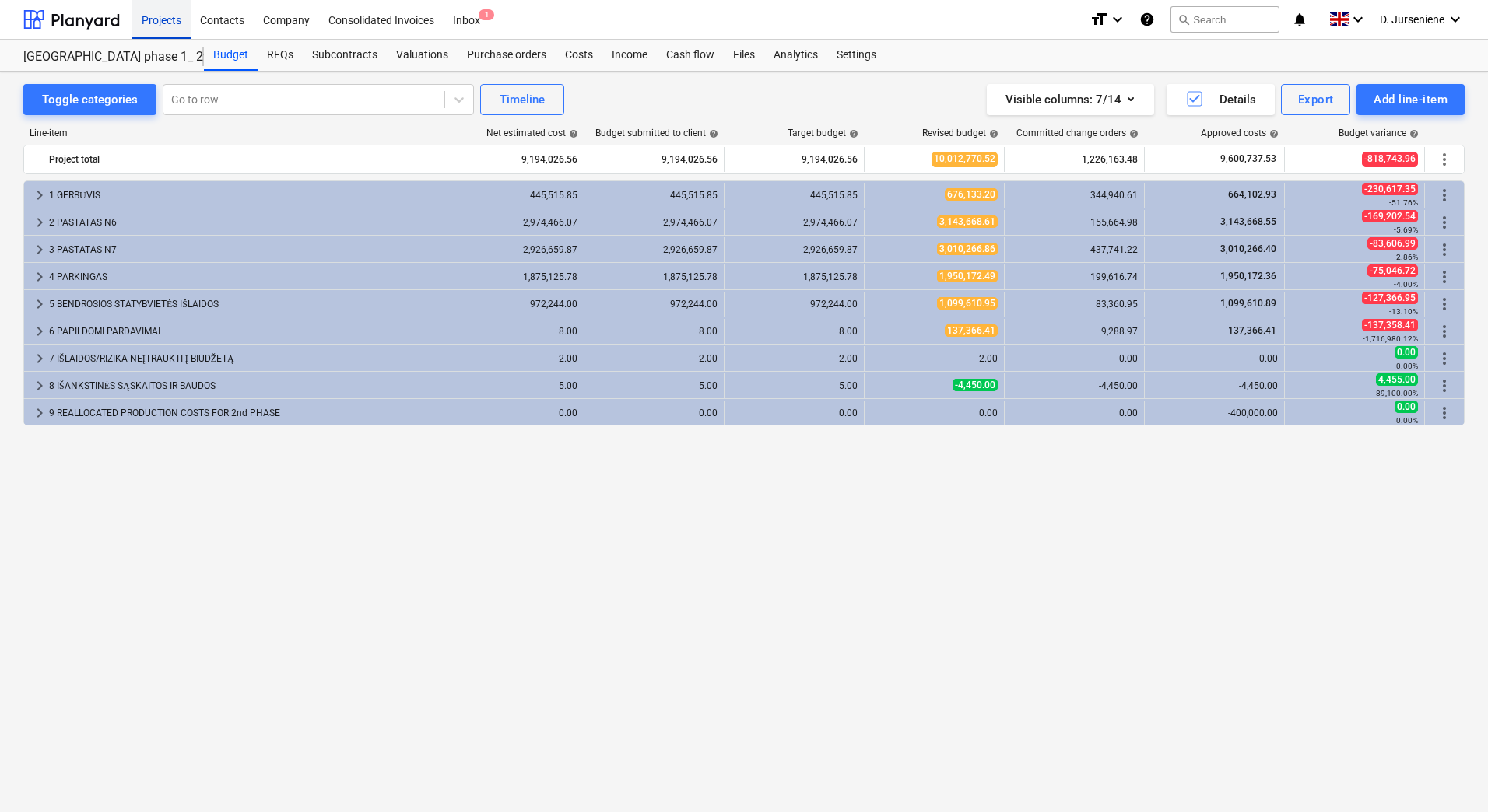
click at [182, 20] on div "Projects" at bounding box center [161, 19] width 59 height 40
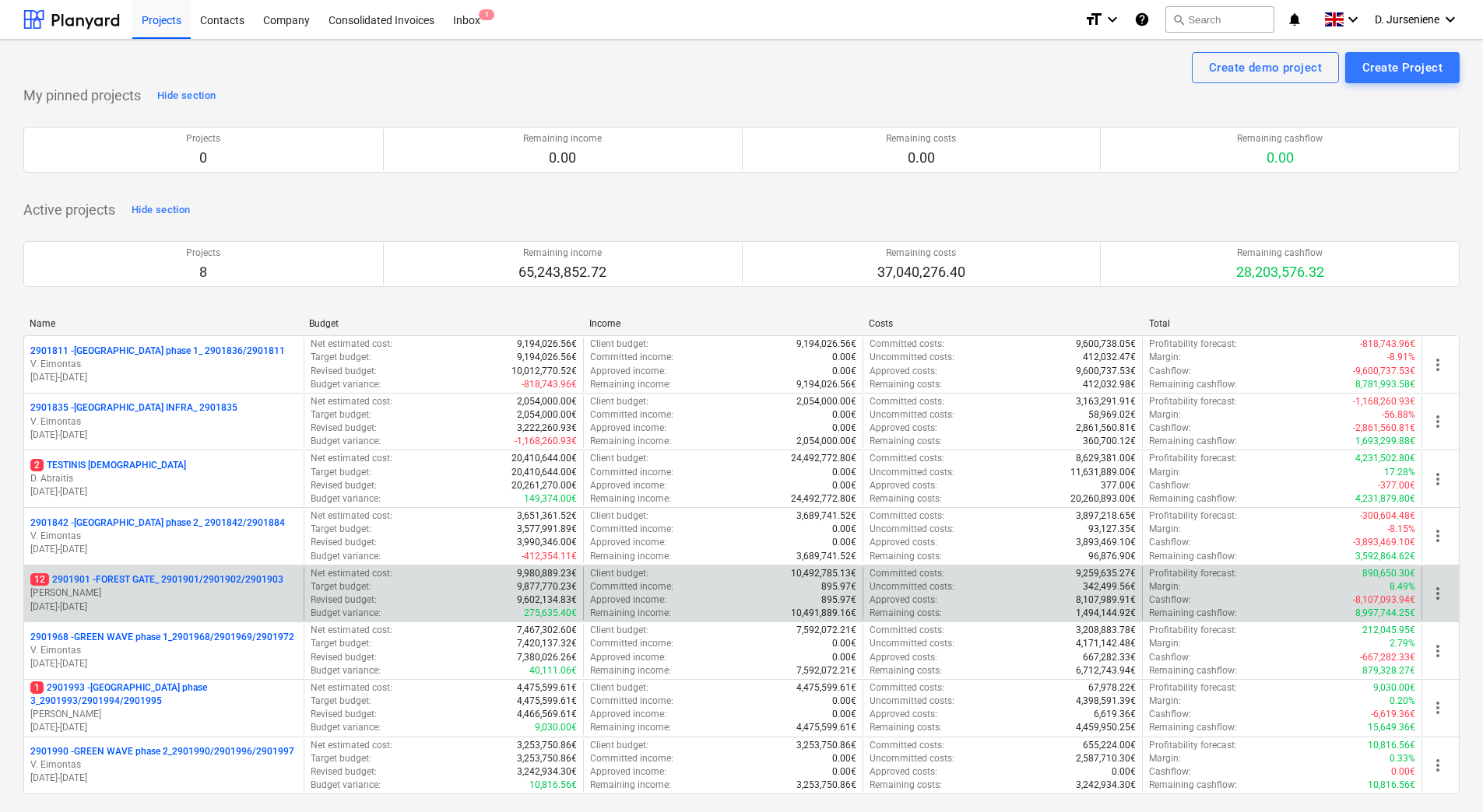
click at [207, 579] on p "12 2901901 - FOREST GATE_ 2901901/2901902/2901903" at bounding box center [157, 579] width 253 height 13
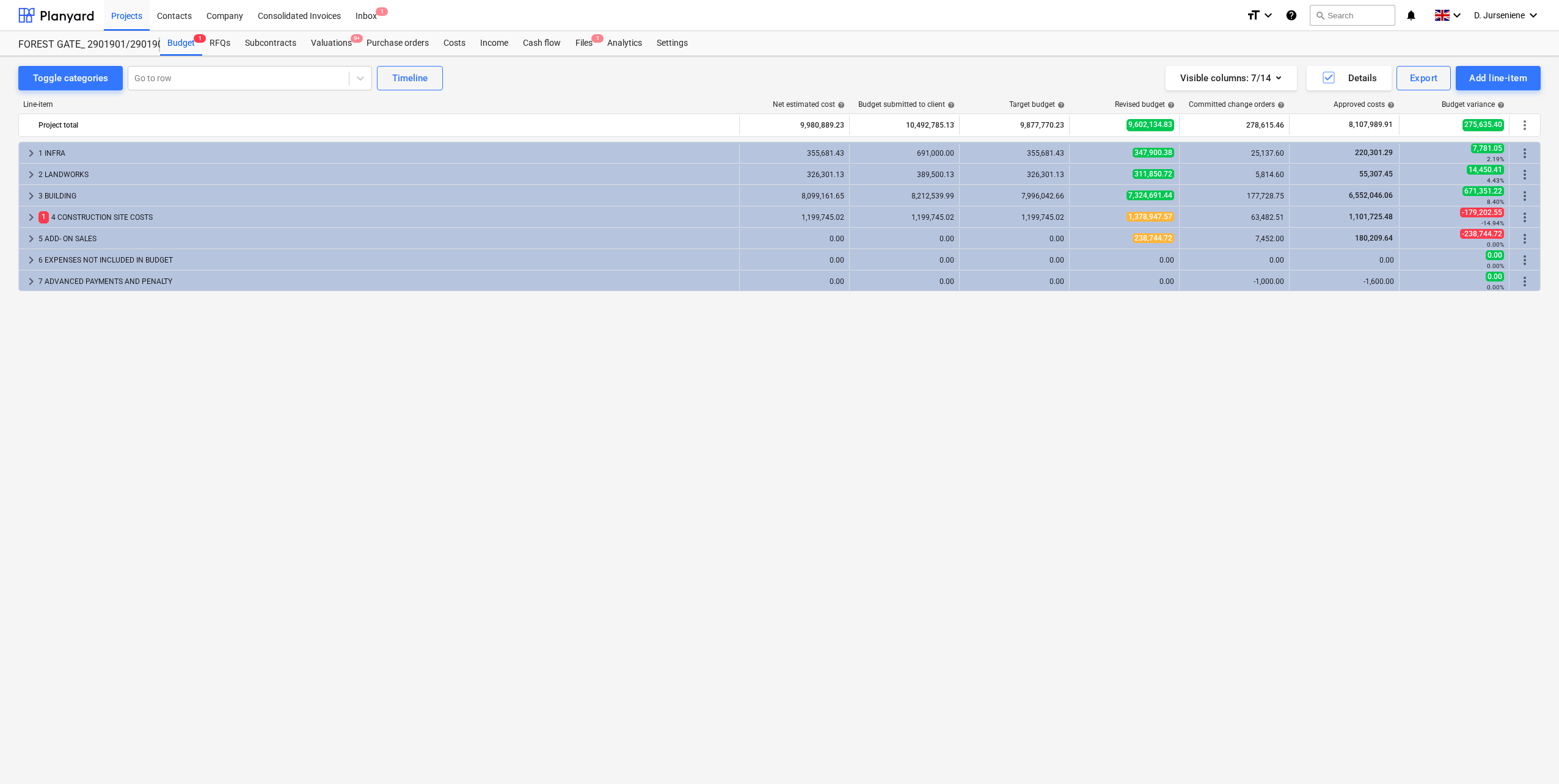
click at [334, 407] on div "keyboard_arrow_right 1 INFRA 355,681.43 691,000.00 355,681.43 347,900.38 25,137…" at bounding box center [779, 437] width 1522 height 592
